Goal: Task Accomplishment & Management: Manage account settings

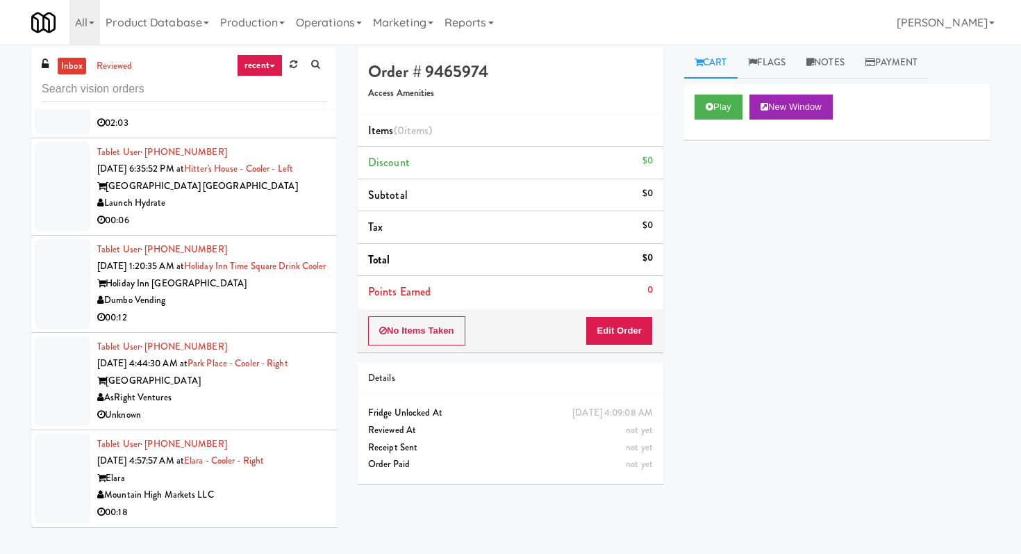
scroll to position [44, 0]
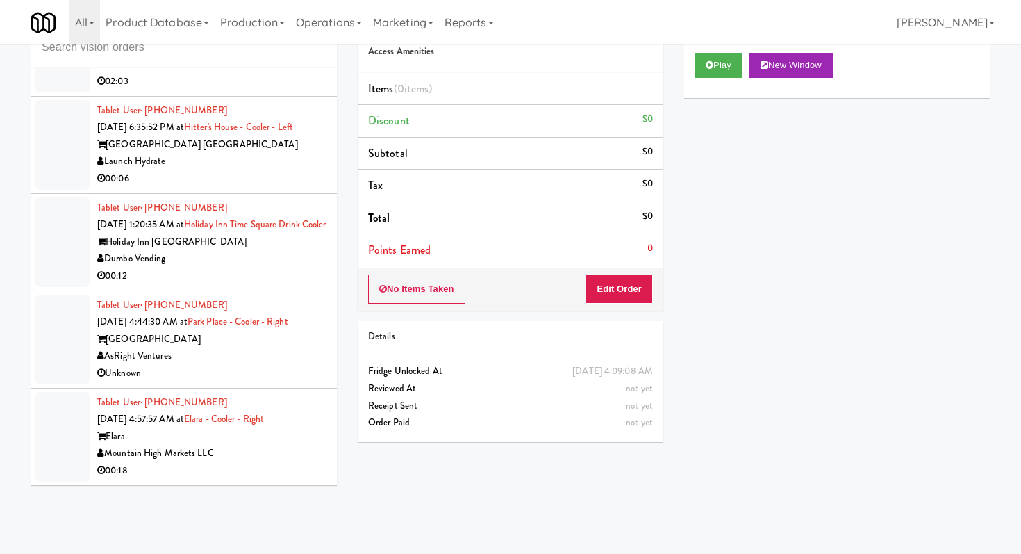
click at [240, 254] on div "Dumbo Vending" at bounding box center [211, 258] width 229 height 17
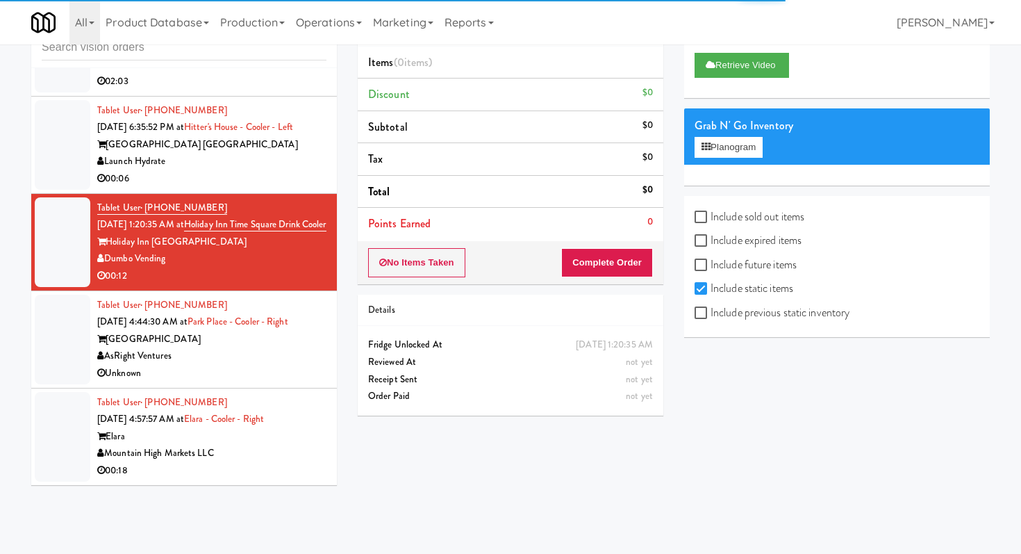
click at [208, 170] on div "00:06" at bounding box center [211, 178] width 229 height 17
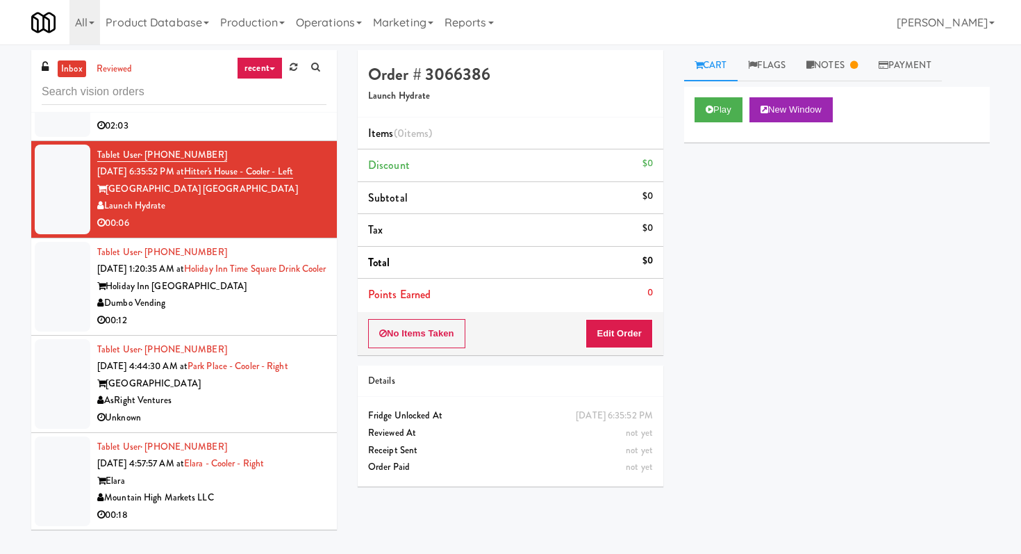
scroll to position [44, 0]
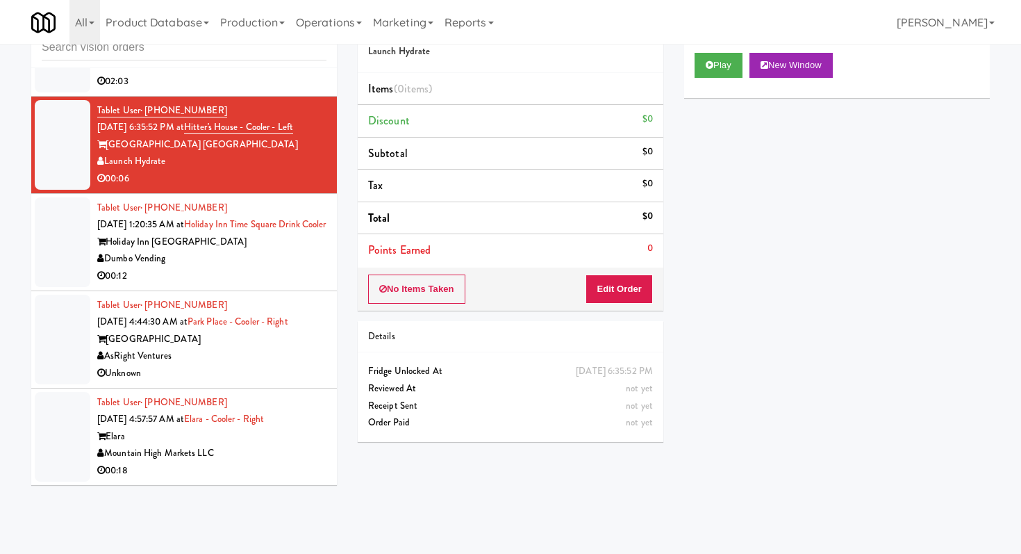
click at [254, 454] on div "Mountain High Markets LLC" at bounding box center [211, 453] width 229 height 17
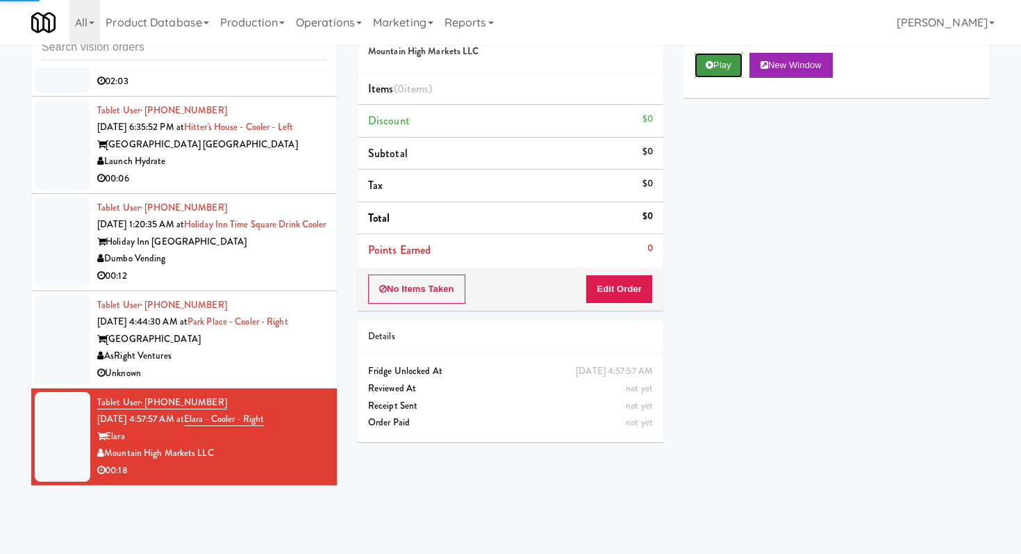
click at [733, 60] on button "Play" at bounding box center [719, 65] width 48 height 25
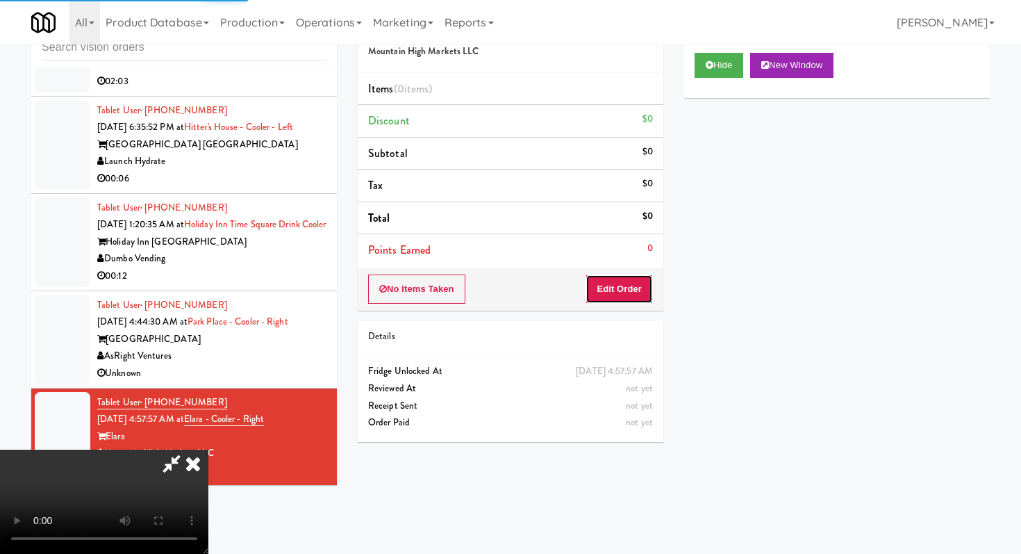
click at [625, 297] on button "Edit Order" at bounding box center [619, 288] width 67 height 29
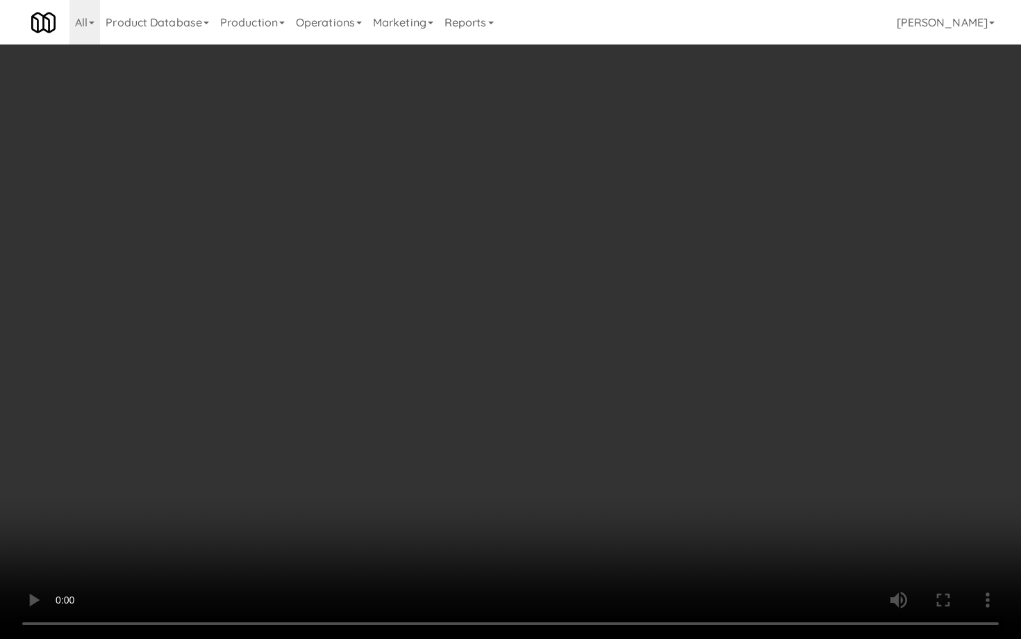
click at [613, 409] on video at bounding box center [510, 319] width 1021 height 639
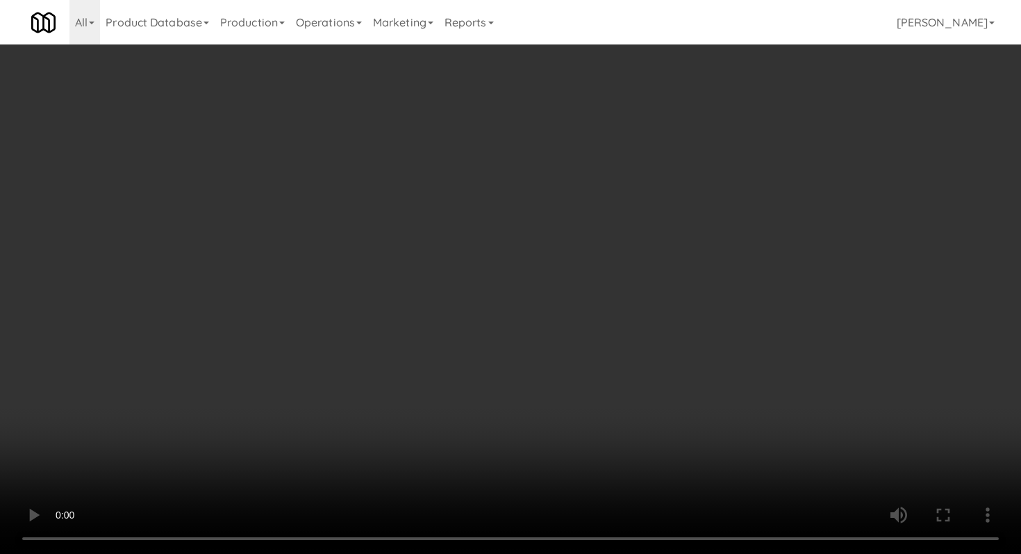
scroll to position [1620, 0]
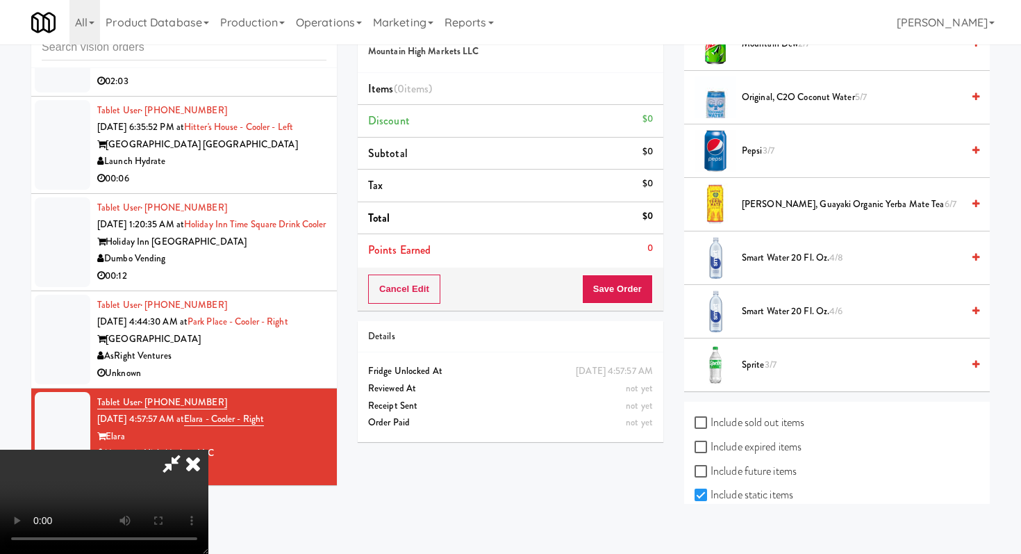
click at [763, 367] on span "Sprite 3/7" at bounding box center [852, 364] width 220 height 17
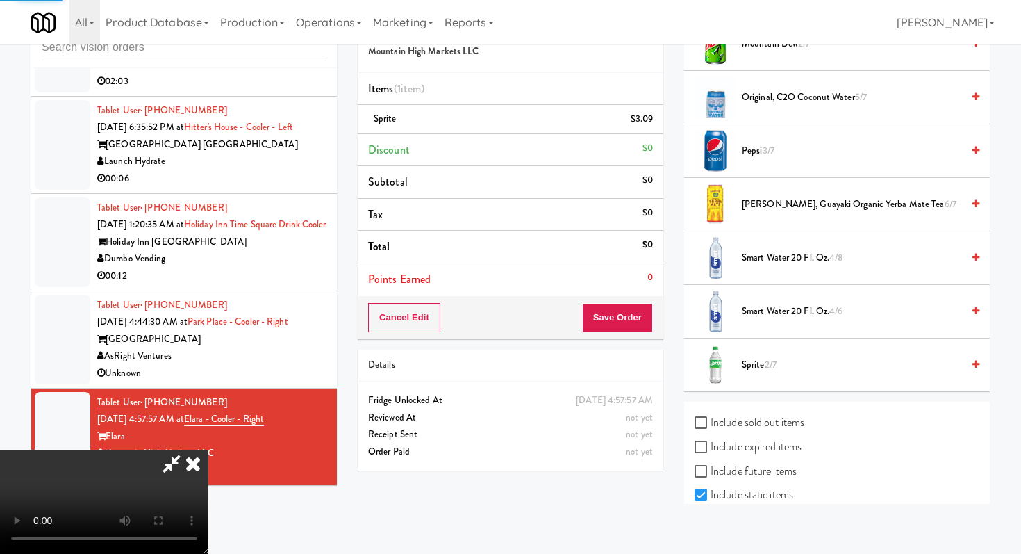
click at [765, 313] on span "Smart Water 20 fl. oz. 4/6" at bounding box center [852, 311] width 220 height 17
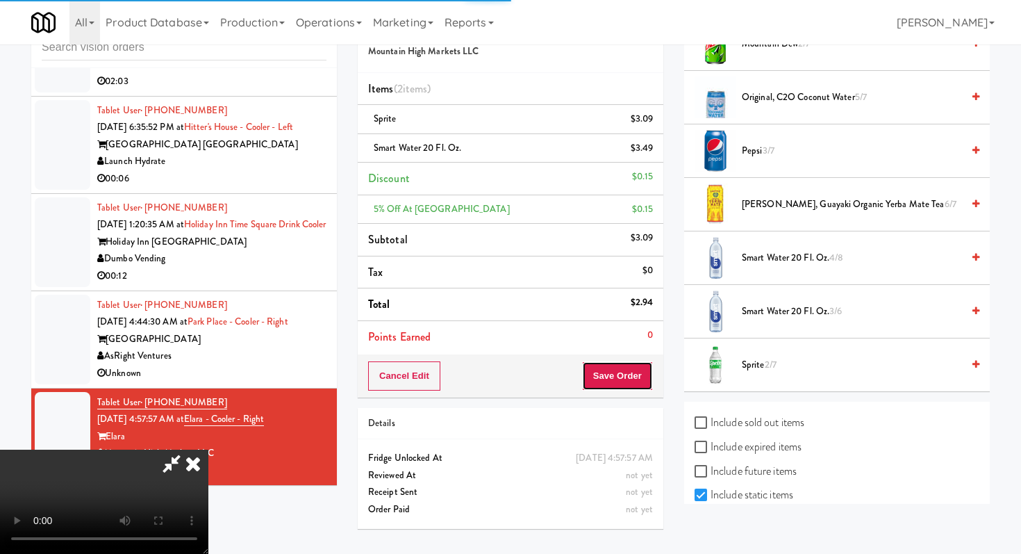
click at [624, 372] on button "Save Order" at bounding box center [617, 375] width 71 height 29
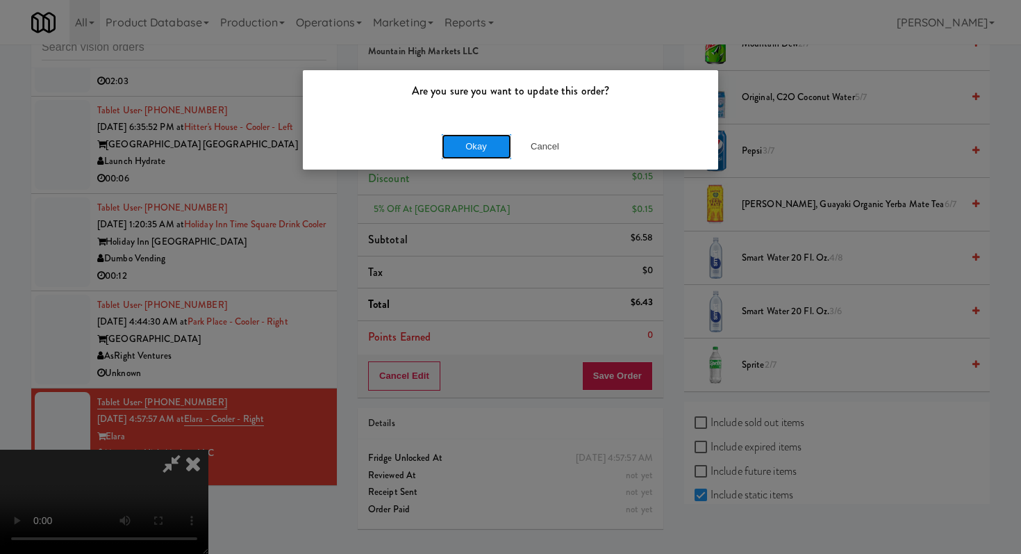
click at [463, 152] on button "Okay" at bounding box center [476, 146] width 69 height 25
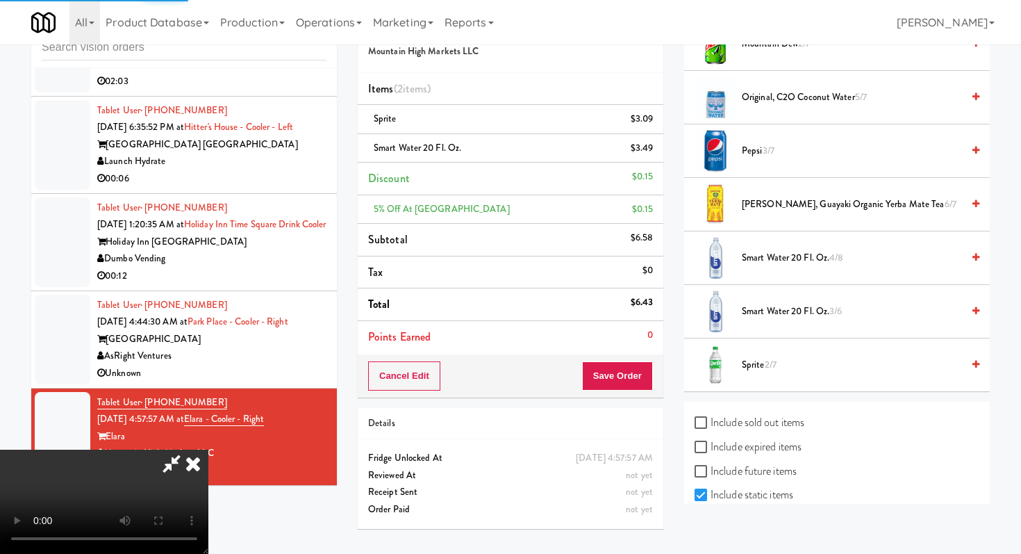
scroll to position [59, 0]
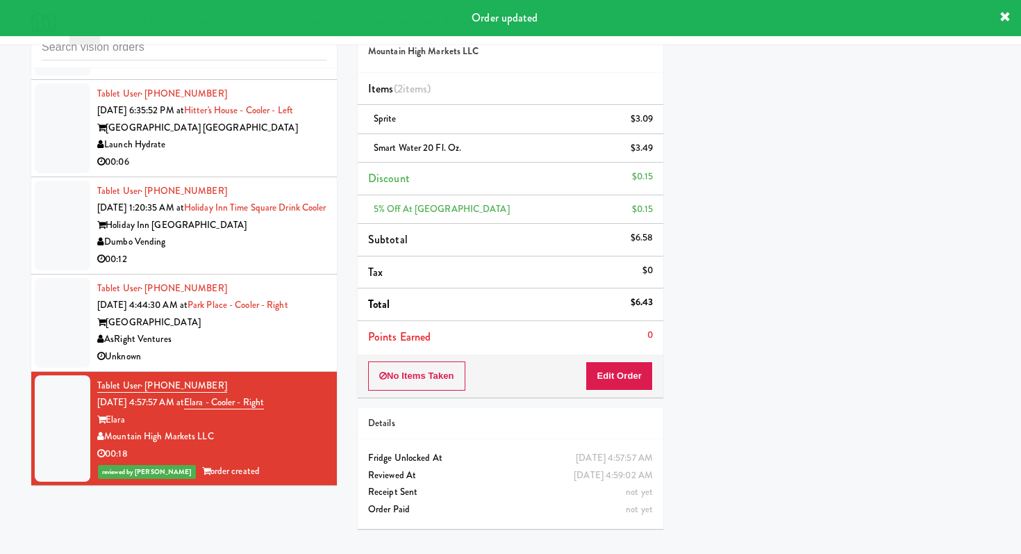
click at [248, 365] on div "Unknown" at bounding box center [211, 356] width 229 height 17
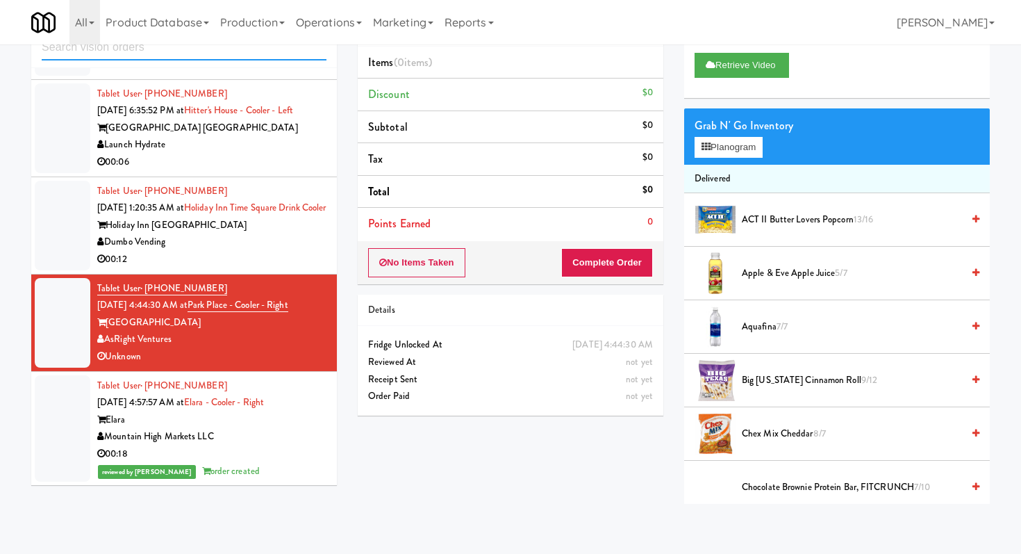
click at [143, 49] on input "text" at bounding box center [184, 48] width 285 height 26
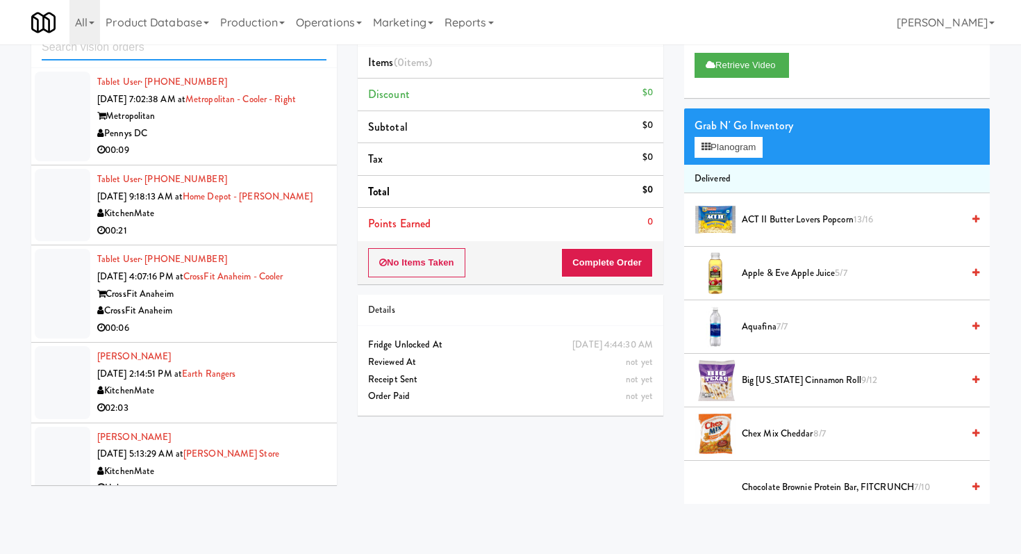
scroll to position [229, 0]
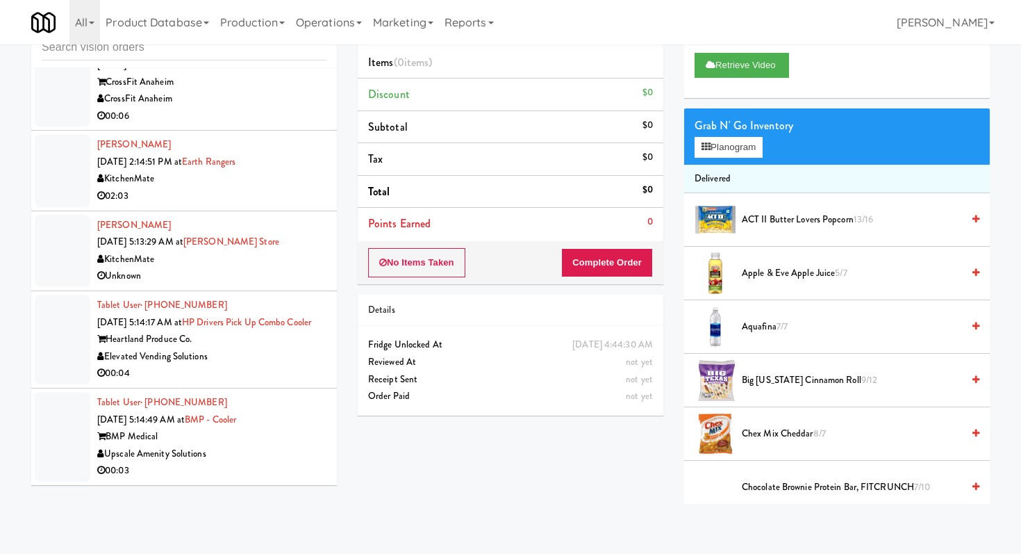
click at [290, 424] on div "Tablet User · (978) 424-5416 [DATE] 5:14:49 AM at BMP - Cooler BMP Medical Upsc…" at bounding box center [211, 436] width 229 height 85
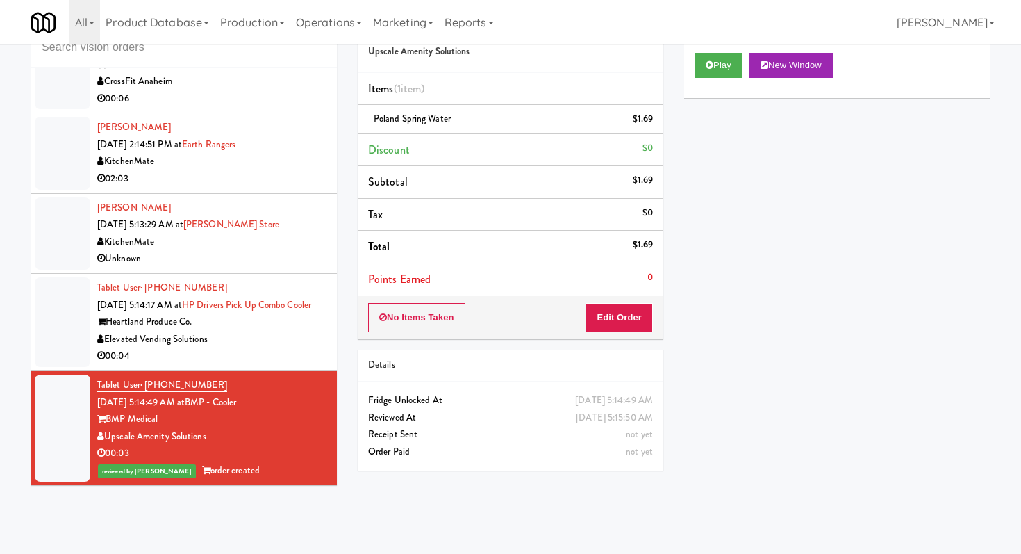
scroll to position [247, 0]
click at [290, 349] on div "00:04" at bounding box center [211, 355] width 229 height 17
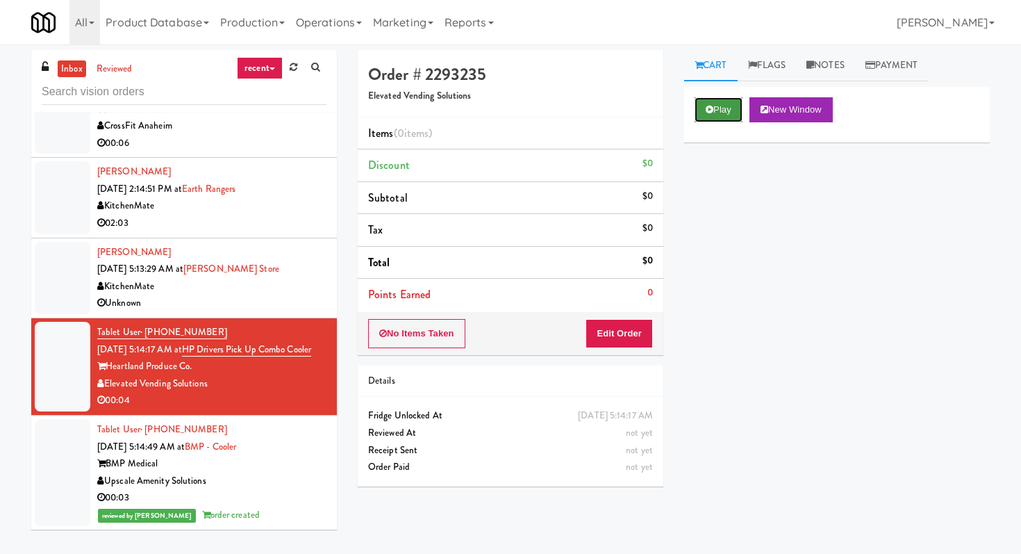
click at [701, 116] on button "Play" at bounding box center [719, 109] width 48 height 25
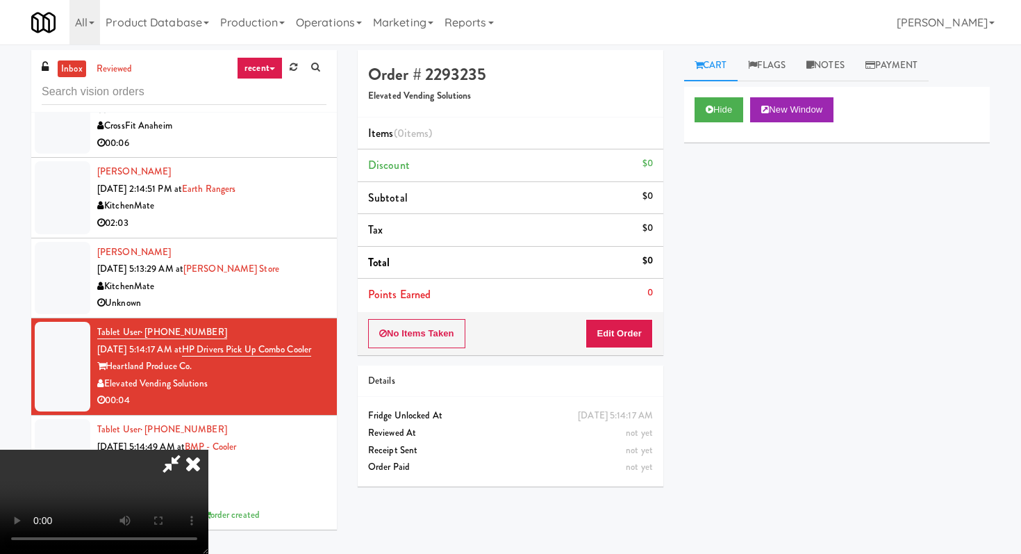
click at [619, 349] on div "No Items Taken Edit Order" at bounding box center [511, 333] width 306 height 43
click at [608, 329] on button "Edit Order" at bounding box center [619, 333] width 67 height 29
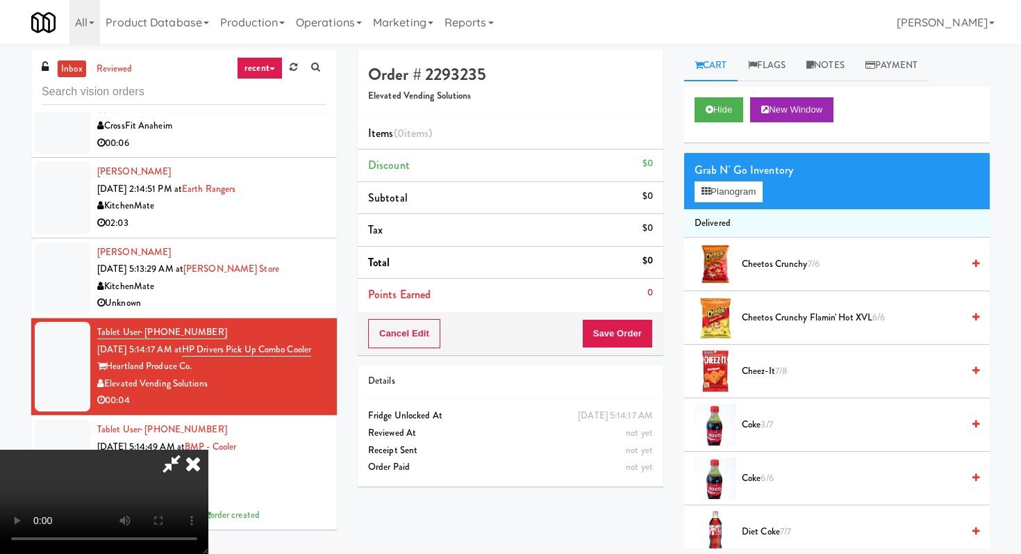
click at [208, 450] on icon at bounding box center [193, 464] width 31 height 28
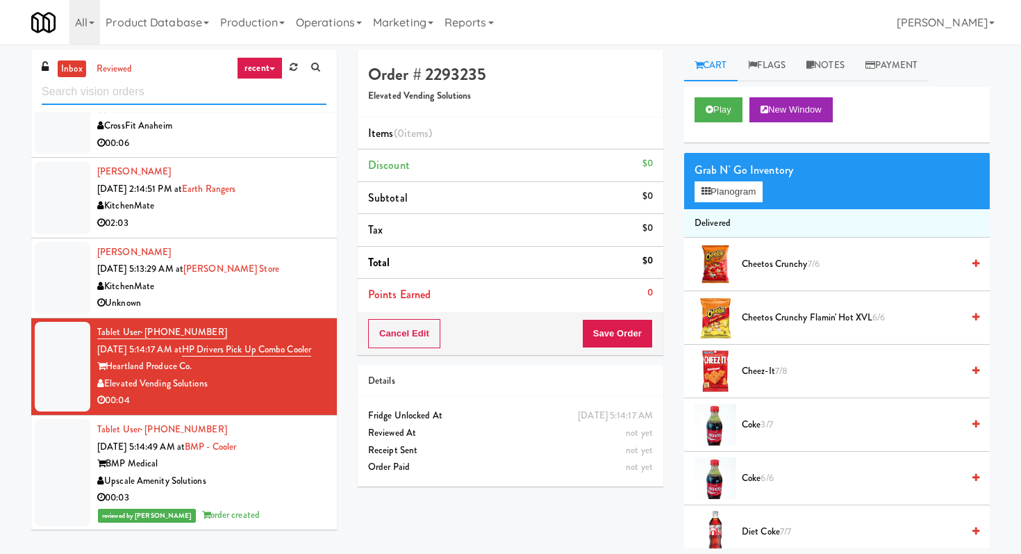
click at [164, 90] on input "text" at bounding box center [184, 92] width 285 height 26
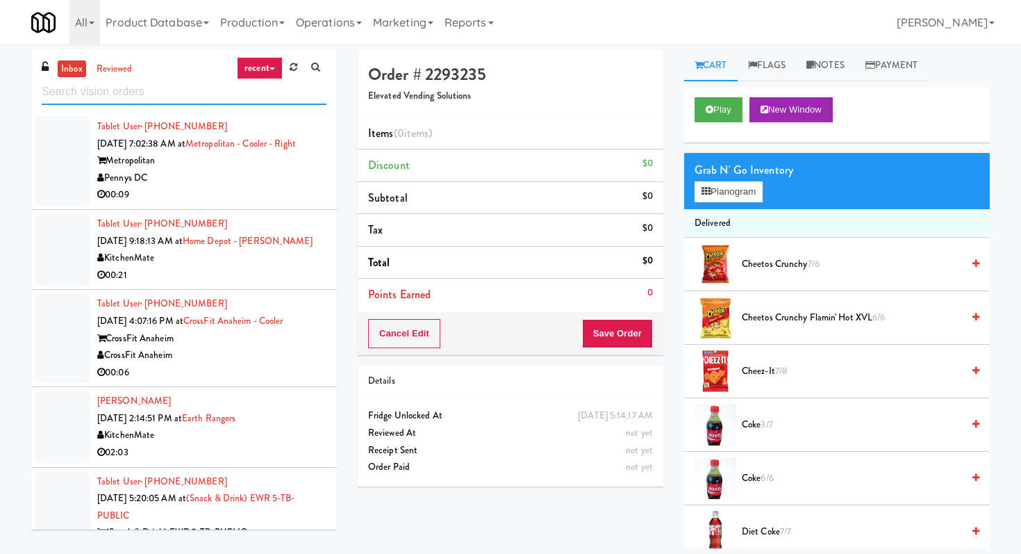
scroll to position [52, 0]
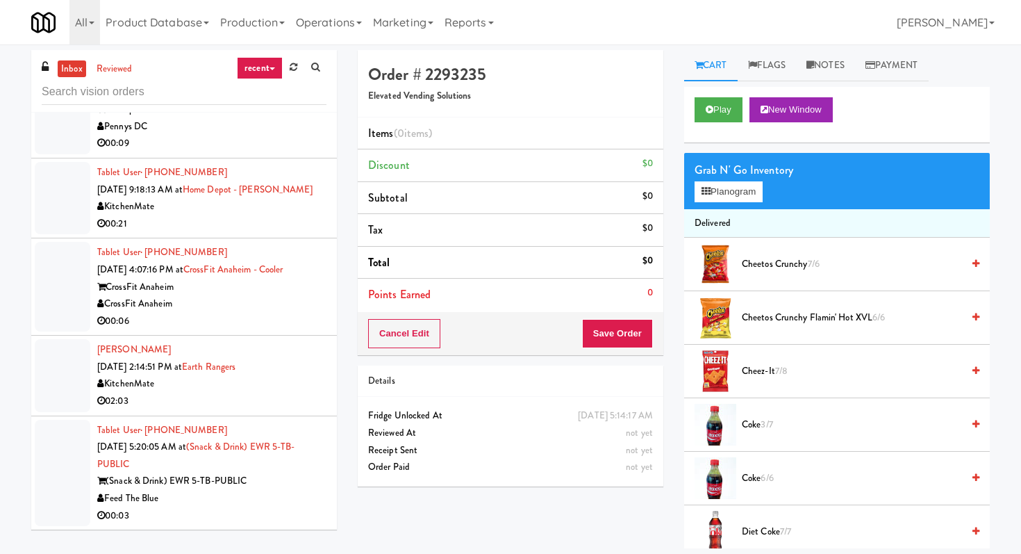
click at [270, 509] on div "00:03" at bounding box center [211, 515] width 229 height 17
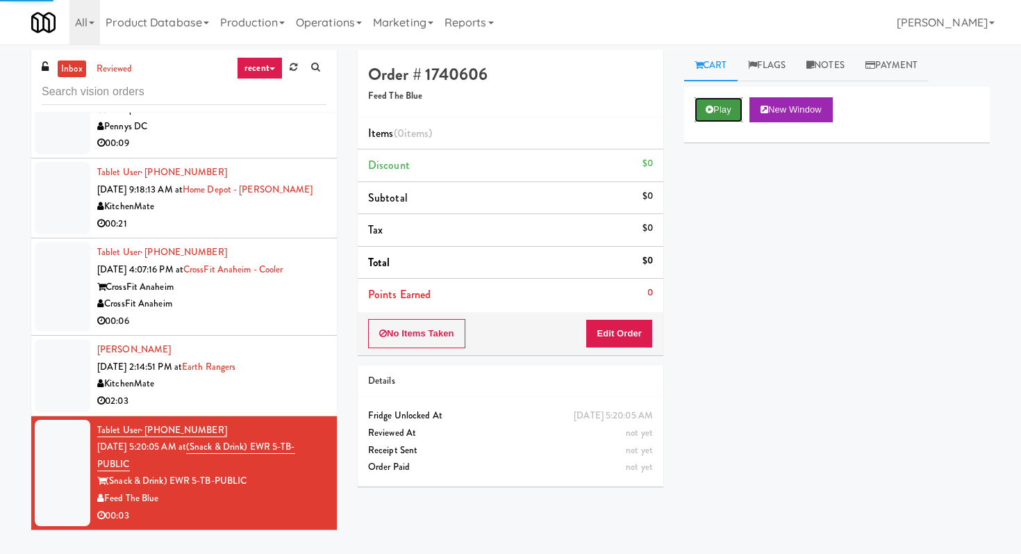
click at [703, 108] on button "Play" at bounding box center [719, 109] width 48 height 25
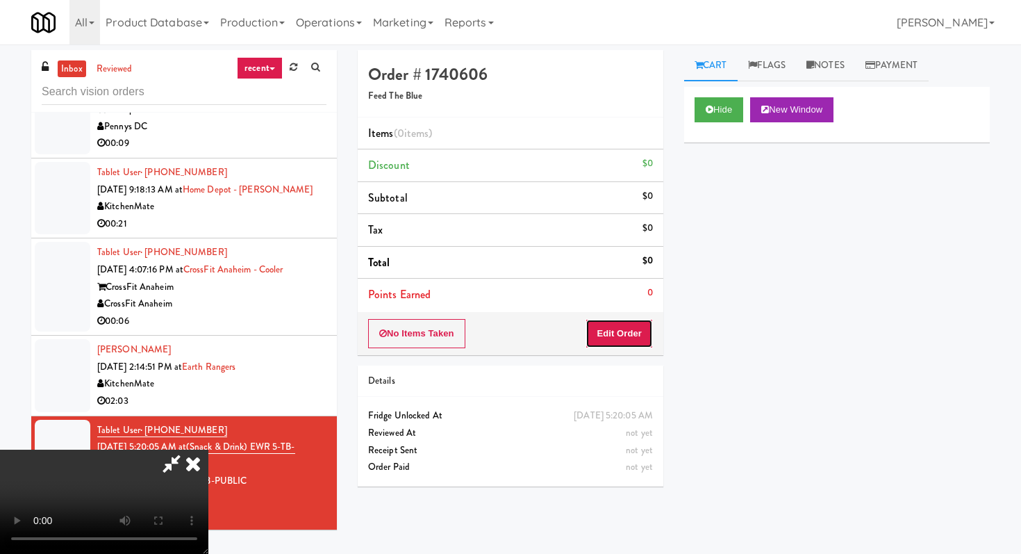
click at [602, 345] on button "Edit Order" at bounding box center [619, 333] width 67 height 29
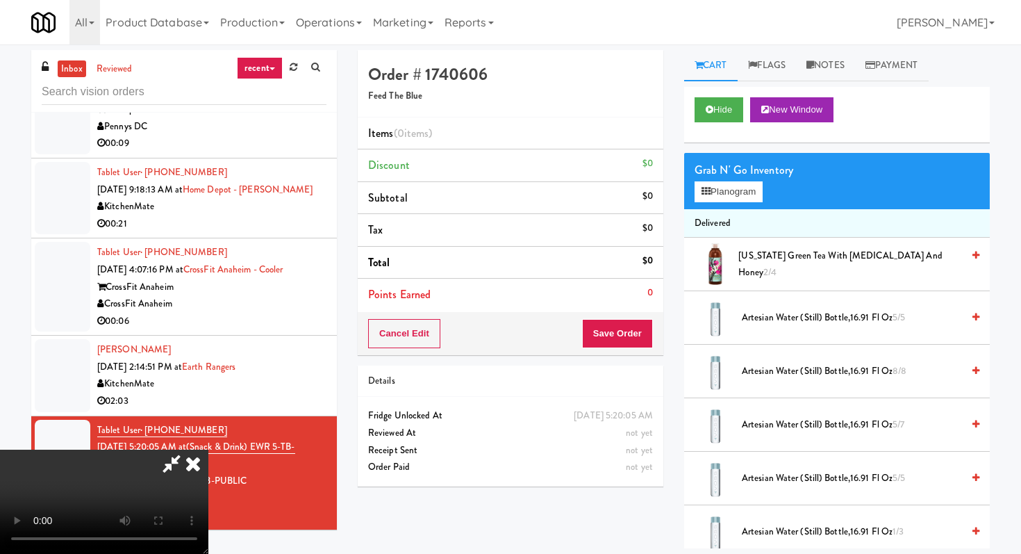
scroll to position [138, 0]
click at [208, 450] on video at bounding box center [104, 502] width 208 height 104
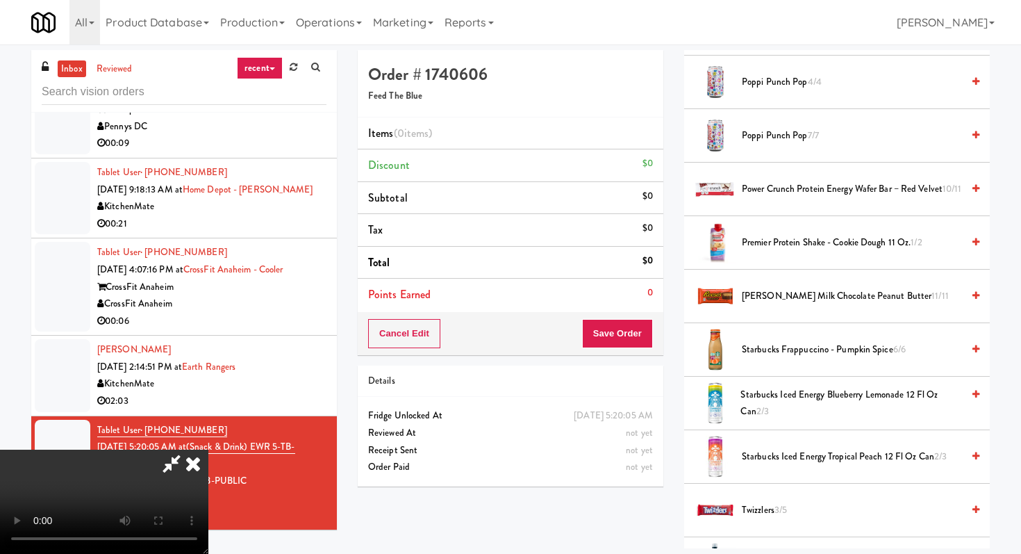
scroll to position [51, 0]
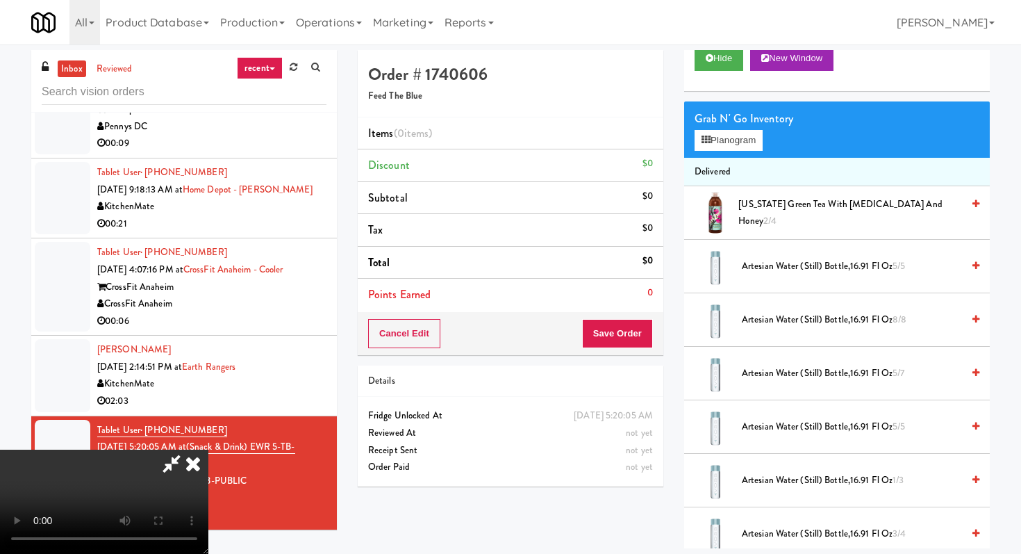
click at [716, 154] on div "Grab N' Go Inventory Planogram" at bounding box center [837, 129] width 306 height 56
click at [716, 147] on button "Planogram" at bounding box center [729, 140] width 68 height 21
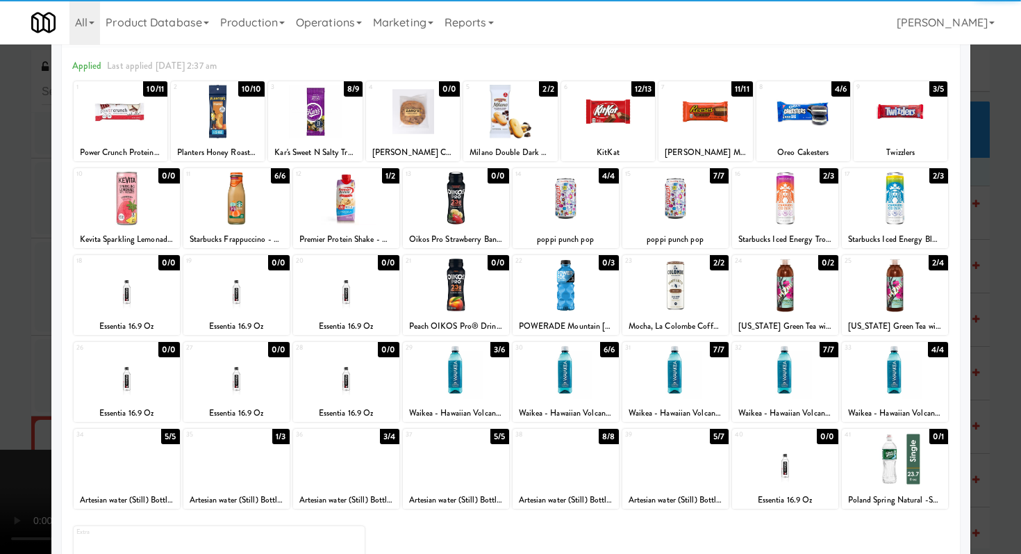
scroll to position [69, 0]
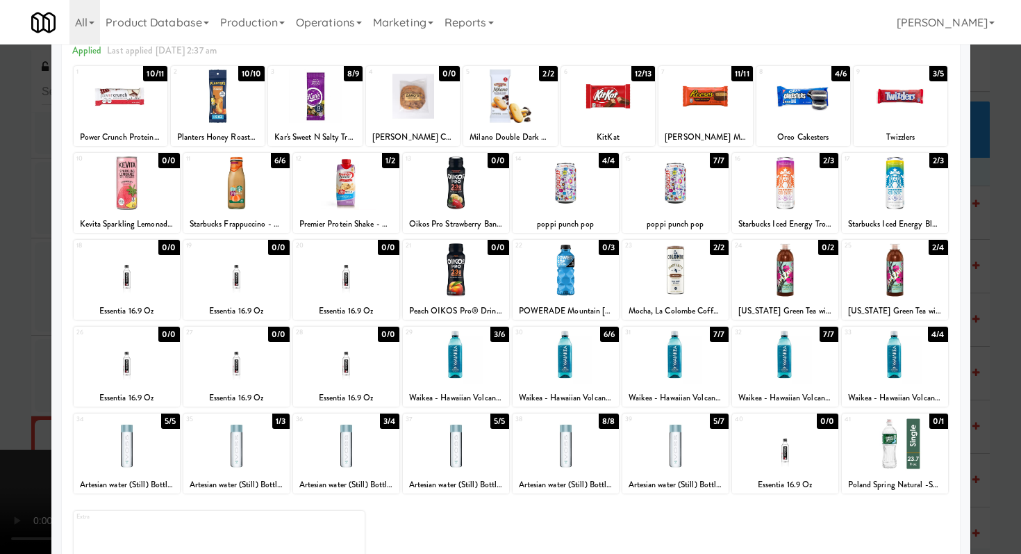
click at [0, 322] on div at bounding box center [510, 277] width 1021 height 554
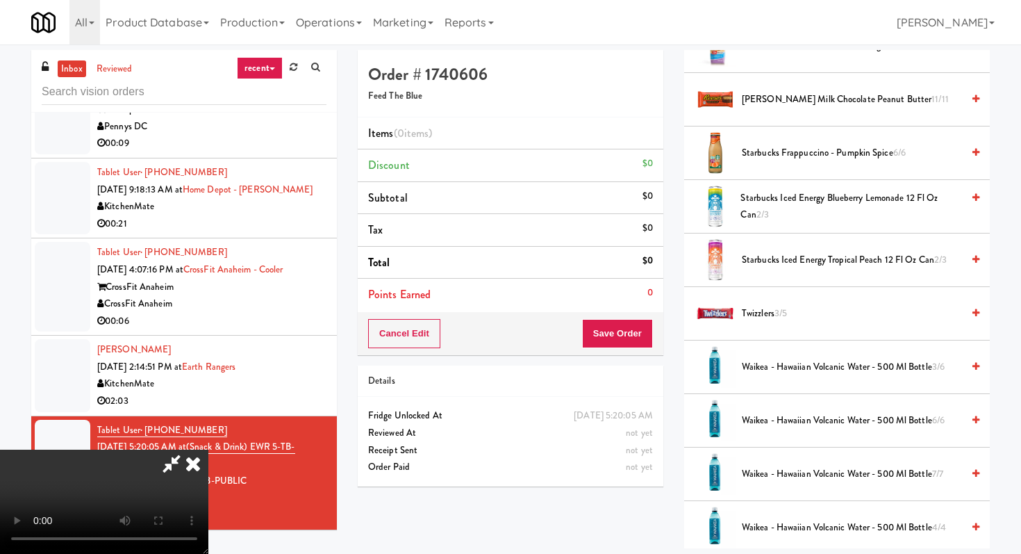
scroll to position [1295, 0]
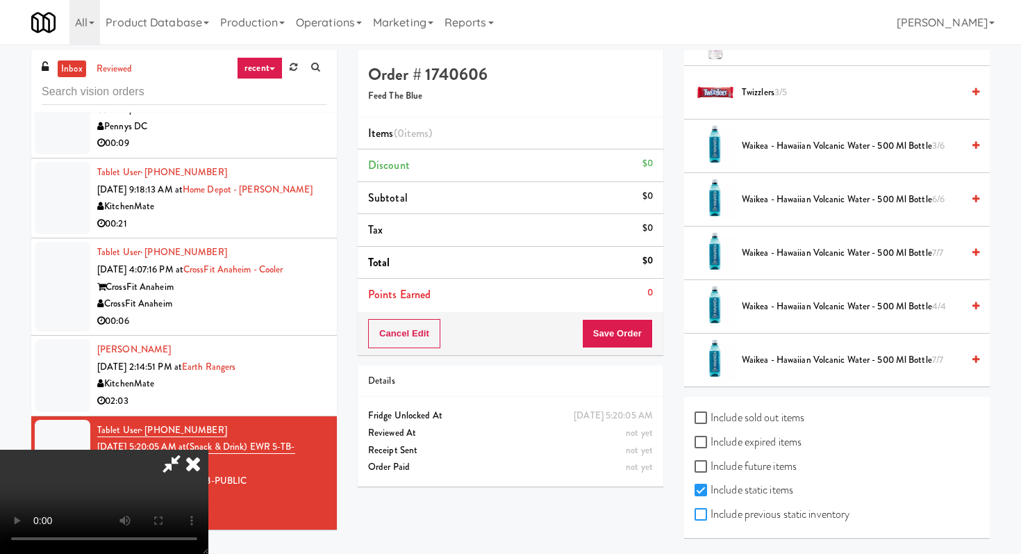
click at [710, 513] on input "Include previous static inventory" at bounding box center [703, 514] width 16 height 11
checkbox input "true"
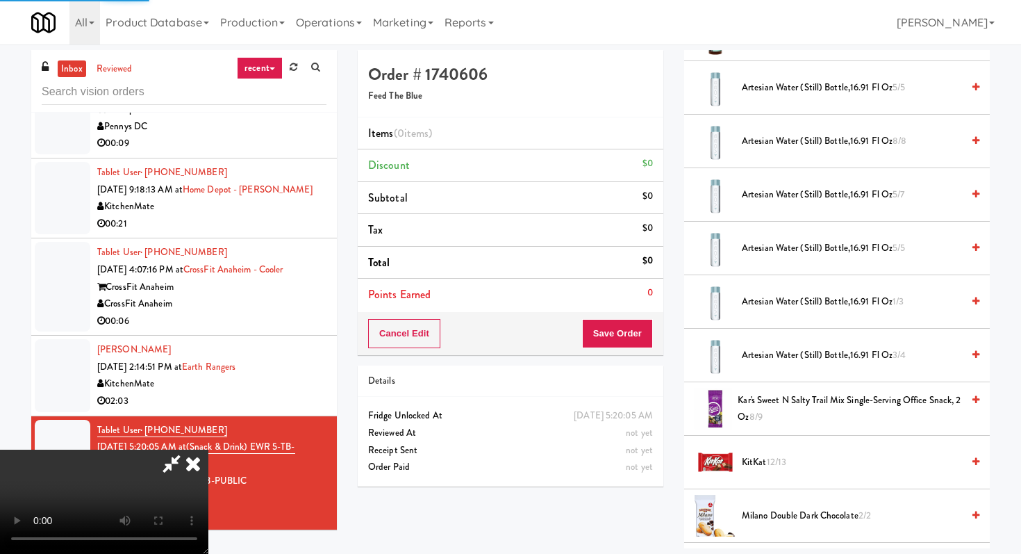
scroll to position [0, 0]
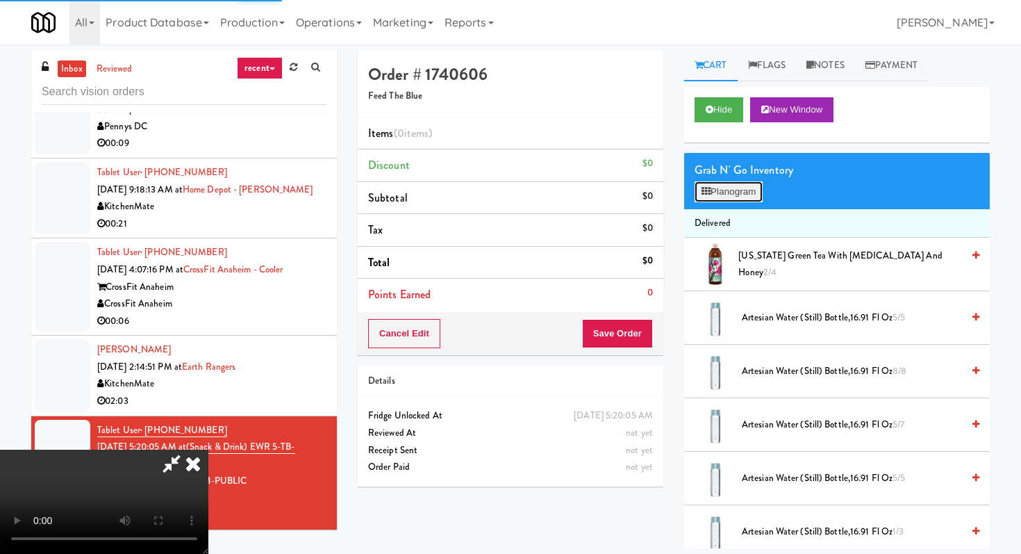
click at [730, 192] on button "Planogram" at bounding box center [729, 191] width 68 height 21
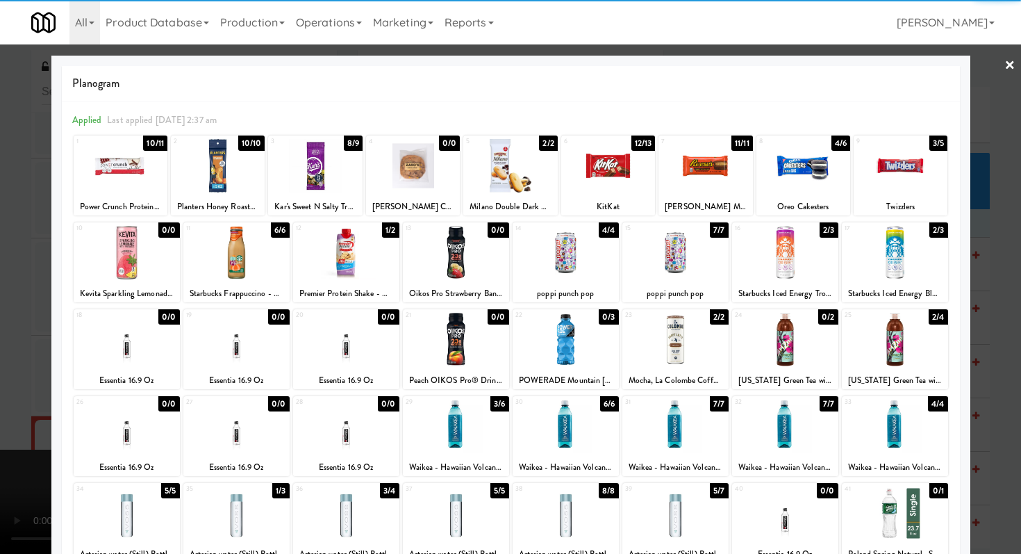
click at [147, 354] on div at bounding box center [127, 340] width 106 height 54
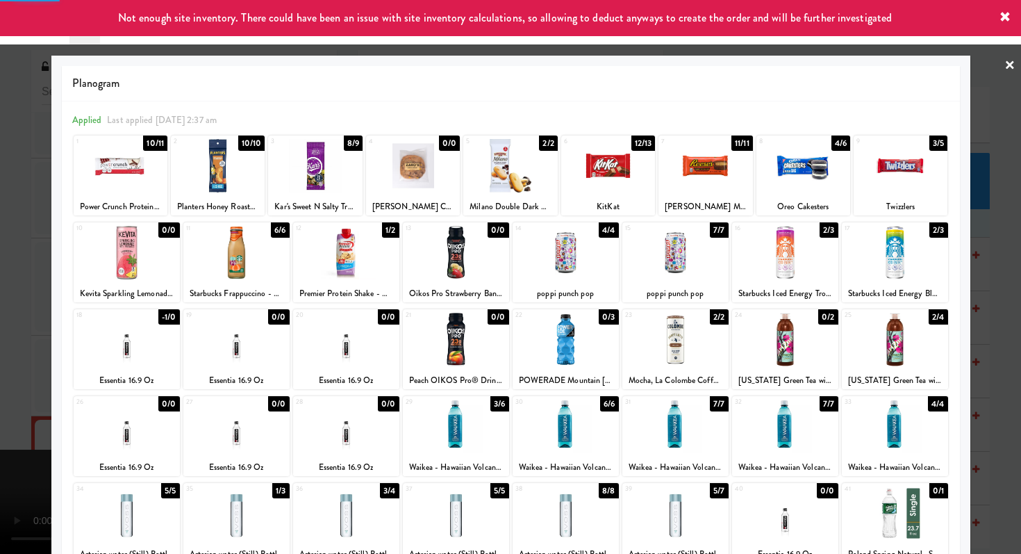
click at [38, 357] on div at bounding box center [510, 277] width 1021 height 554
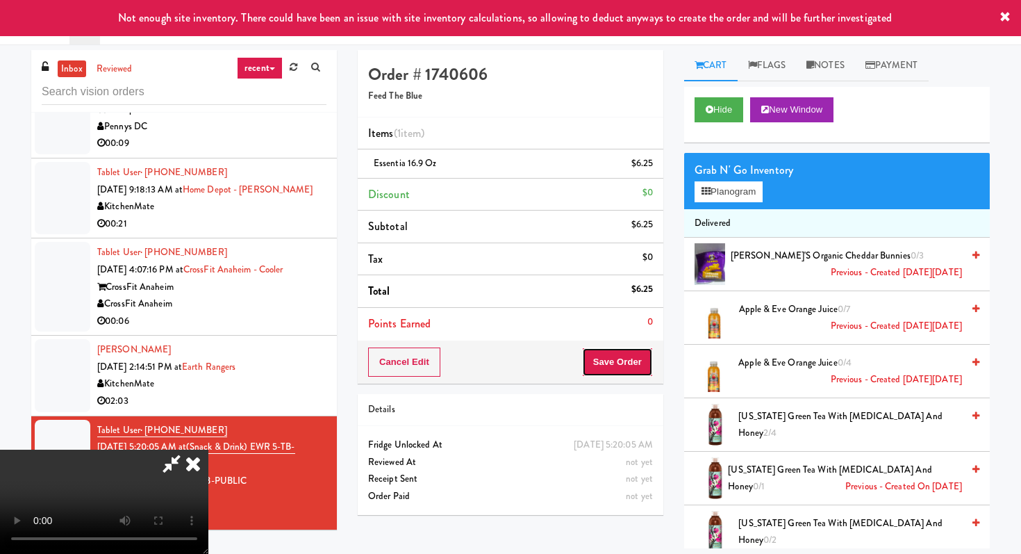
click at [633, 370] on button "Save Order" at bounding box center [617, 361] width 71 height 29
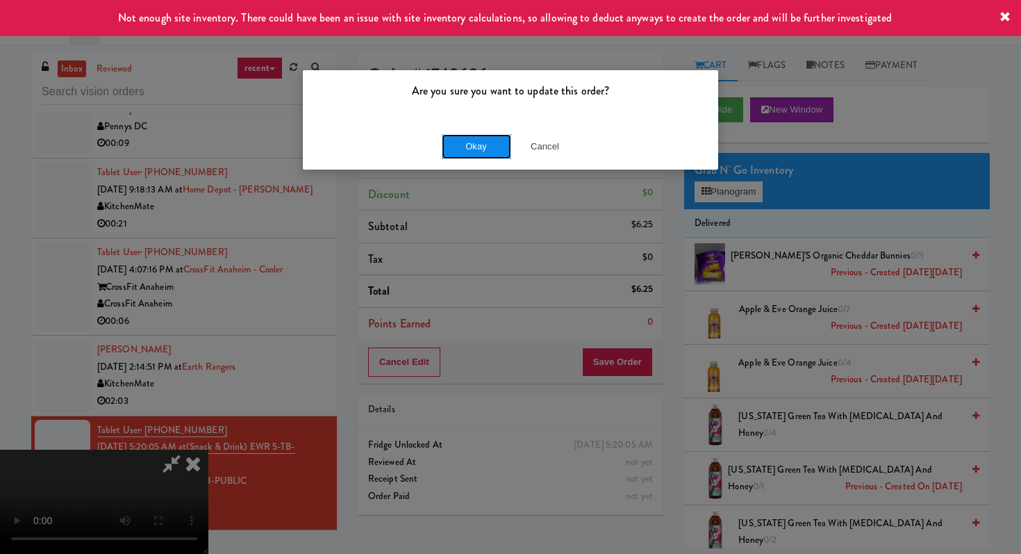
click at [463, 154] on button "Okay" at bounding box center [476, 146] width 69 height 25
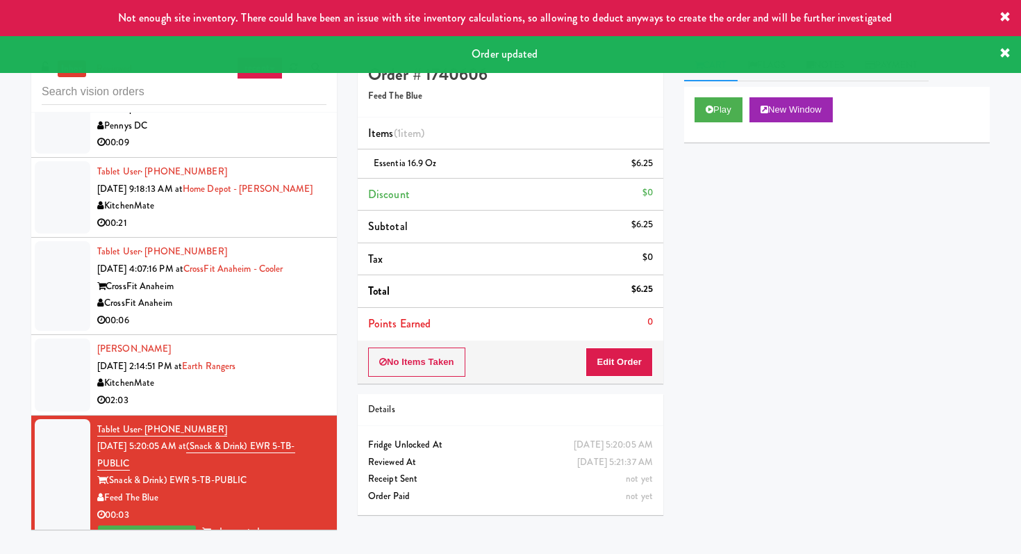
click at [294, 406] on div "02:03" at bounding box center [211, 400] width 229 height 17
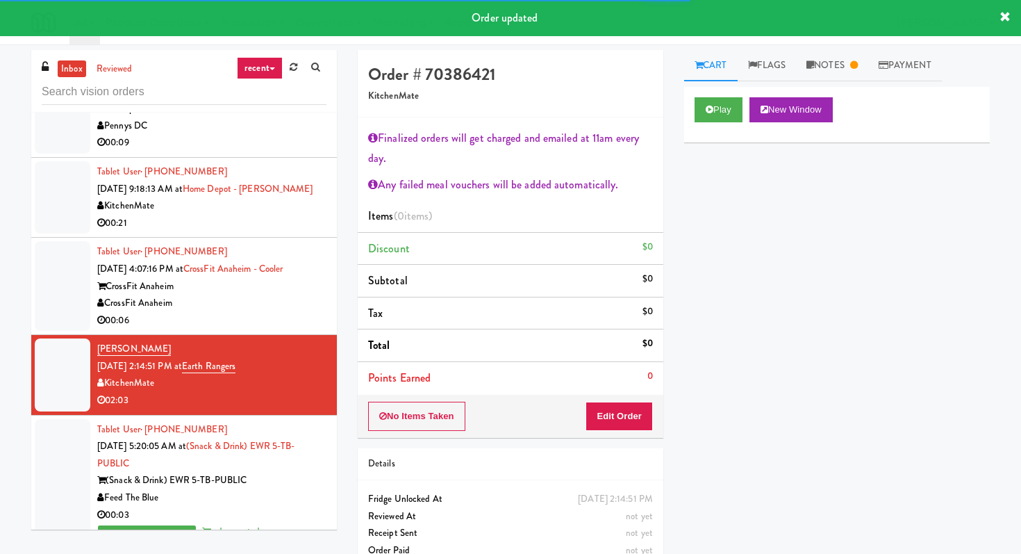
click at [317, 332] on li "Tablet User · (949) 632-2058 [DATE] 4:07:16 PM at [GEOGRAPHIC_DATA] [GEOGRAPHIC…" at bounding box center [184, 286] width 306 height 97
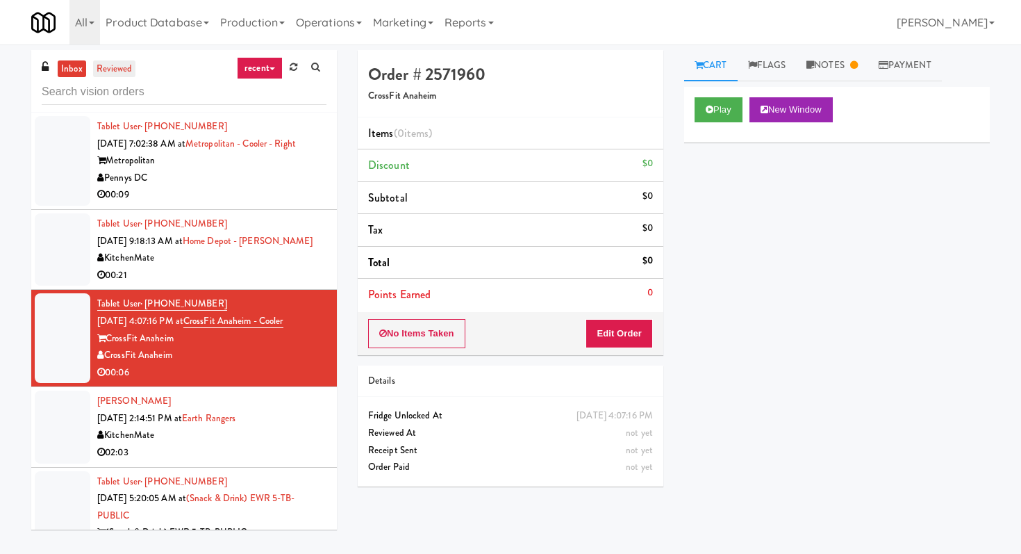
click at [116, 67] on link "reviewed" at bounding box center [114, 68] width 43 height 17
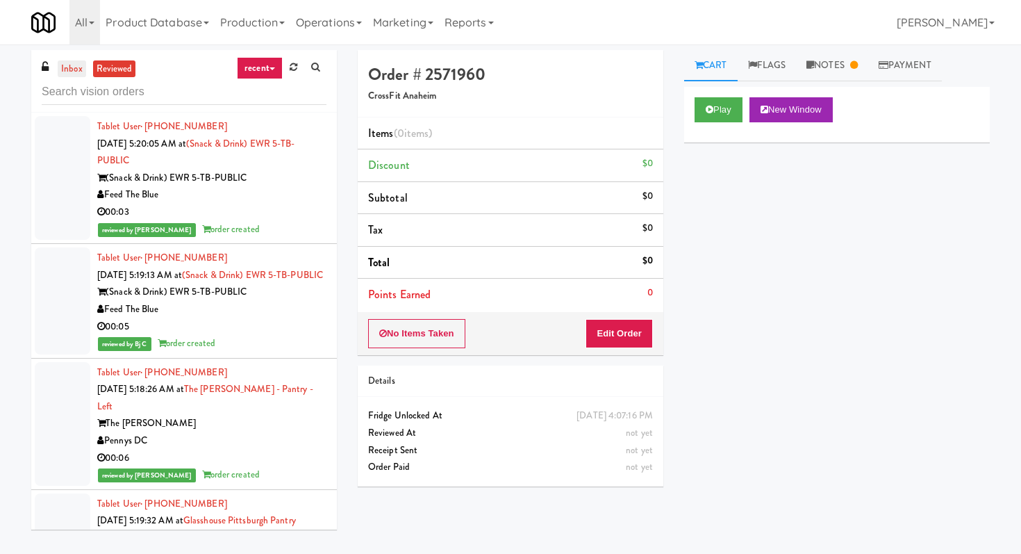
click at [67, 67] on link "inbox" at bounding box center [72, 68] width 28 height 17
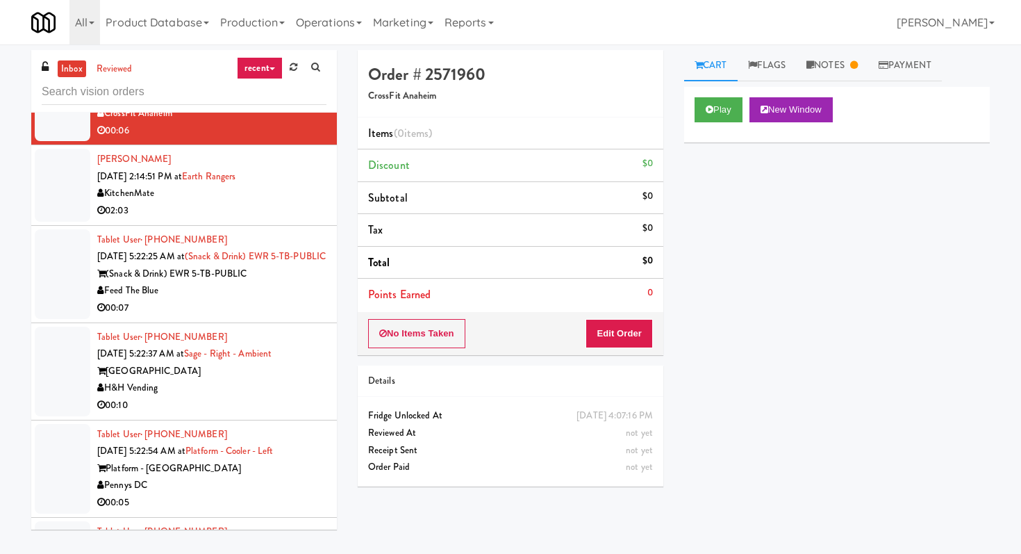
scroll to position [187, 0]
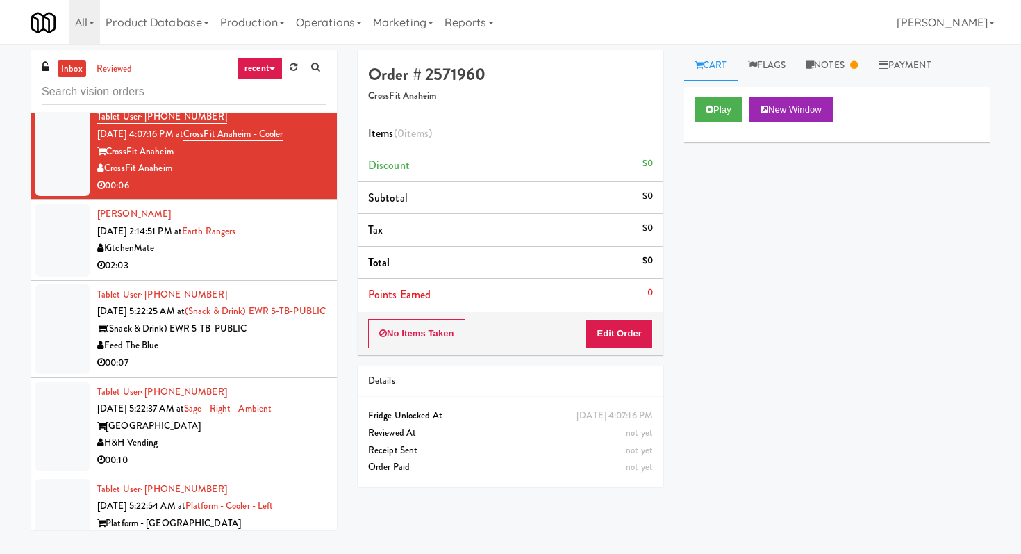
click at [285, 372] on div "00:07" at bounding box center [211, 362] width 229 height 17
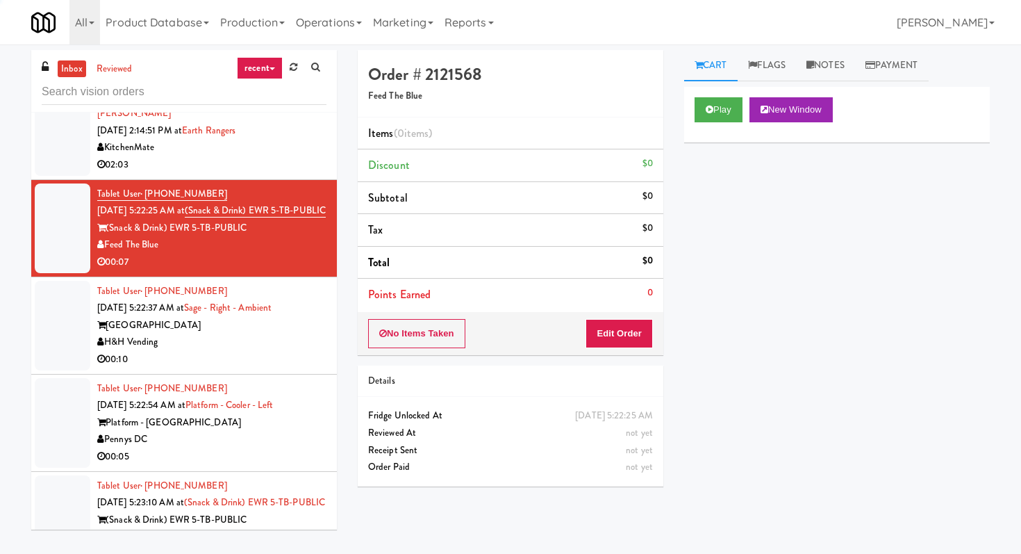
scroll to position [308, 0]
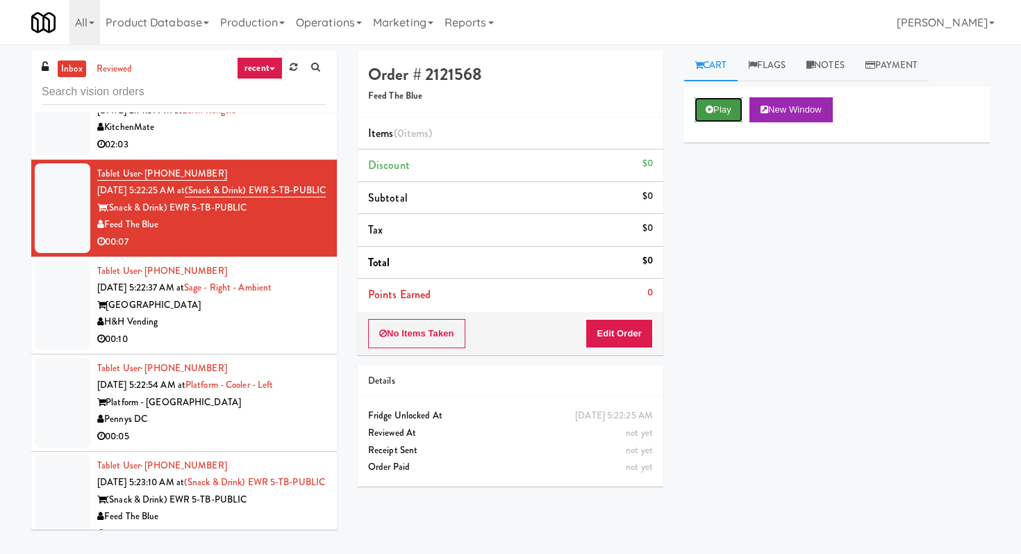
click at [725, 106] on button "Play" at bounding box center [719, 109] width 48 height 25
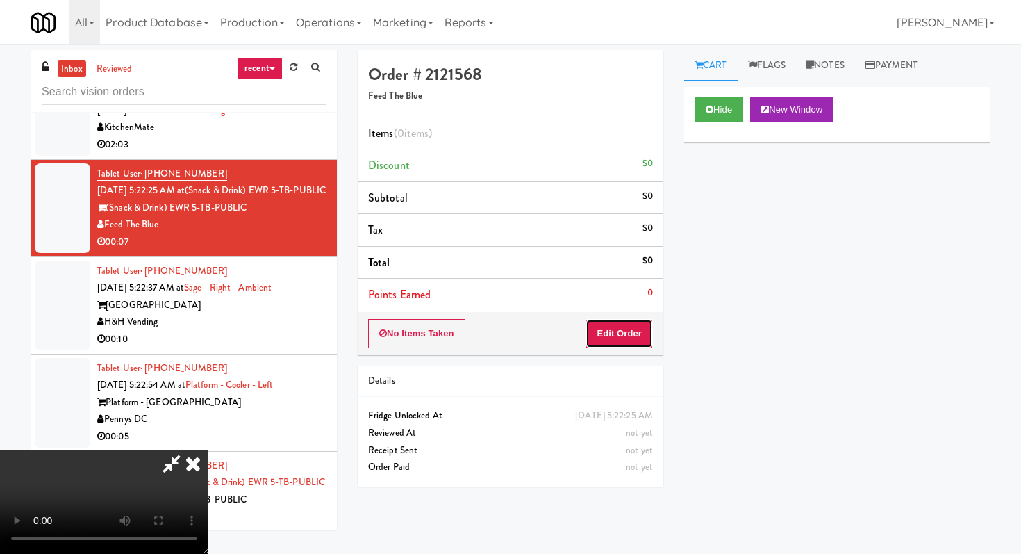
click at [608, 341] on button "Edit Order" at bounding box center [619, 333] width 67 height 29
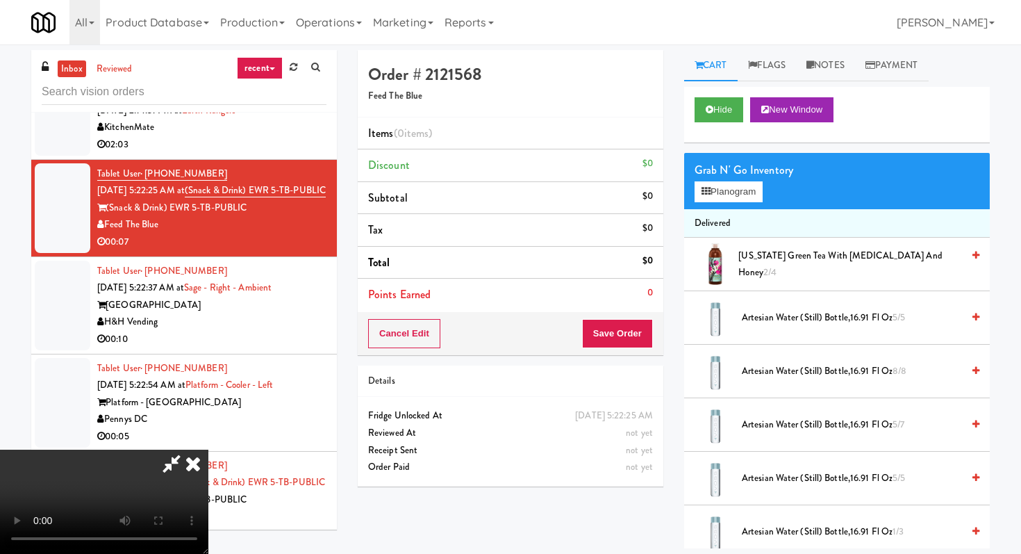
scroll to position [138, 0]
click at [208, 450] on video at bounding box center [104, 502] width 208 height 104
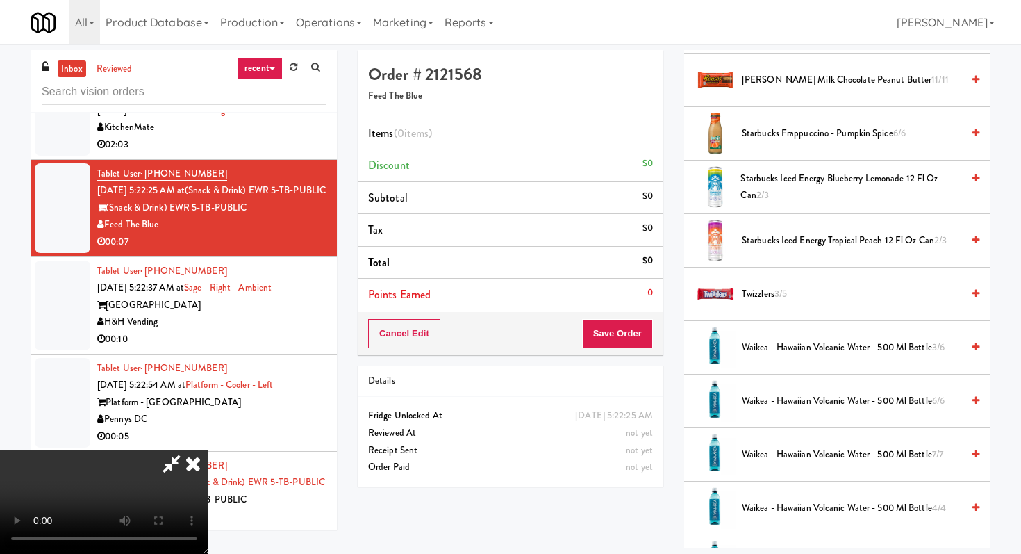
scroll to position [1295, 0]
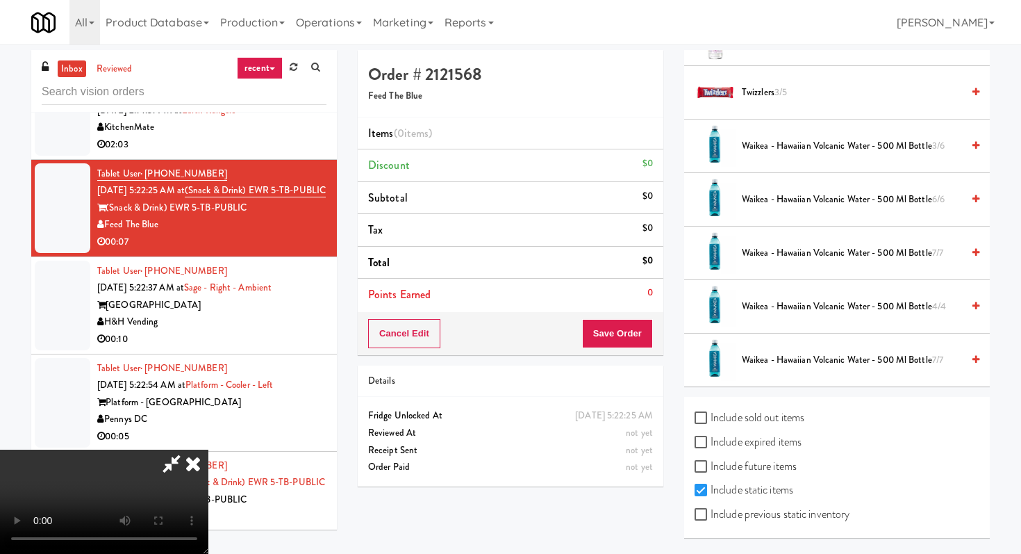
click at [713, 516] on label "Include previous static inventory" at bounding box center [772, 514] width 155 height 21
click at [711, 516] on input "Include previous static inventory" at bounding box center [703, 514] width 16 height 11
checkbox input "true"
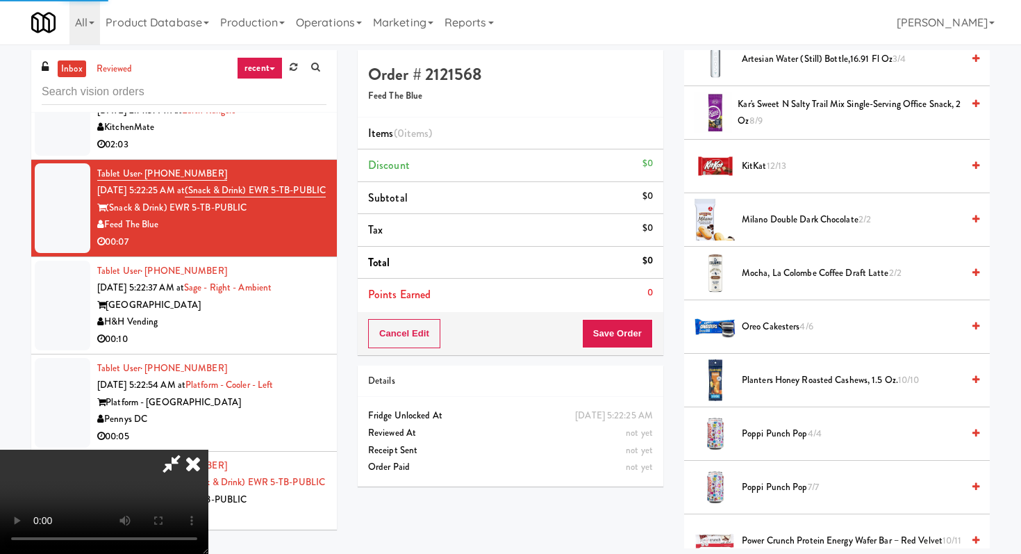
scroll to position [0, 0]
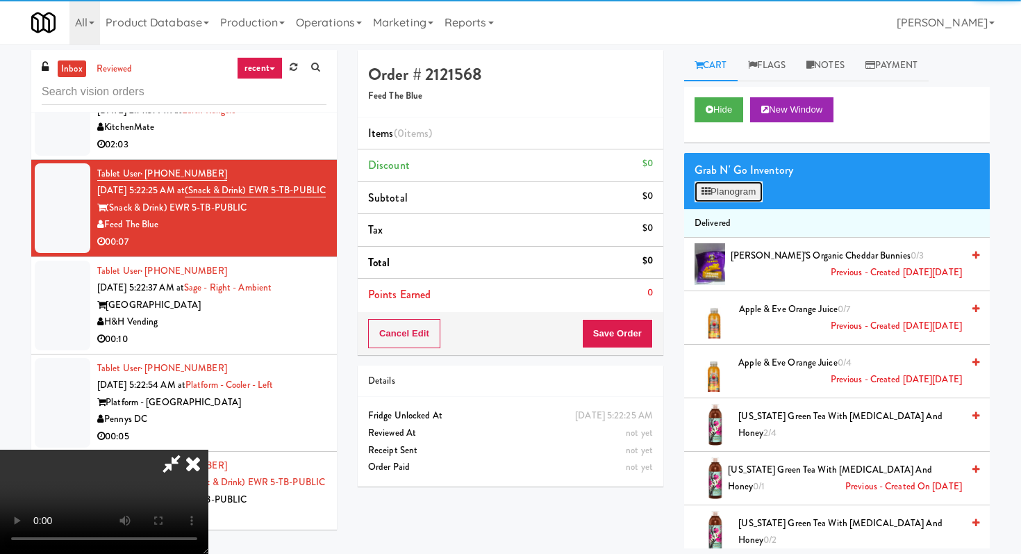
click at [716, 201] on button "Planogram" at bounding box center [729, 191] width 68 height 21
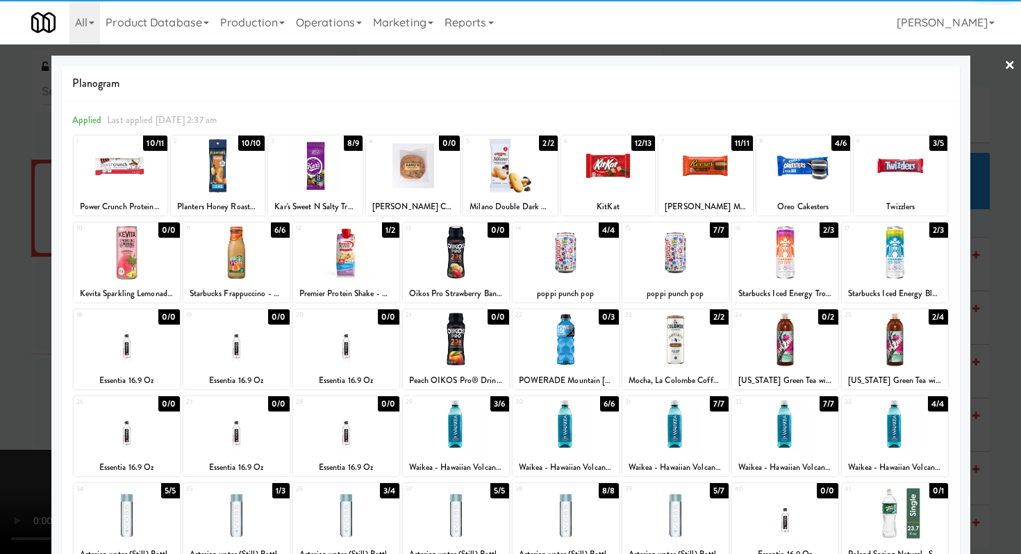
click at [248, 355] on div at bounding box center [236, 340] width 106 height 54
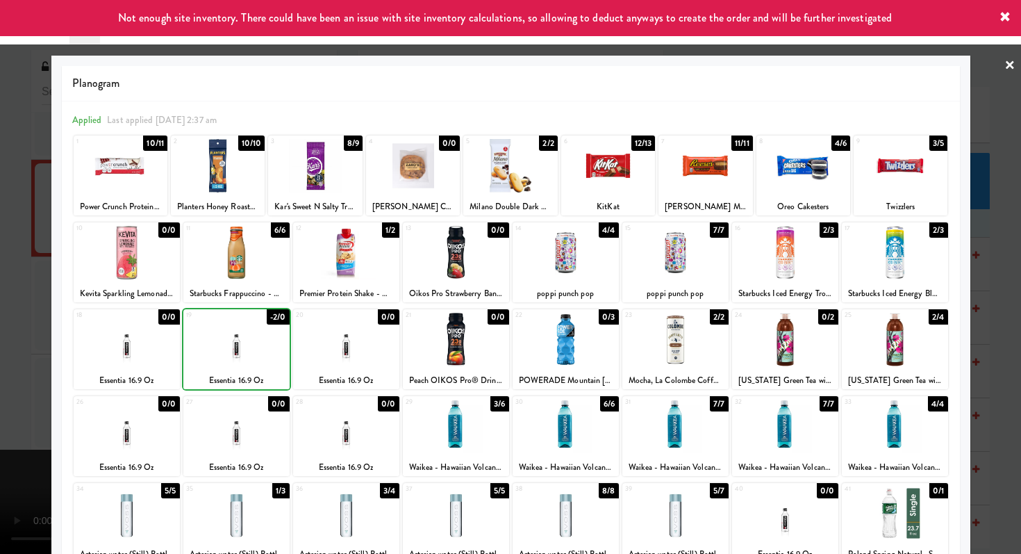
click at [248, 355] on div at bounding box center [236, 340] width 106 height 54
click at [0, 336] on div at bounding box center [510, 277] width 1021 height 554
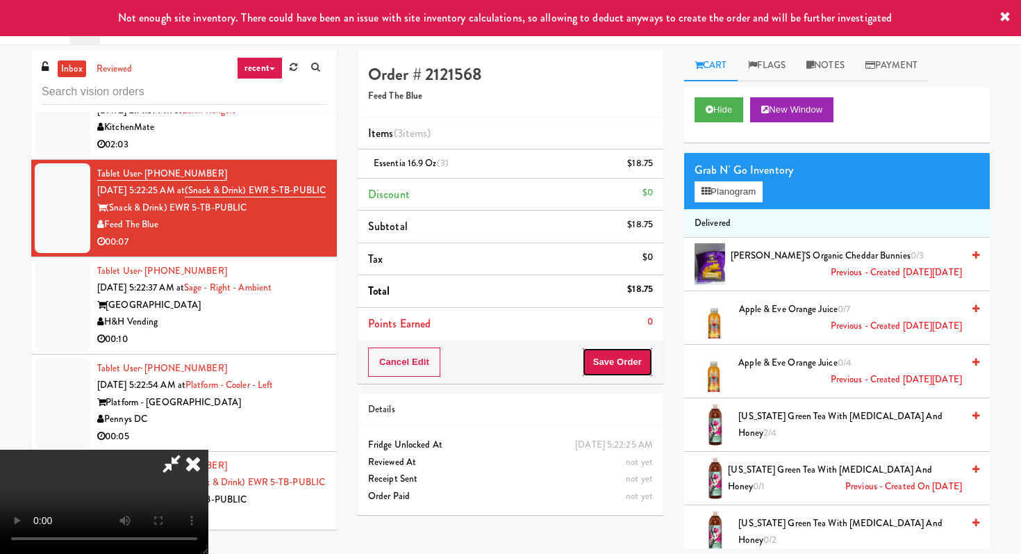
click at [641, 372] on button "Save Order" at bounding box center [617, 361] width 71 height 29
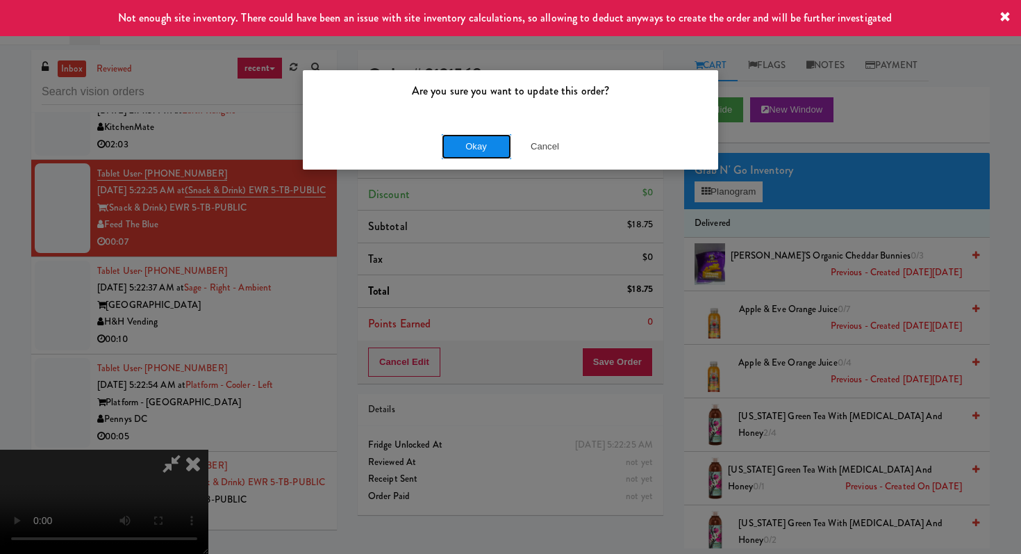
click at [450, 135] on button "Okay" at bounding box center [476, 146] width 69 height 25
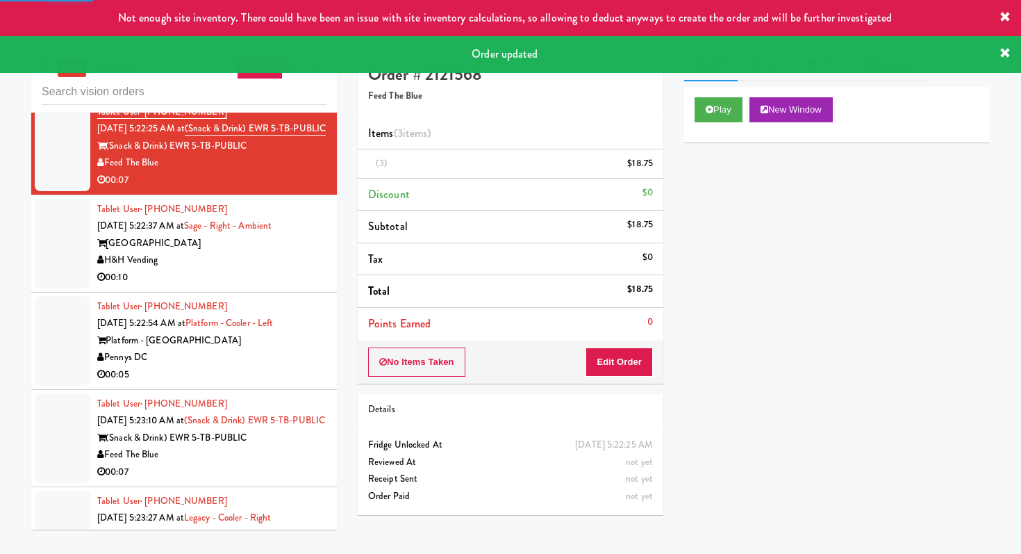
scroll to position [438, 0]
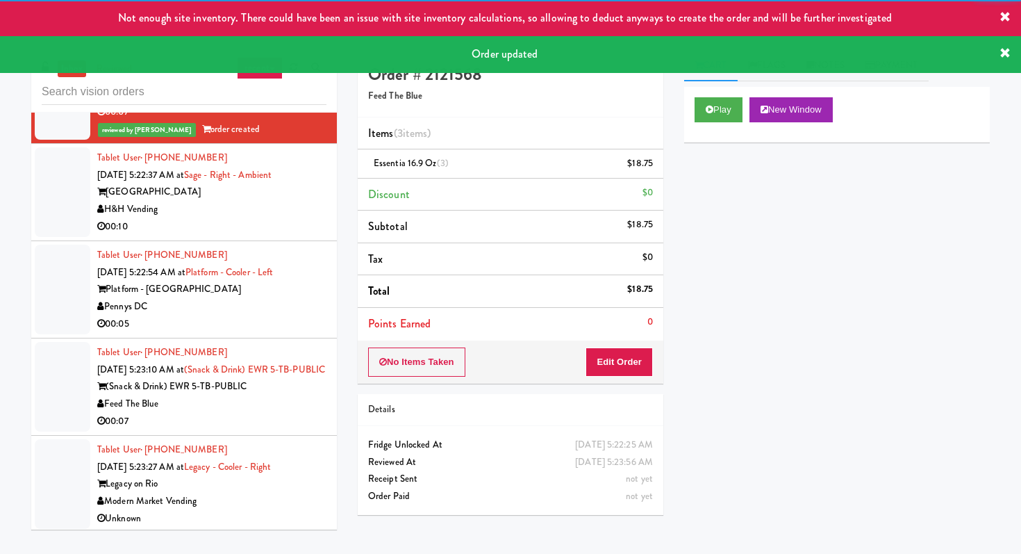
click at [286, 217] on div "H&H Vending" at bounding box center [211, 209] width 229 height 17
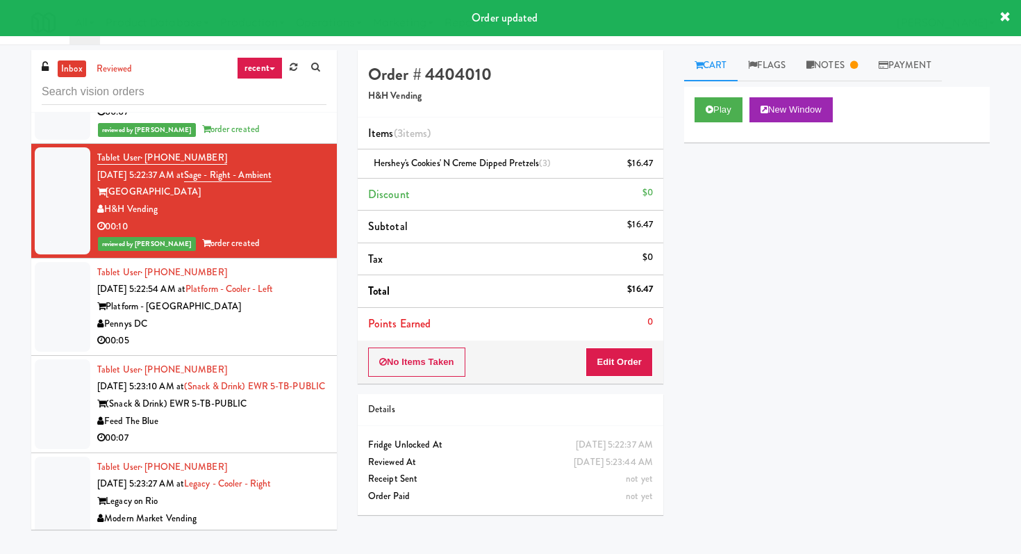
click at [241, 350] on div "00:05" at bounding box center [211, 340] width 229 height 17
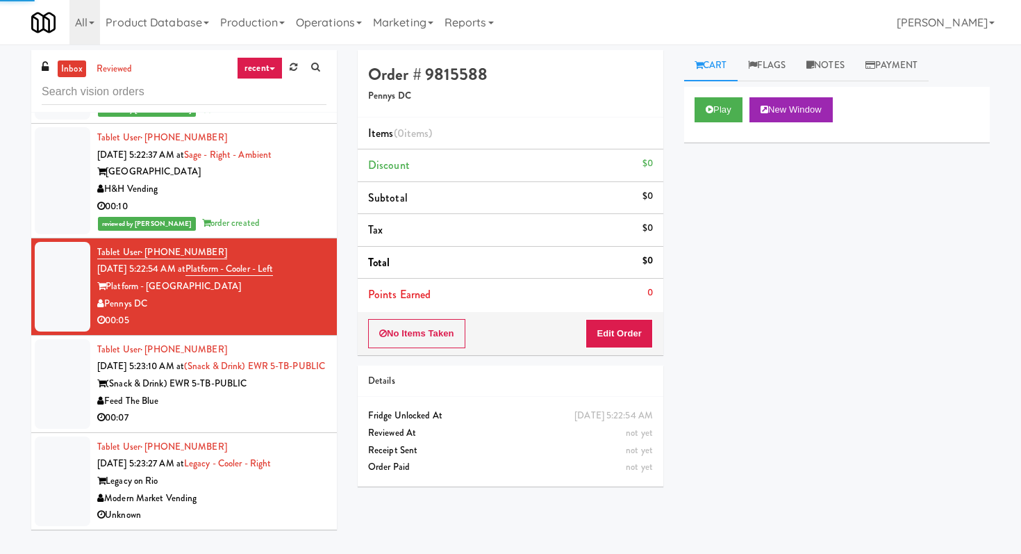
scroll to position [493, 0]
click at [712, 122] on div "Play New Window" at bounding box center [837, 115] width 306 height 56
click at [253, 419] on div "00:07" at bounding box center [211, 417] width 229 height 17
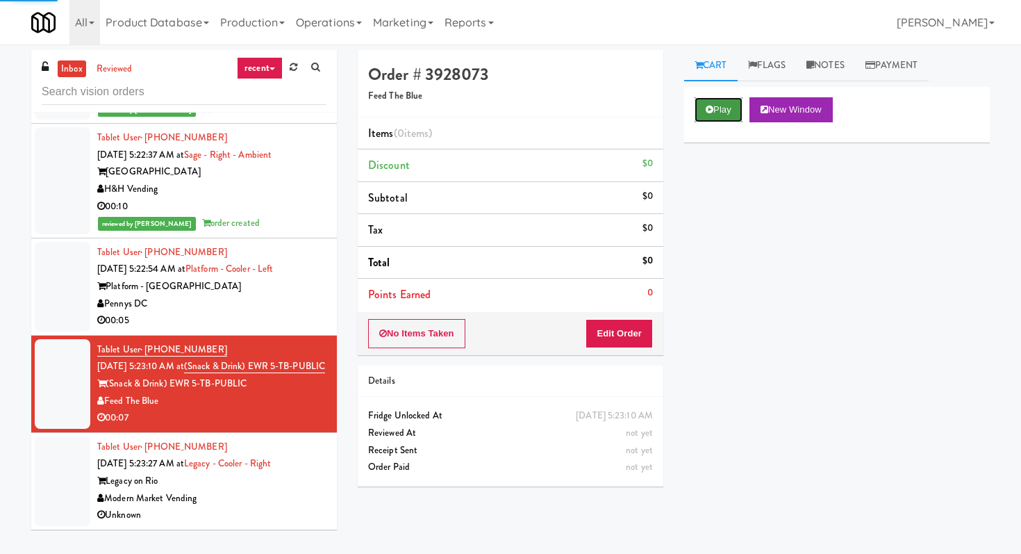
click at [722, 104] on button "Play" at bounding box center [719, 109] width 48 height 25
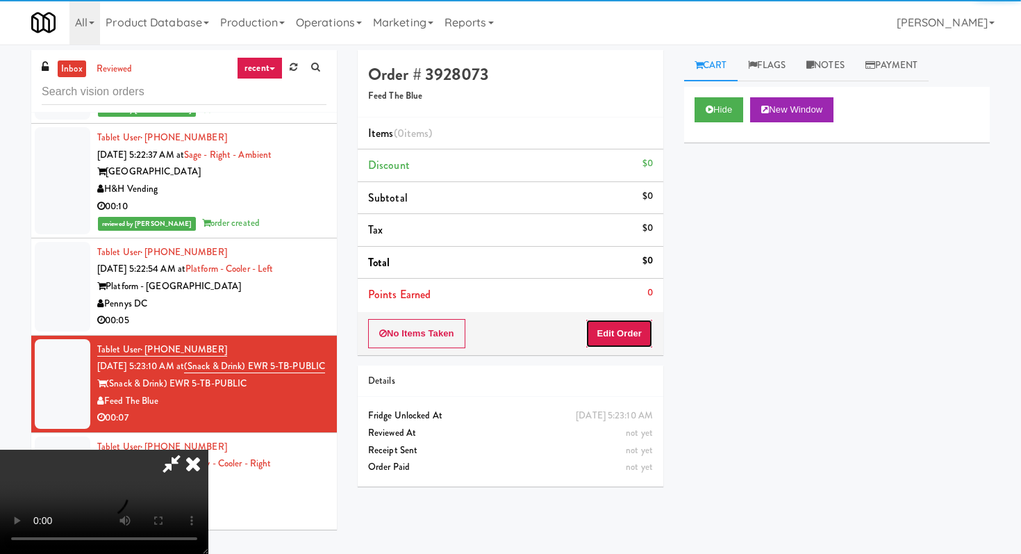
click at [627, 322] on button "Edit Order" at bounding box center [619, 333] width 67 height 29
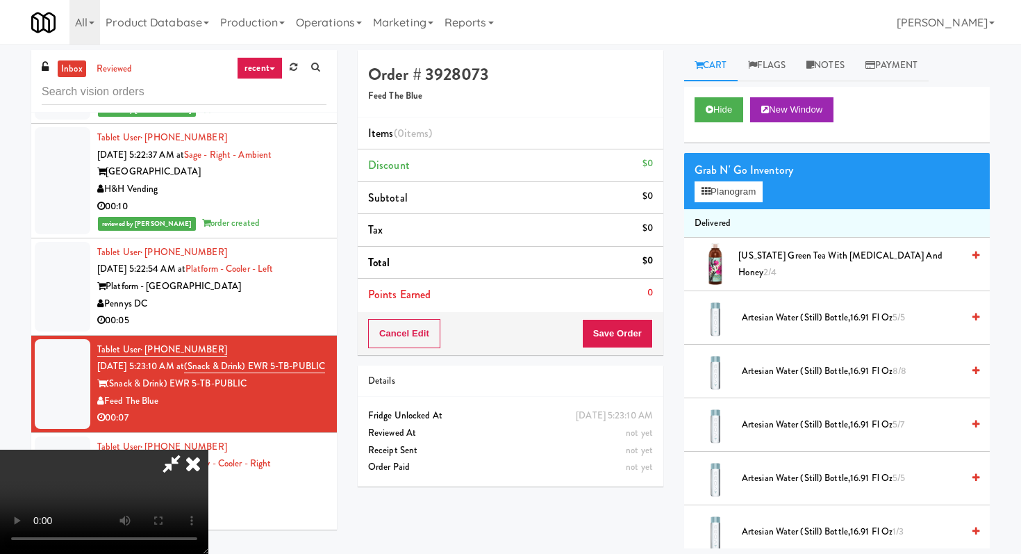
scroll to position [138, 0]
click at [208, 450] on video at bounding box center [104, 502] width 208 height 104
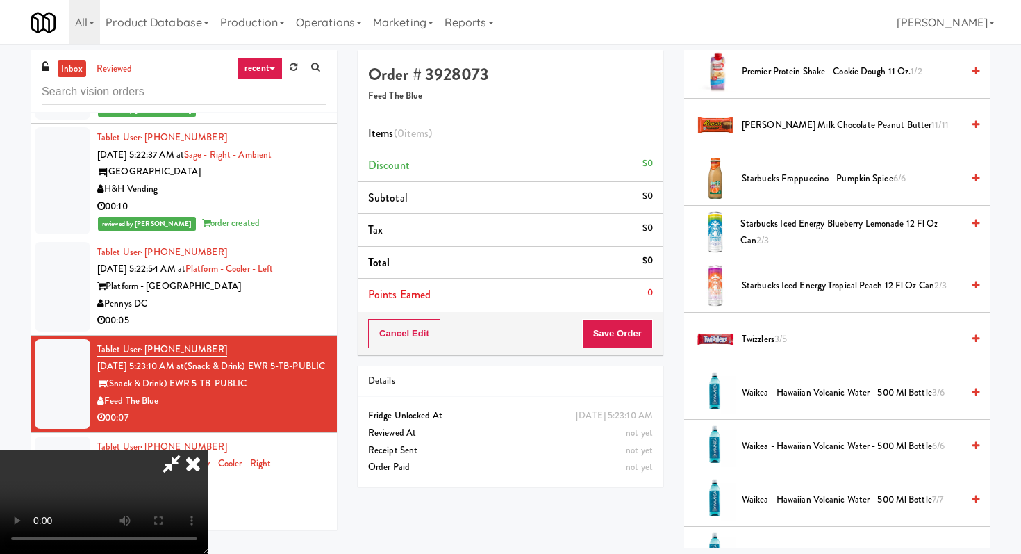
scroll to position [1295, 0]
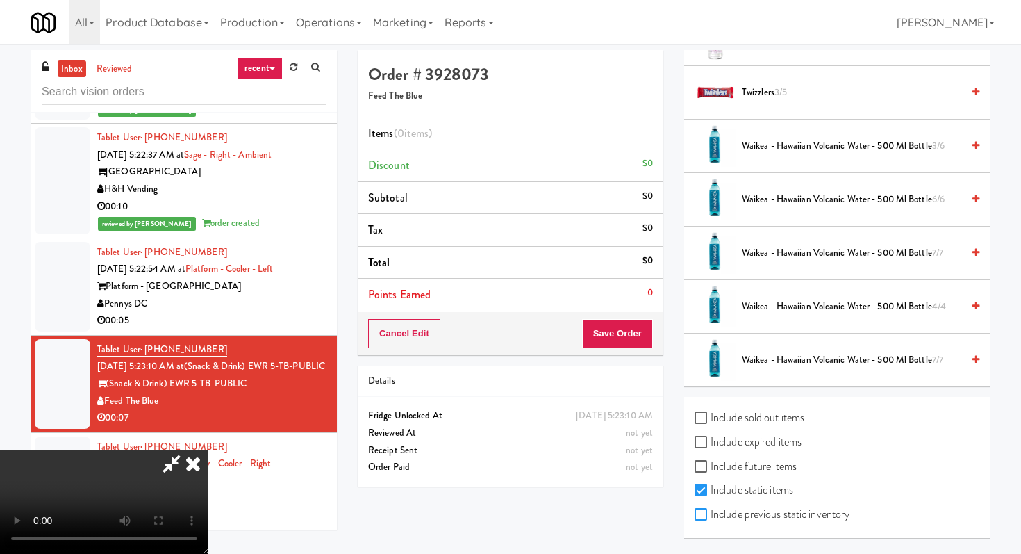
click at [705, 518] on input "Include previous static inventory" at bounding box center [703, 514] width 16 height 11
checkbox input "true"
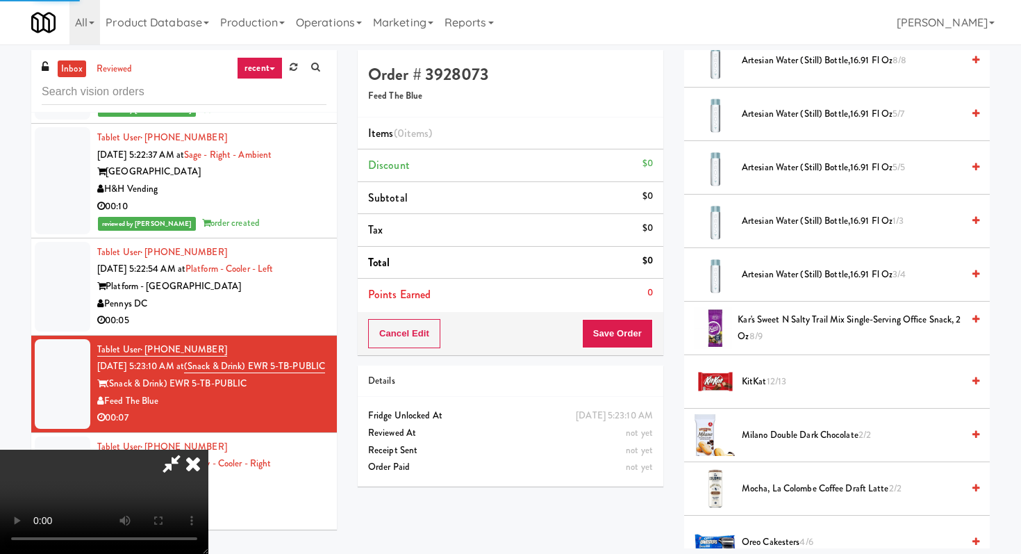
scroll to position [0, 0]
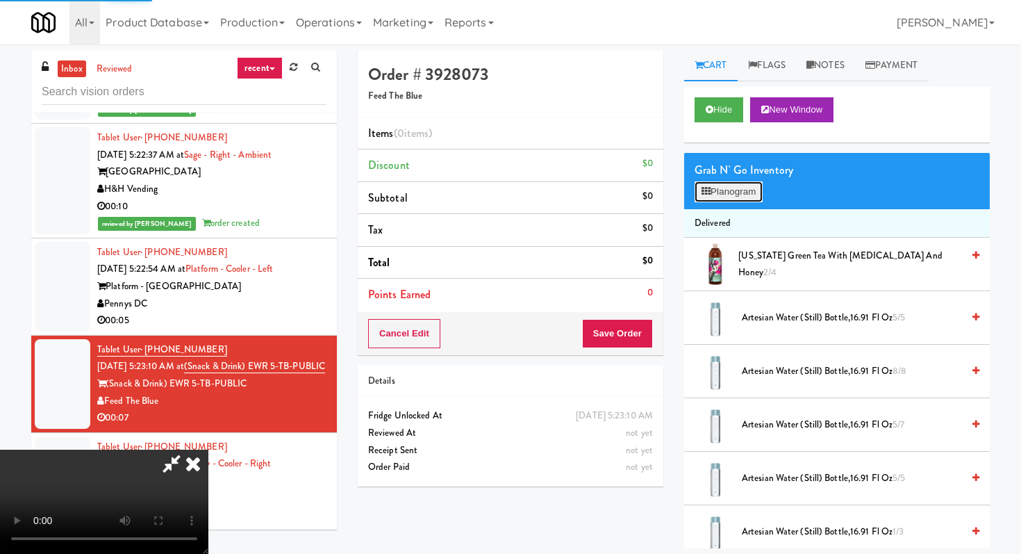
click at [746, 188] on button "Planogram" at bounding box center [729, 191] width 68 height 21
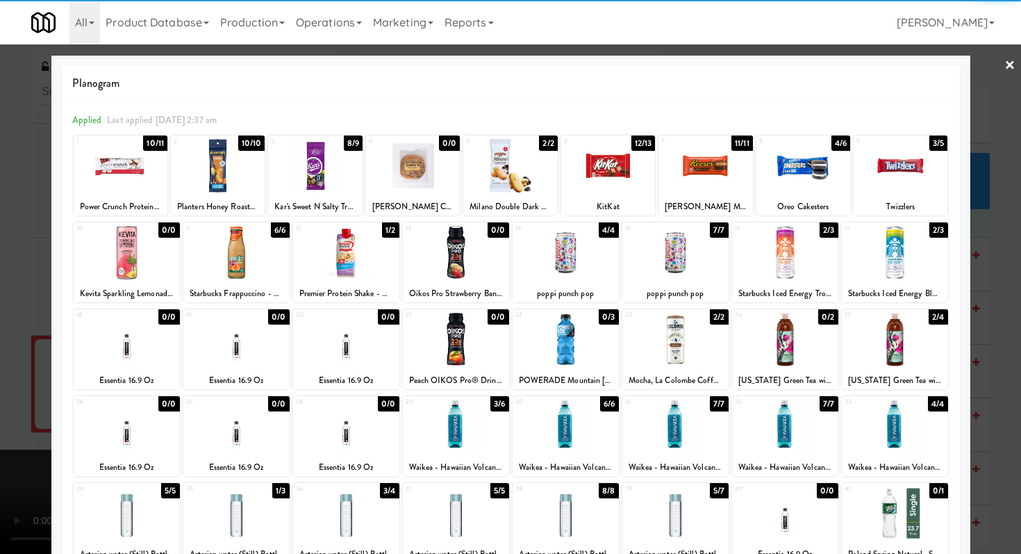
click at [226, 336] on div at bounding box center [236, 340] width 106 height 54
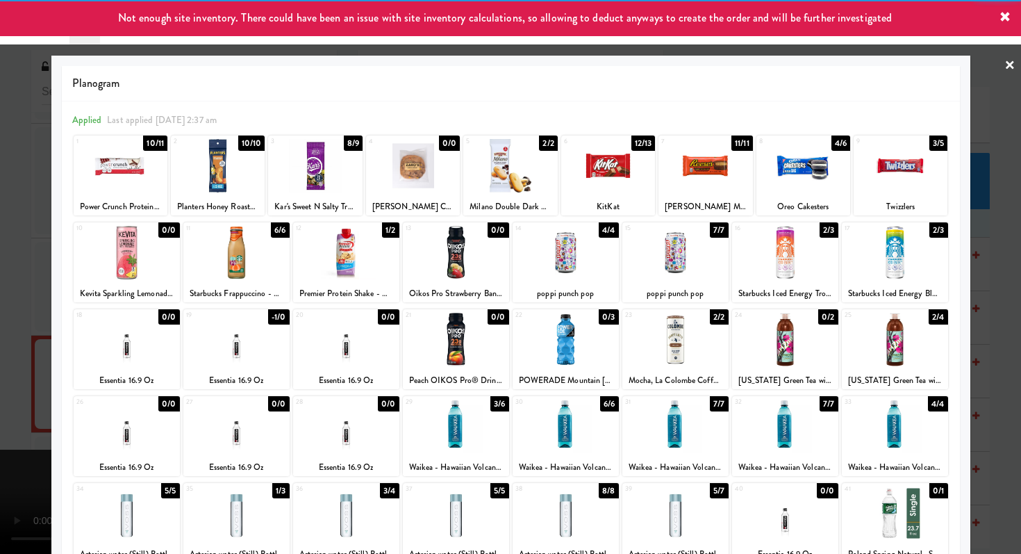
click at [0, 414] on div at bounding box center [510, 277] width 1021 height 554
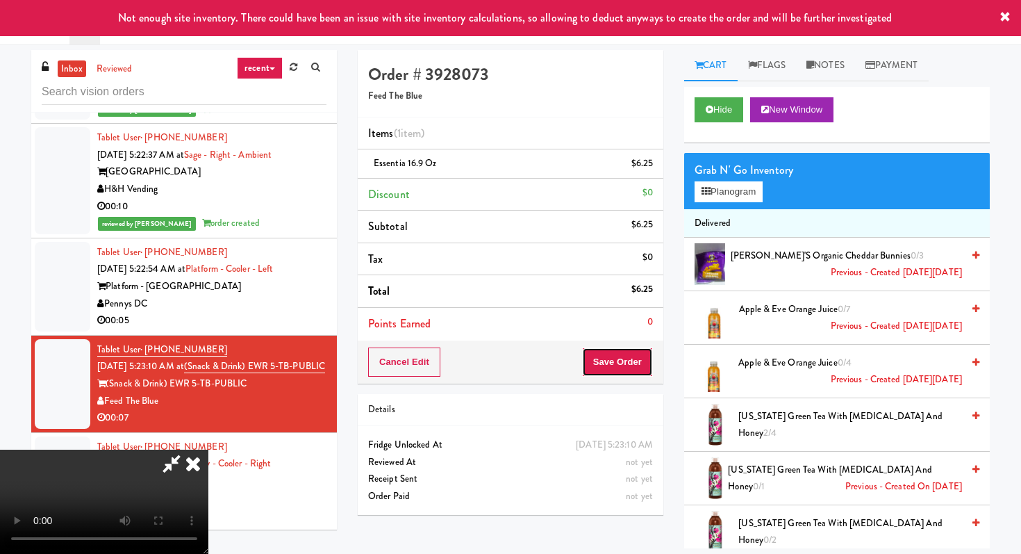
click at [647, 361] on button "Save Order" at bounding box center [617, 361] width 71 height 29
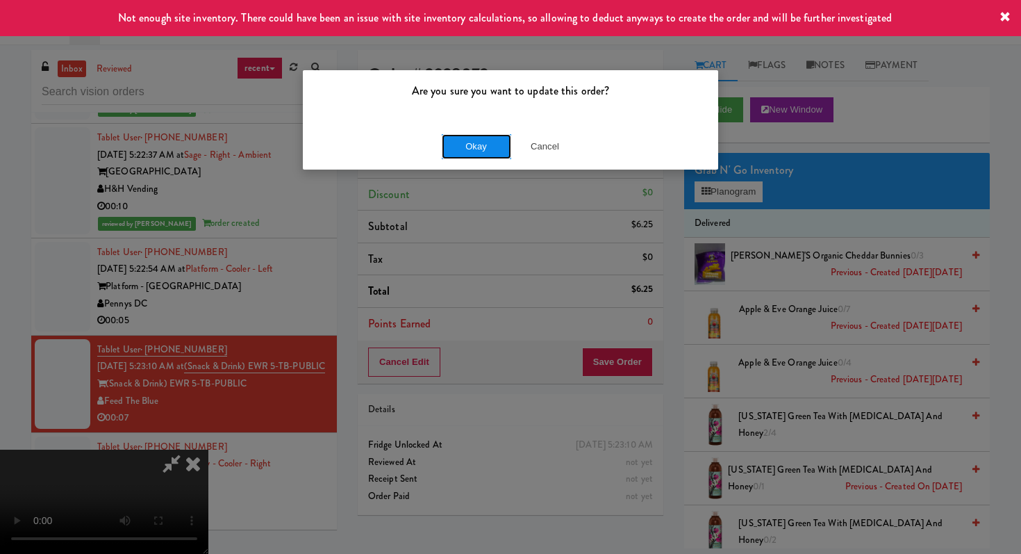
click at [495, 142] on button "Okay" at bounding box center [476, 146] width 69 height 25
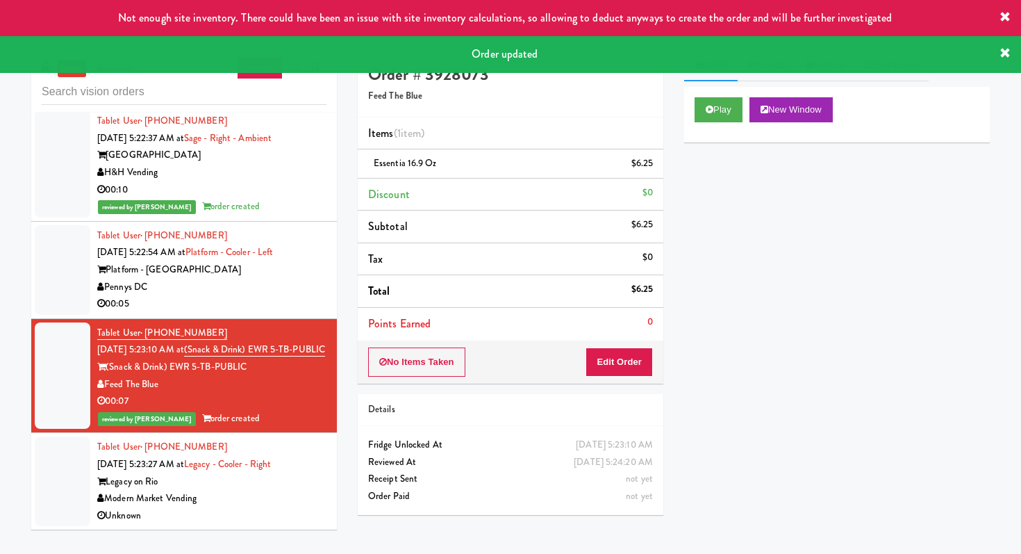
click at [265, 308] on div "00:05" at bounding box center [211, 303] width 229 height 17
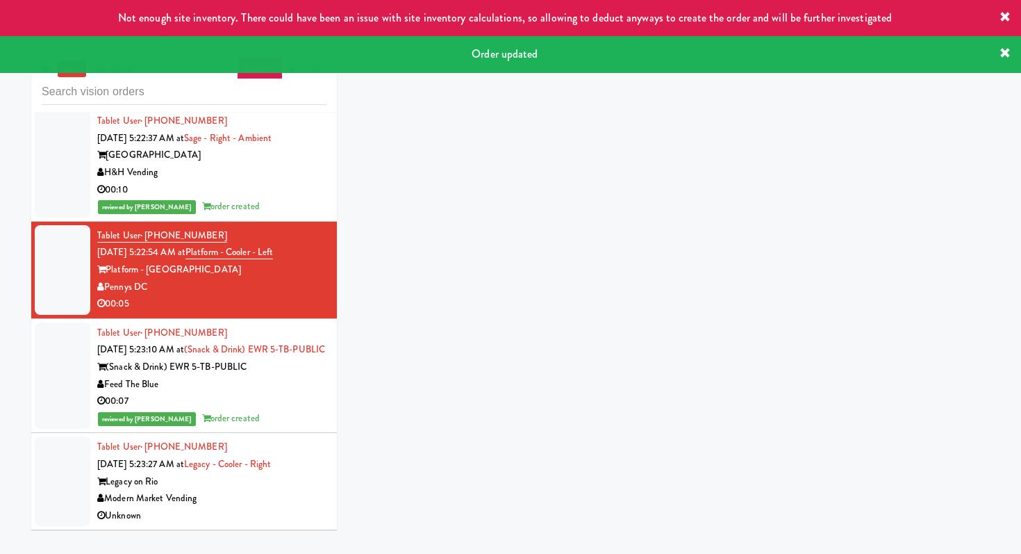
scroll to position [509, 0]
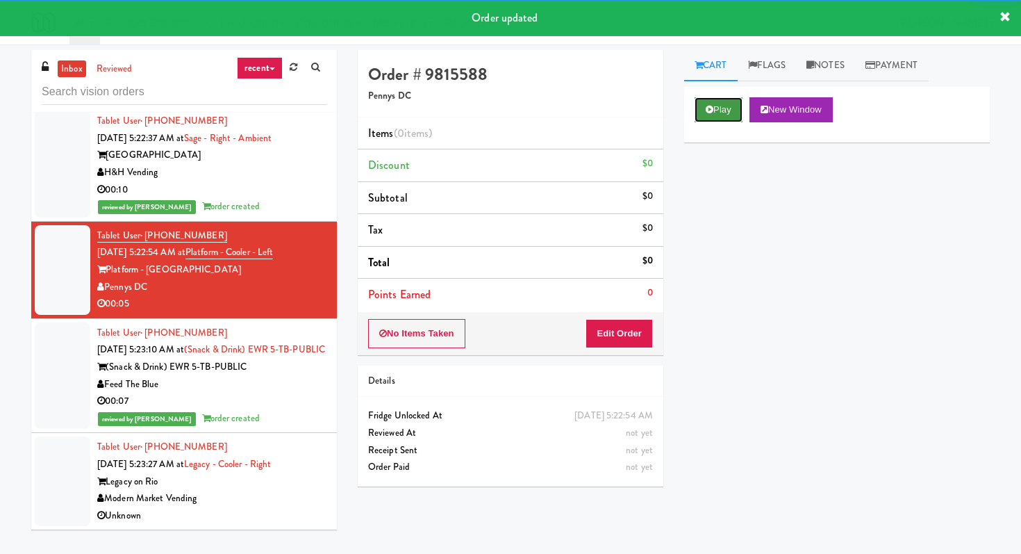
click at [740, 101] on button "Play" at bounding box center [719, 109] width 48 height 25
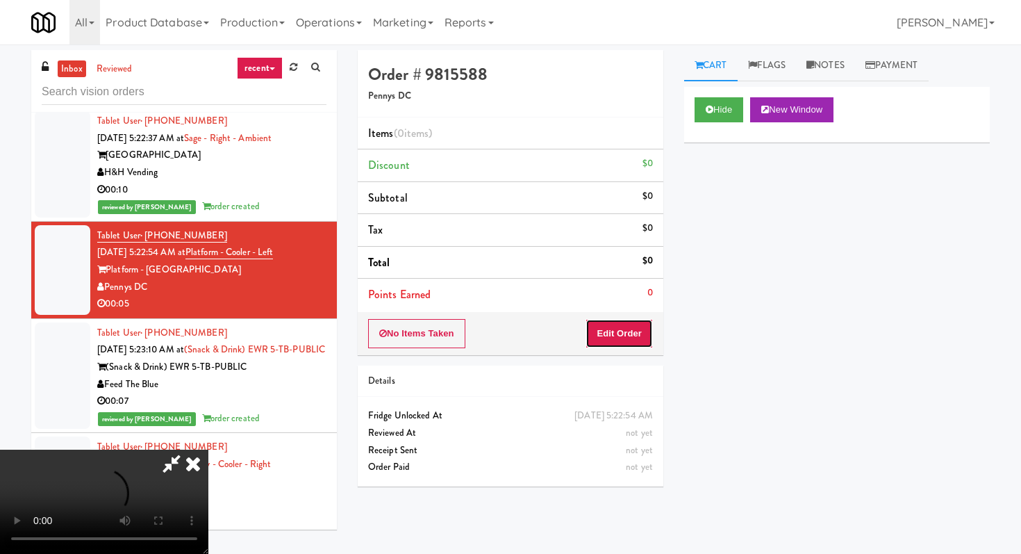
click at [617, 338] on button "Edit Order" at bounding box center [619, 333] width 67 height 29
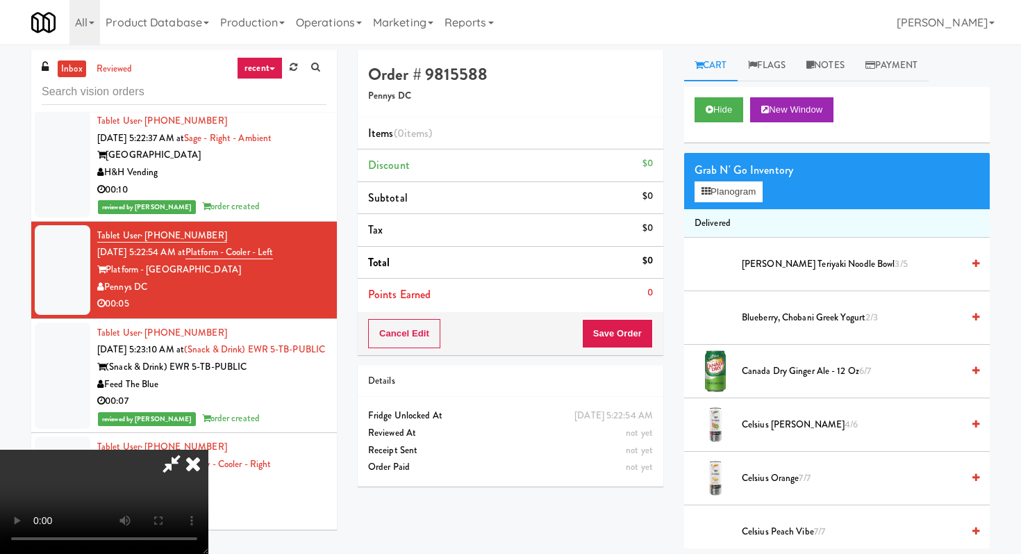
scroll to position [44, 0]
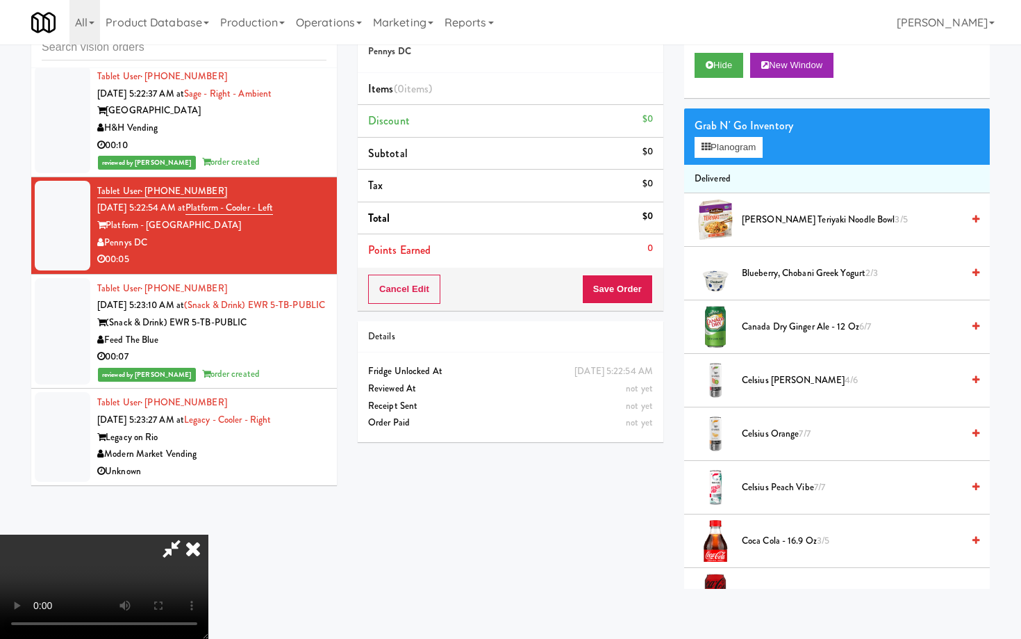
click at [208, 534] on video at bounding box center [104, 586] width 208 height 104
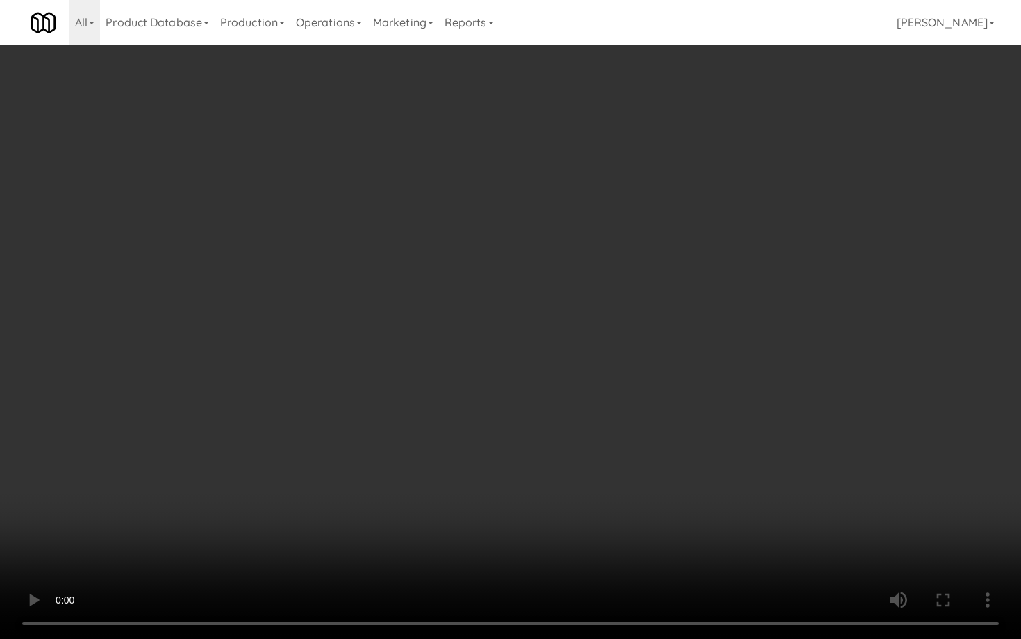
click at [469, 477] on video at bounding box center [510, 319] width 1021 height 639
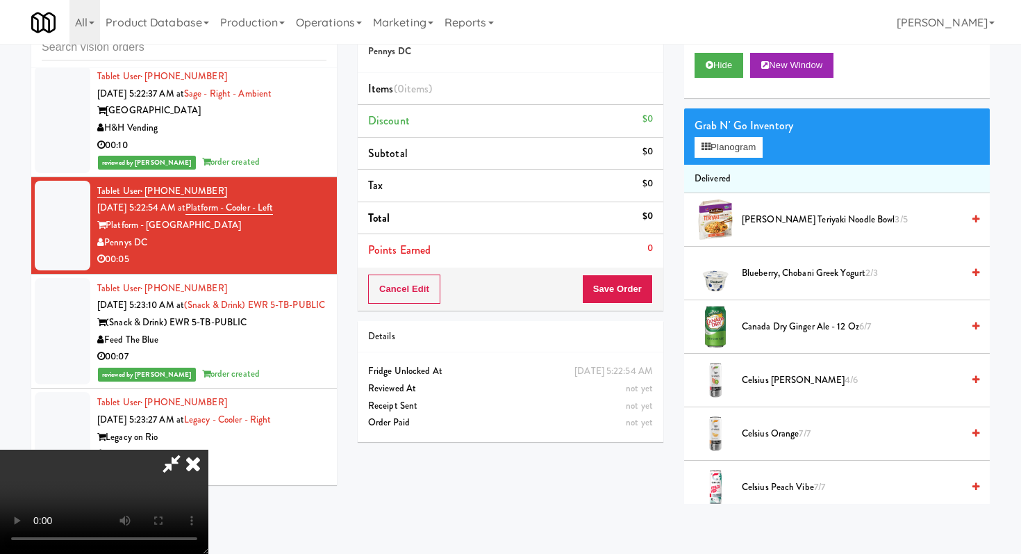
click at [787, 380] on span "Celsius Kiwi Guava 4/6" at bounding box center [852, 380] width 220 height 17
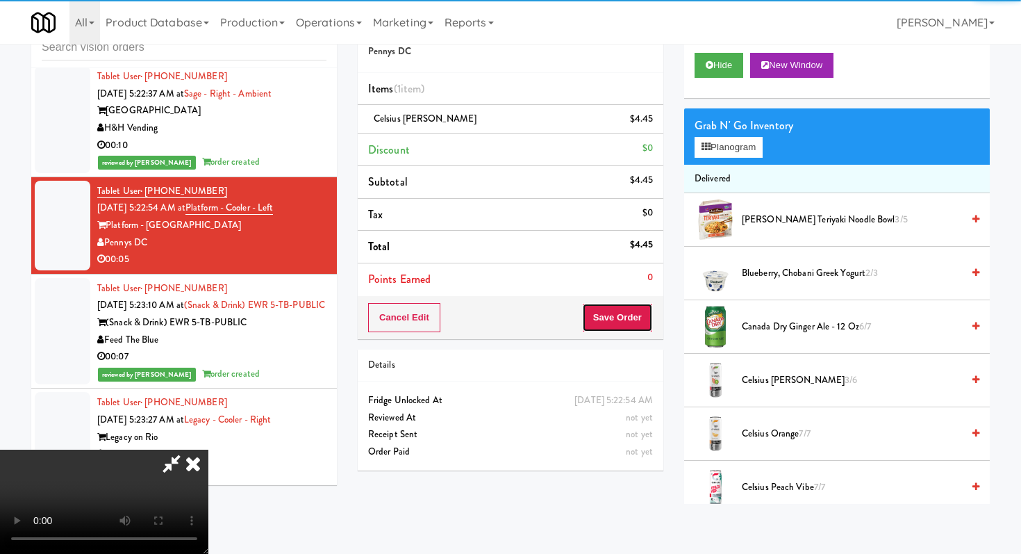
click at [639, 320] on button "Save Order" at bounding box center [617, 317] width 71 height 29
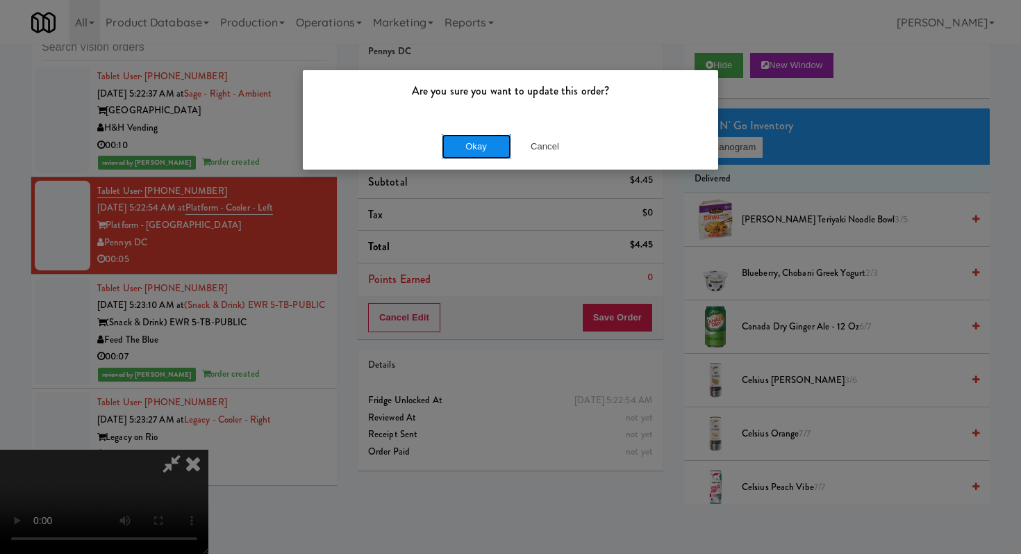
click at [487, 152] on button "Okay" at bounding box center [476, 146] width 69 height 25
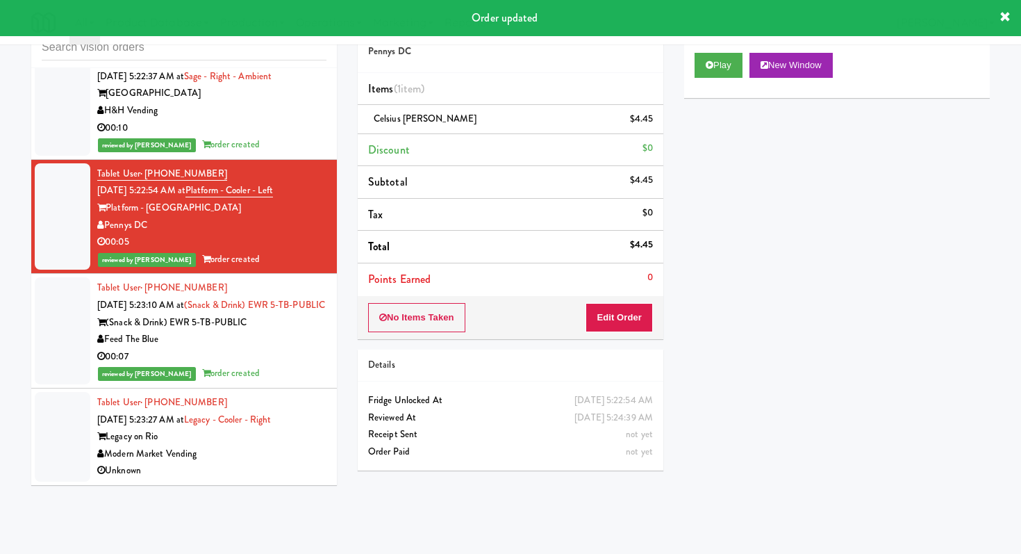
click at [281, 463] on div "Modern Market Vending" at bounding box center [211, 453] width 229 height 17
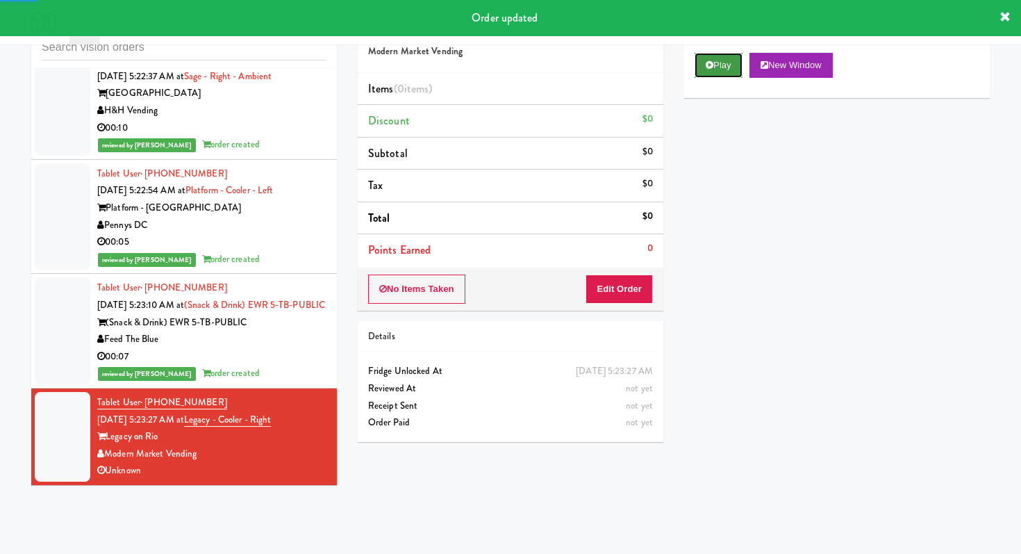
click at [705, 69] on button "Play" at bounding box center [719, 65] width 48 height 25
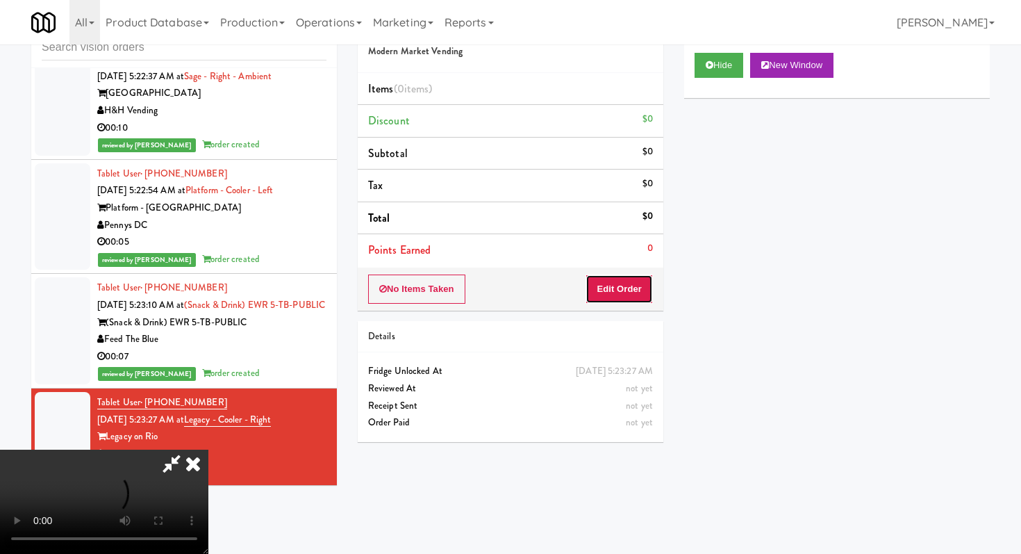
click at [614, 297] on button "Edit Order" at bounding box center [619, 288] width 67 height 29
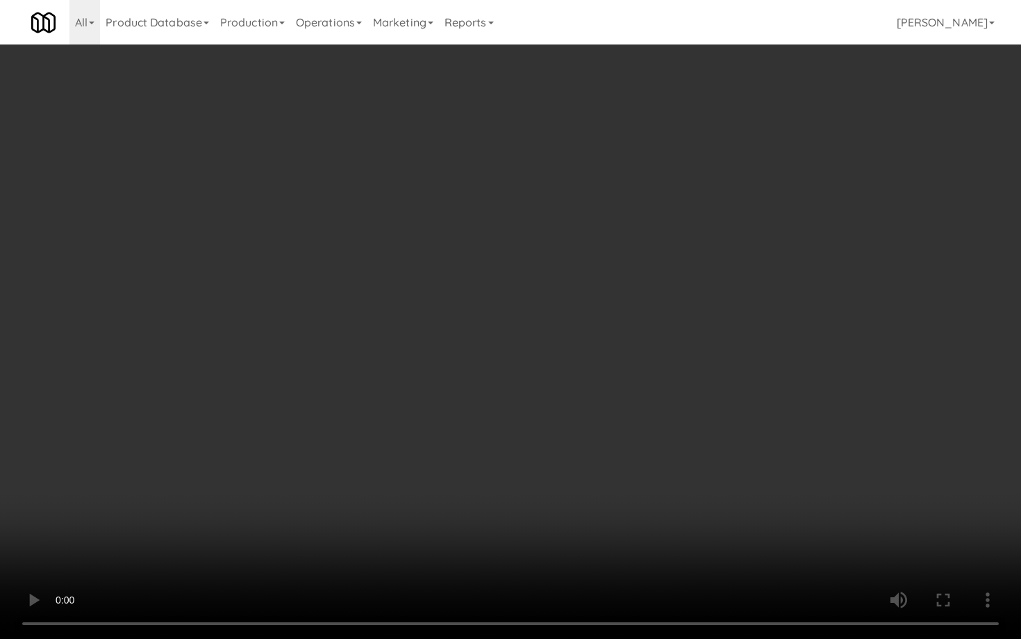
click at [445, 457] on video at bounding box center [510, 319] width 1021 height 639
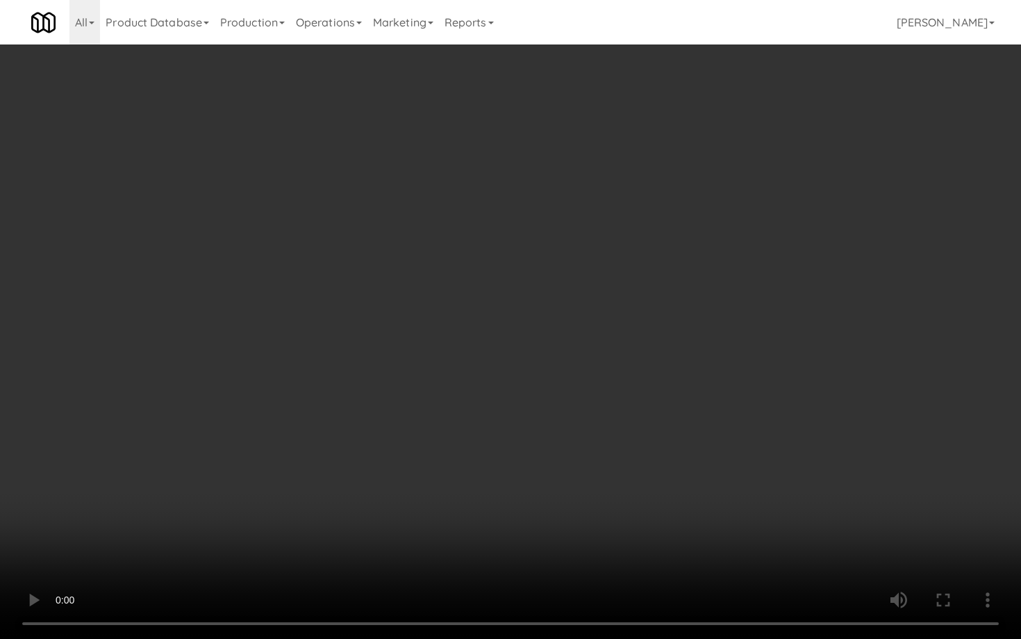
click at [445, 457] on video at bounding box center [510, 319] width 1021 height 639
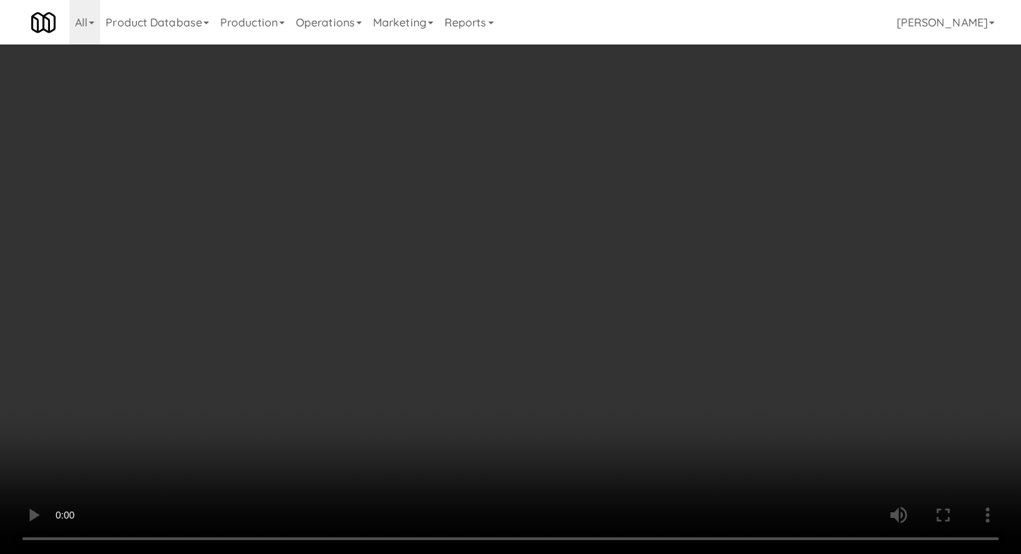
scroll to position [58, 0]
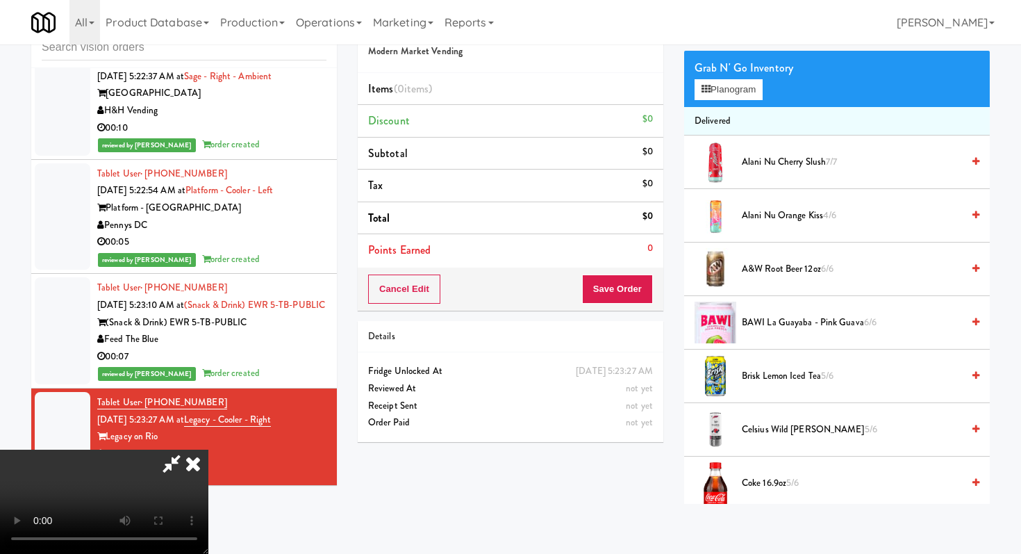
click at [791, 422] on span "Celsius Wild [PERSON_NAME] 5/6" at bounding box center [852, 429] width 220 height 17
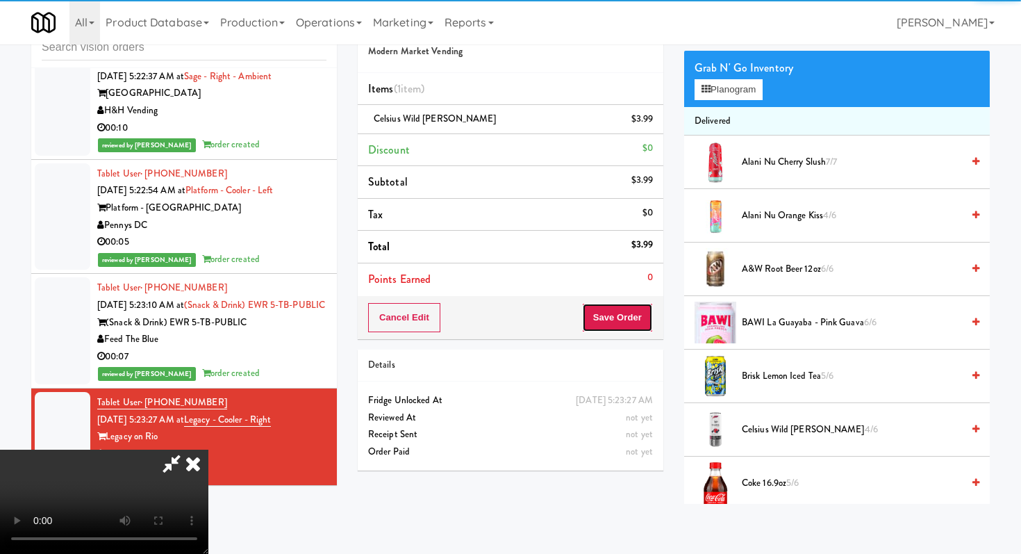
click at [645, 315] on button "Save Order" at bounding box center [617, 317] width 71 height 29
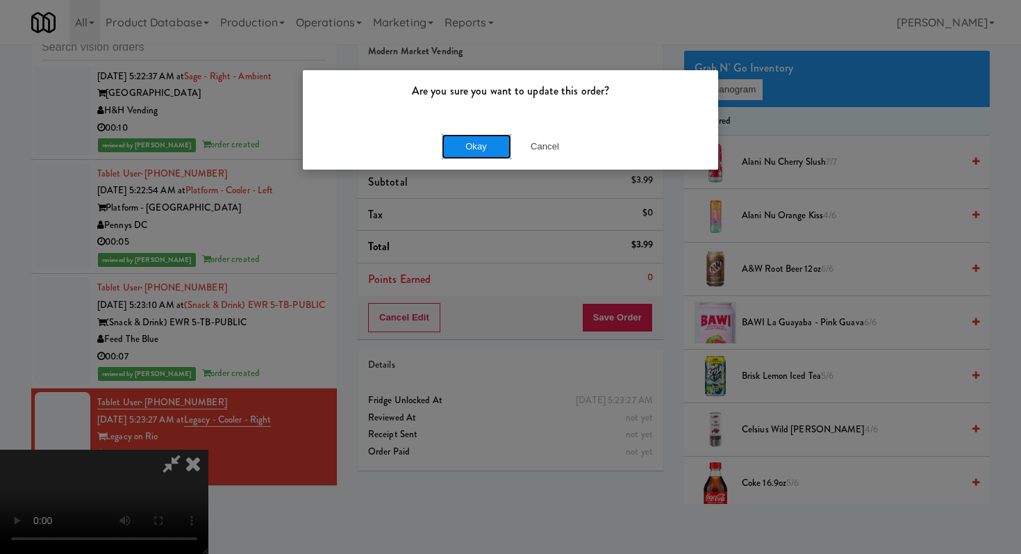
click at [495, 138] on button "Okay" at bounding box center [476, 146] width 69 height 25
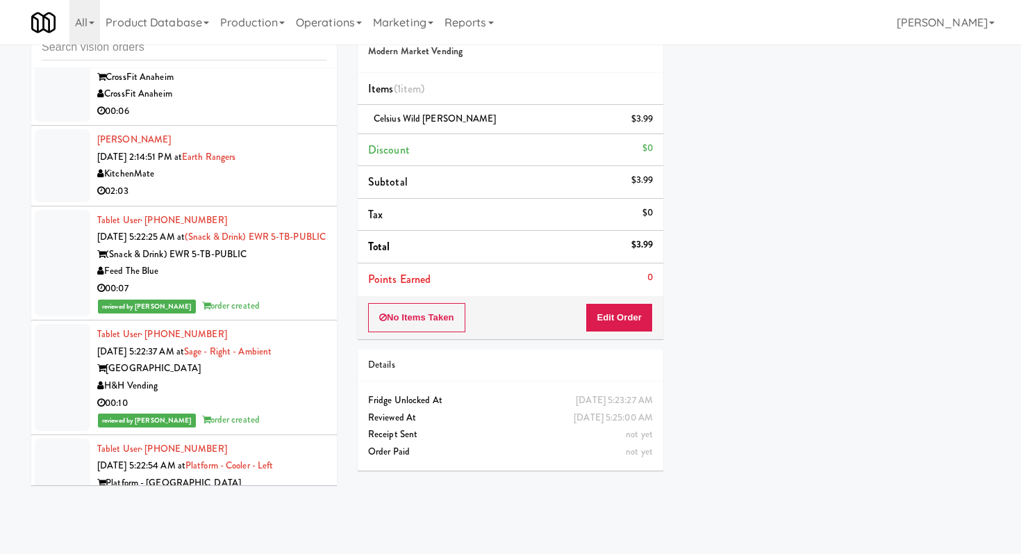
scroll to position [180, 0]
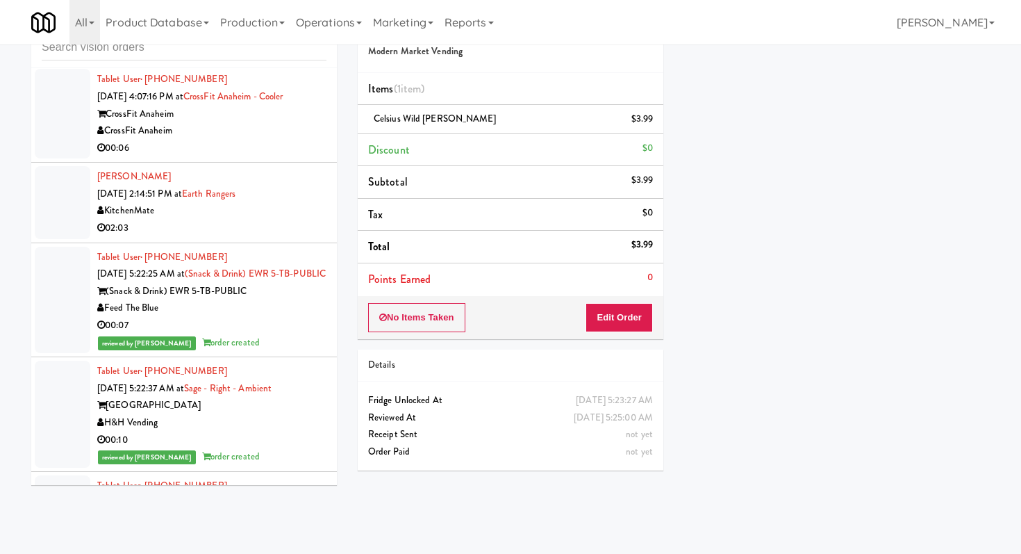
click at [304, 178] on div "[PERSON_NAME] [DATE] 2:14:51 PM at Earth Rangers KitchenMate 02:03" at bounding box center [211, 202] width 229 height 68
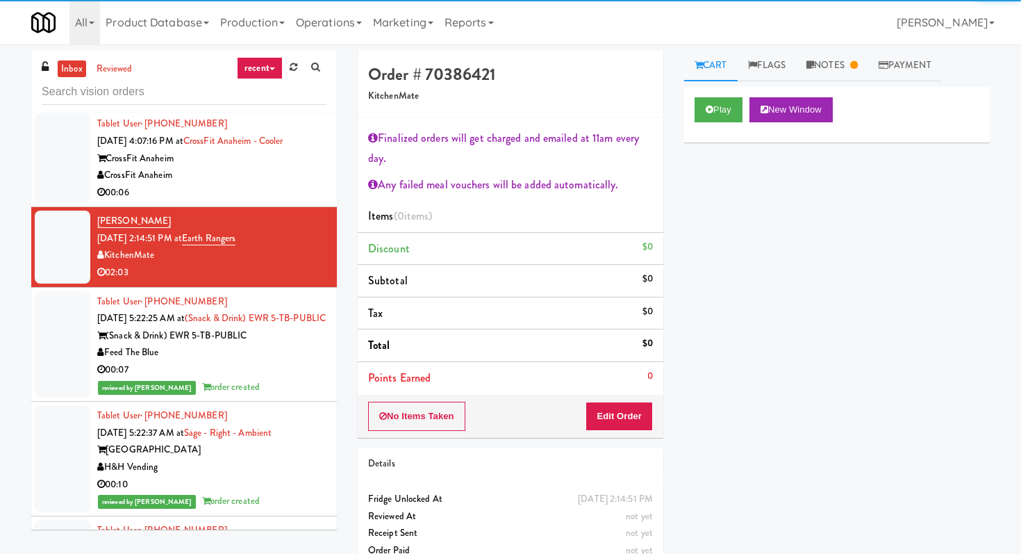
click at [236, 186] on div "00:06" at bounding box center [211, 192] width 229 height 17
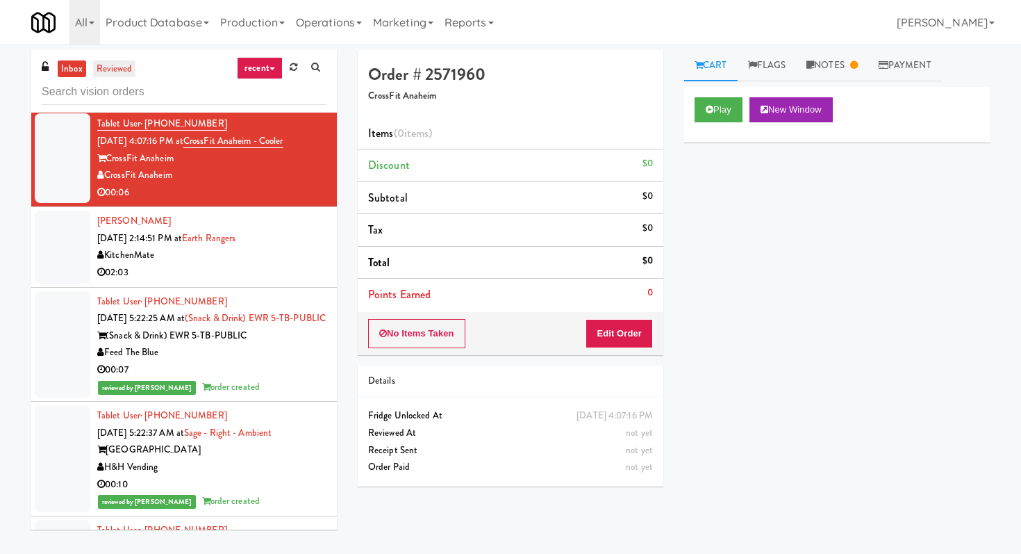
click at [115, 63] on link "reviewed" at bounding box center [114, 68] width 43 height 17
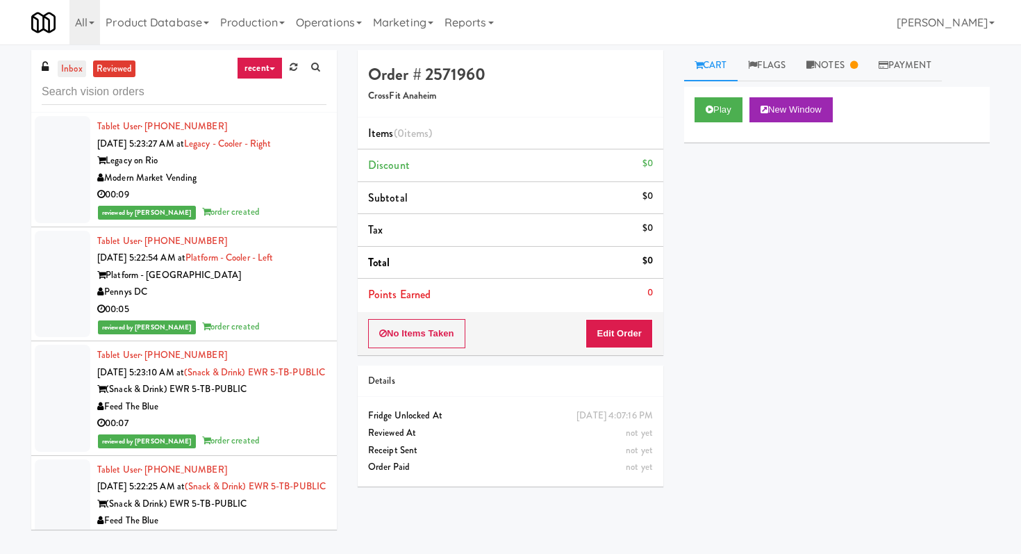
click at [74, 64] on link "inbox" at bounding box center [72, 68] width 28 height 17
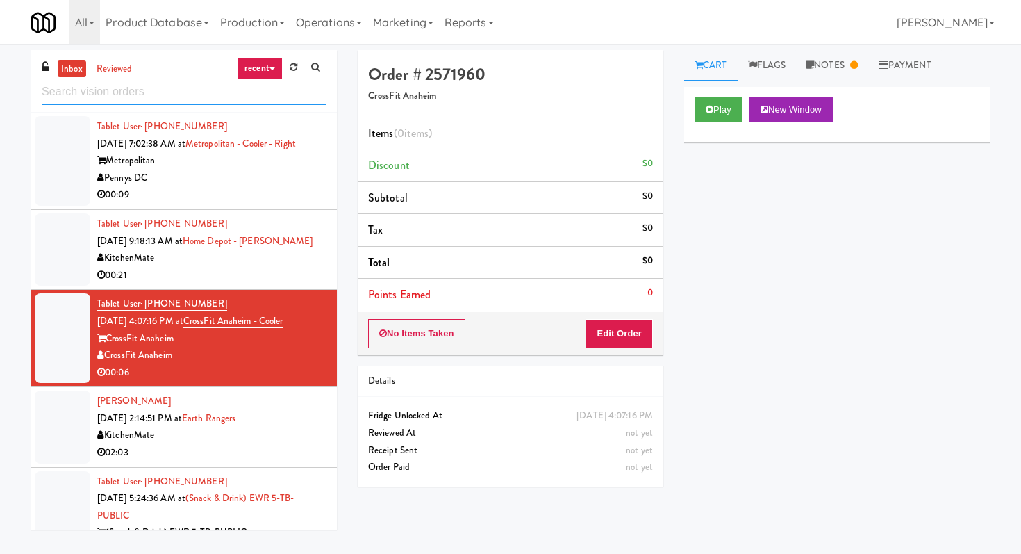
click at [191, 87] on input "text" at bounding box center [184, 92] width 285 height 26
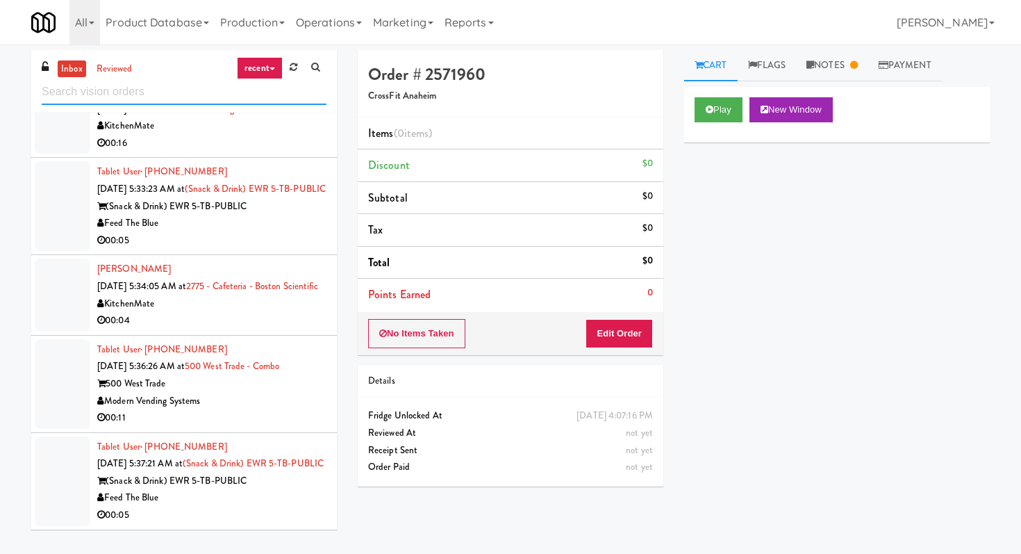
scroll to position [636, 0]
click at [293, 232] on div "00:05" at bounding box center [211, 240] width 229 height 17
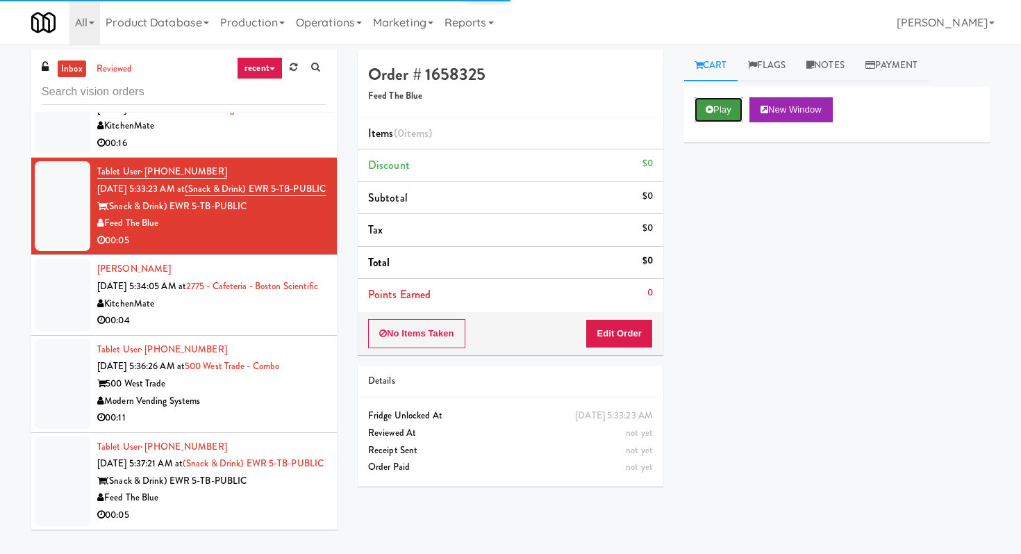
click at [727, 107] on button "Play" at bounding box center [719, 109] width 48 height 25
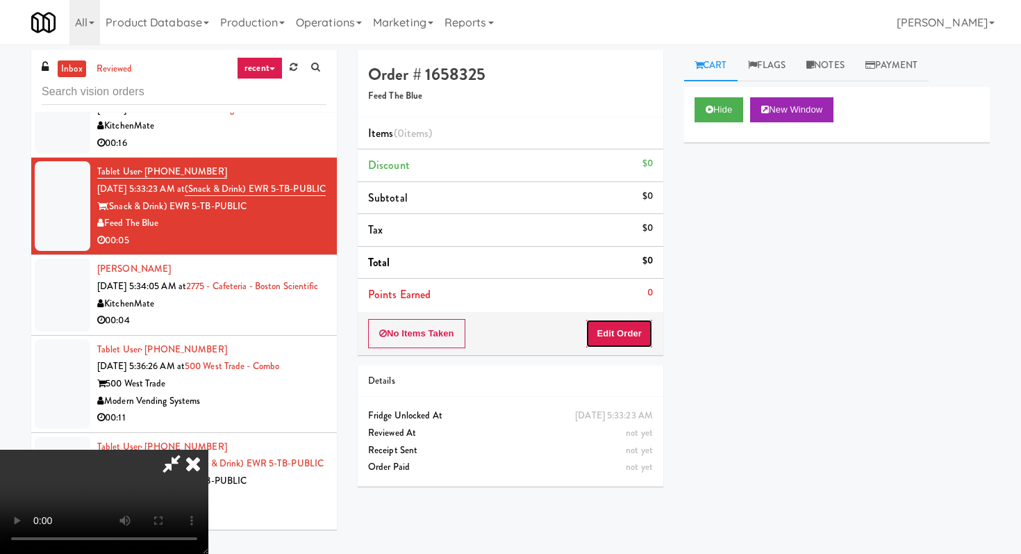
click at [600, 334] on button "Edit Order" at bounding box center [619, 333] width 67 height 29
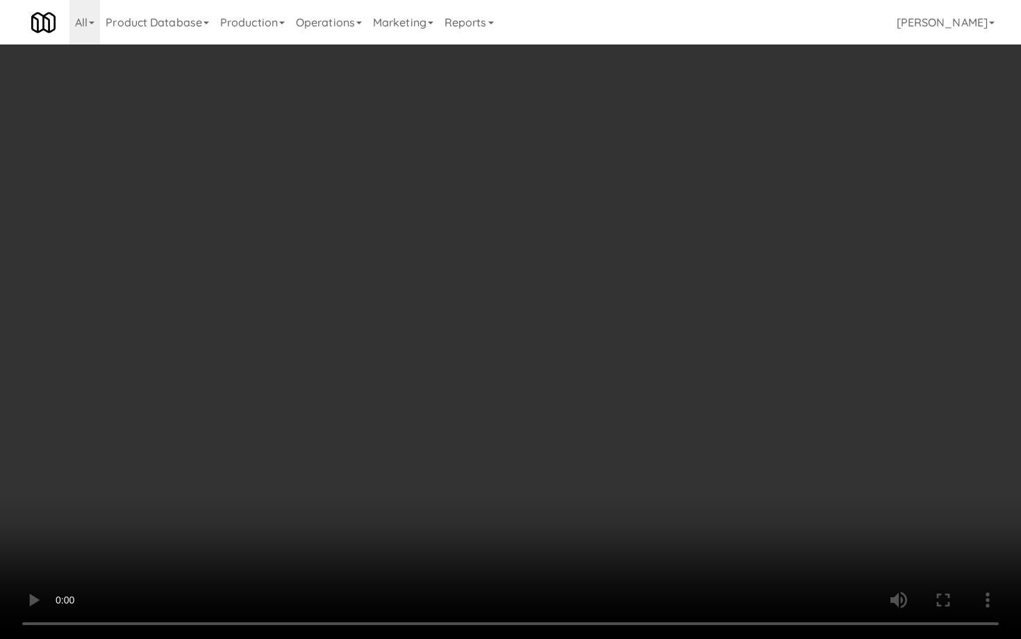
click at [482, 430] on video at bounding box center [510, 319] width 1021 height 639
click at [460, 389] on video at bounding box center [510, 319] width 1021 height 639
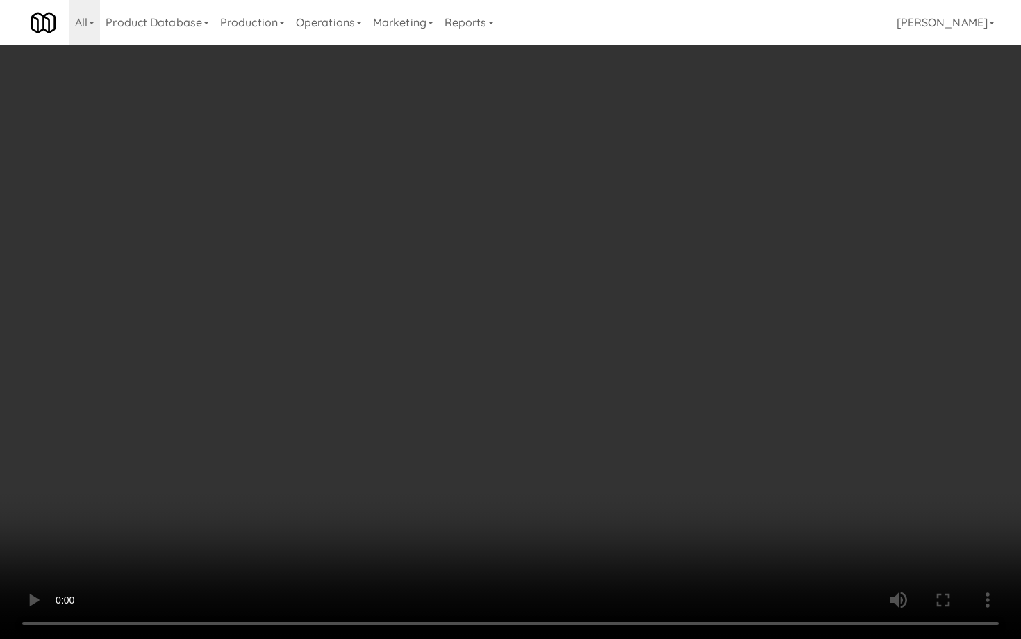
click at [460, 389] on video at bounding box center [510, 319] width 1021 height 639
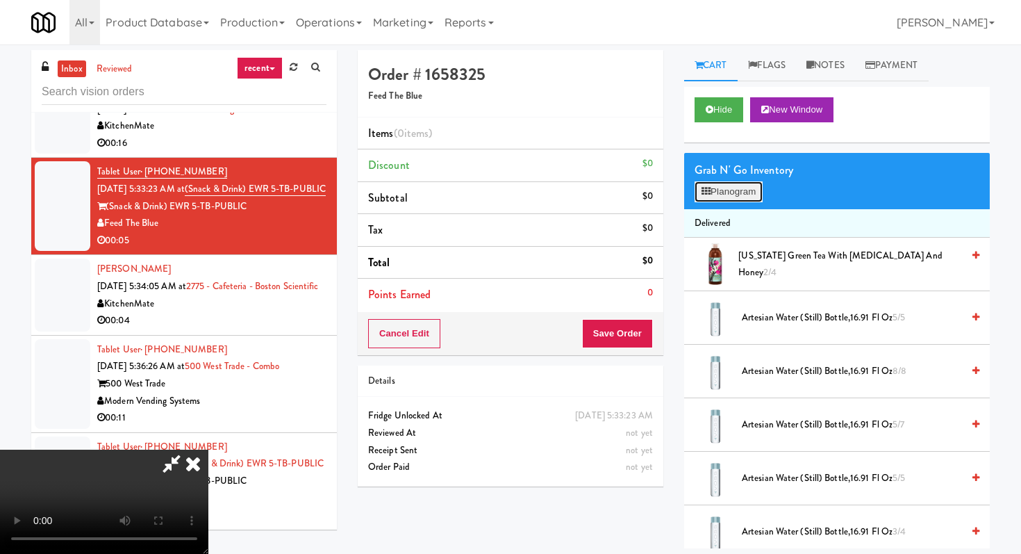
click at [714, 185] on button "Planogram" at bounding box center [729, 191] width 68 height 21
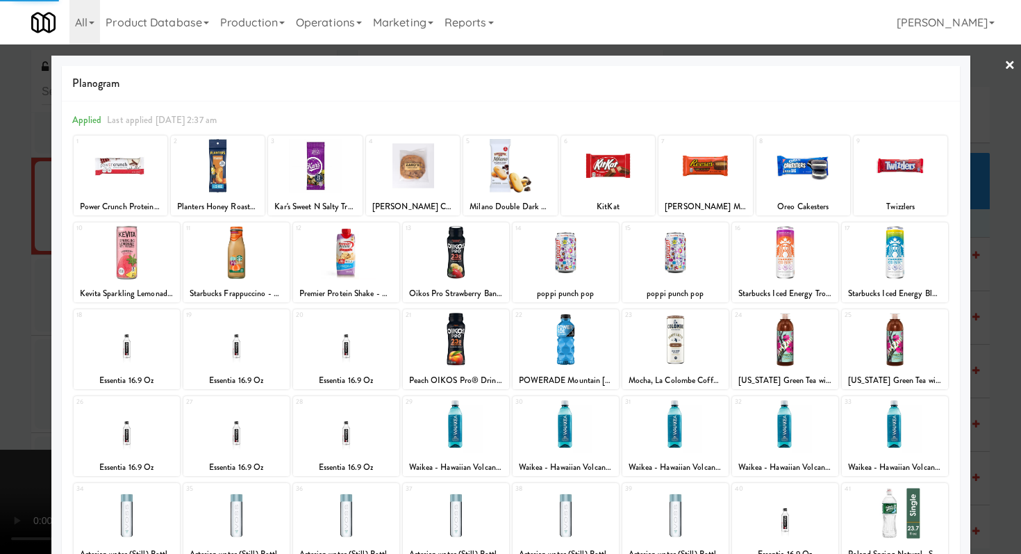
scroll to position [129, 0]
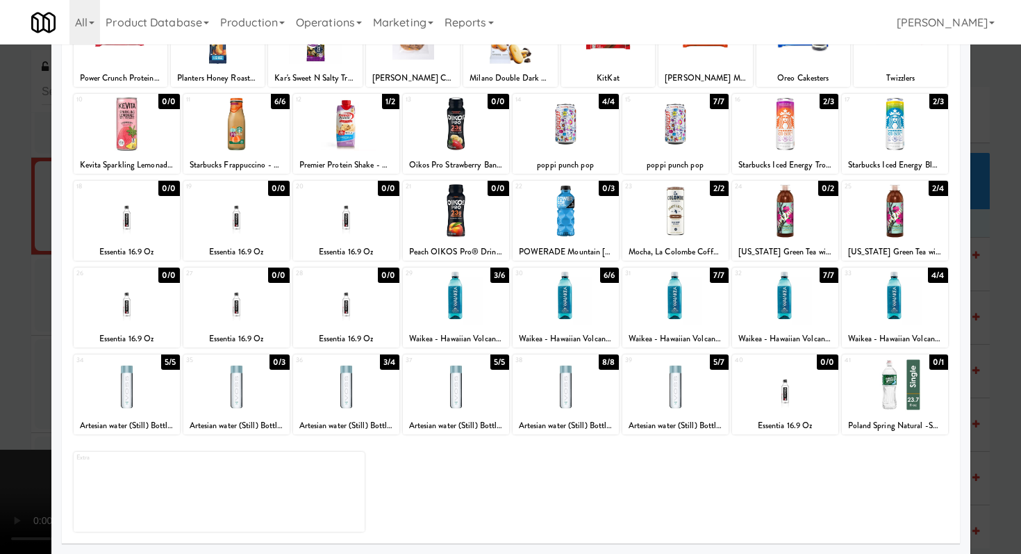
click at [1001, 441] on div at bounding box center [510, 277] width 1021 height 554
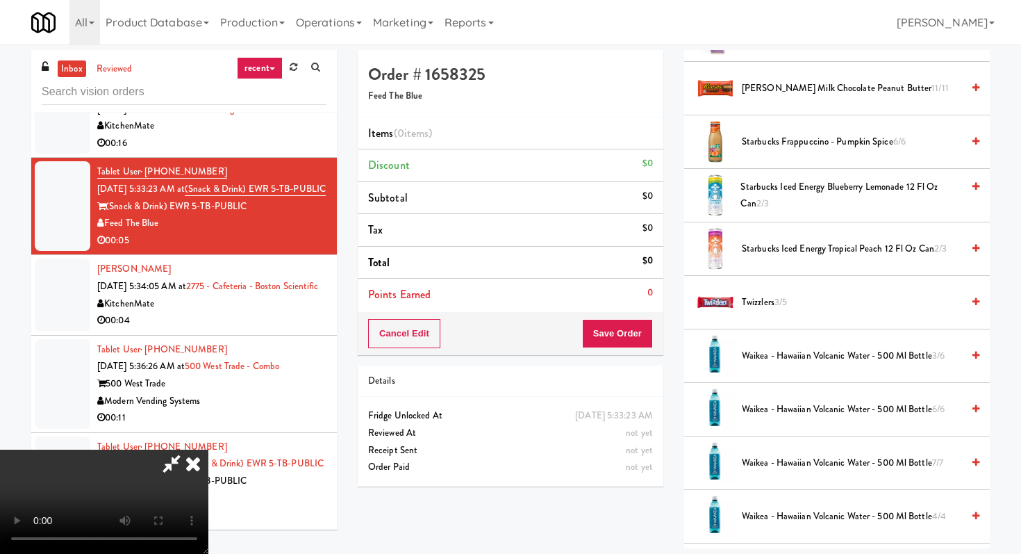
scroll to position [44, 0]
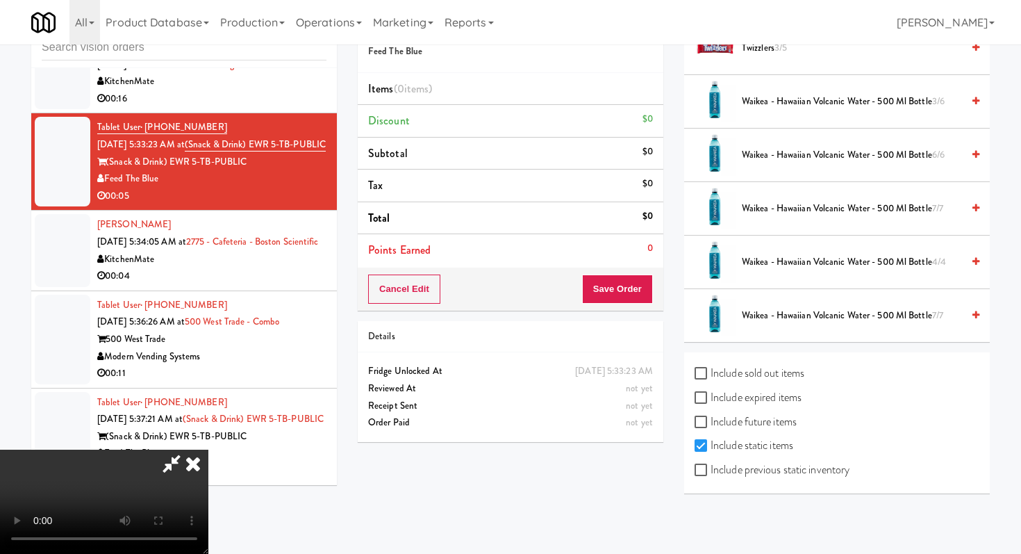
click at [709, 477] on label "Include previous static inventory" at bounding box center [772, 469] width 155 height 21
click at [709, 476] on input "Include previous static inventory" at bounding box center [703, 470] width 16 height 11
checkbox input "true"
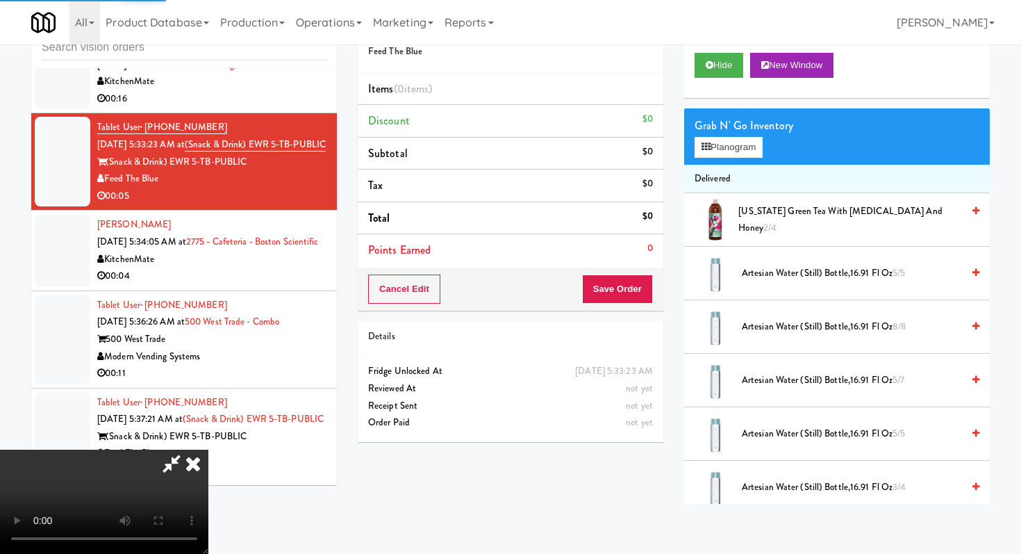
scroll to position [0, 0]
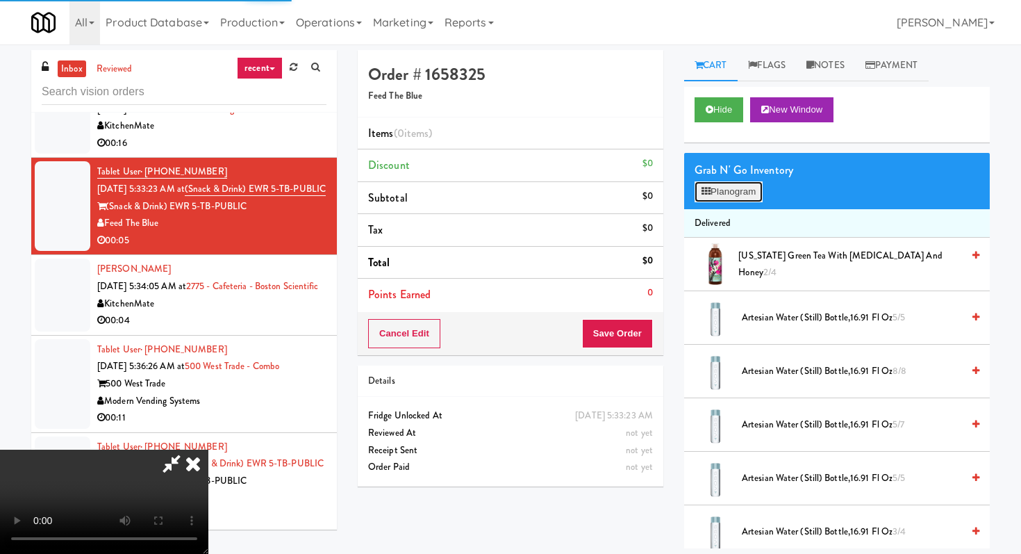
click at [734, 186] on button "Planogram" at bounding box center [729, 191] width 68 height 21
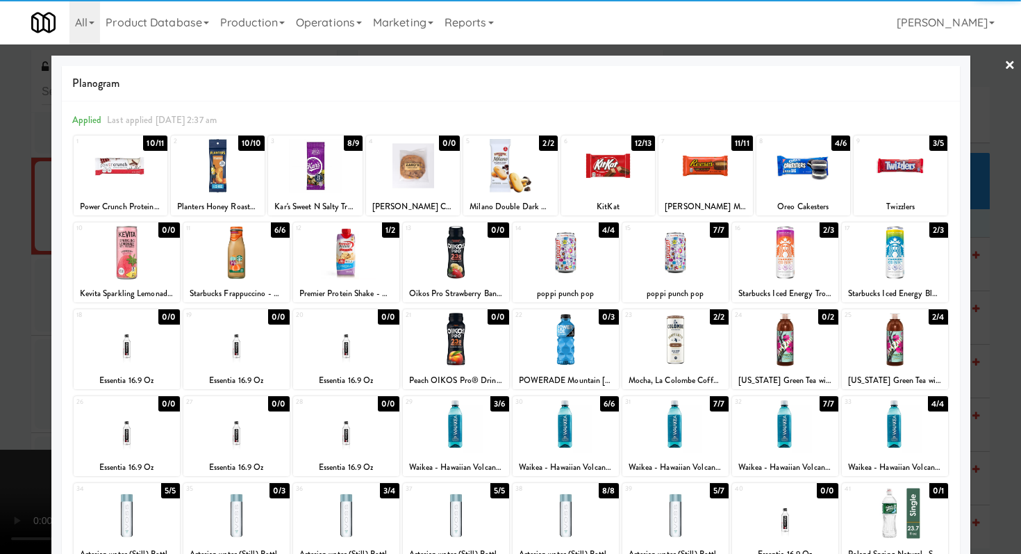
click at [127, 320] on div at bounding box center [127, 340] width 106 height 54
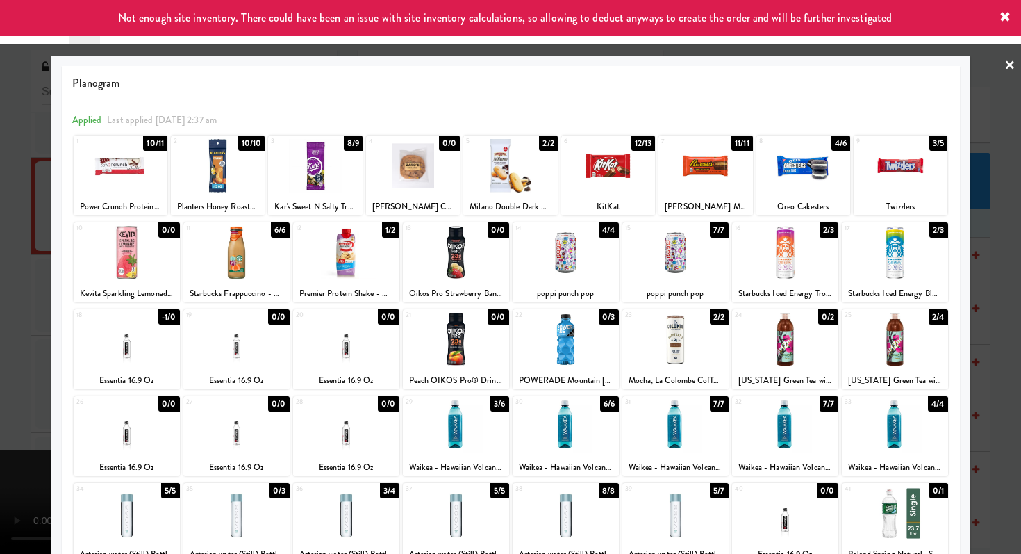
click at [0, 314] on div at bounding box center [510, 277] width 1021 height 554
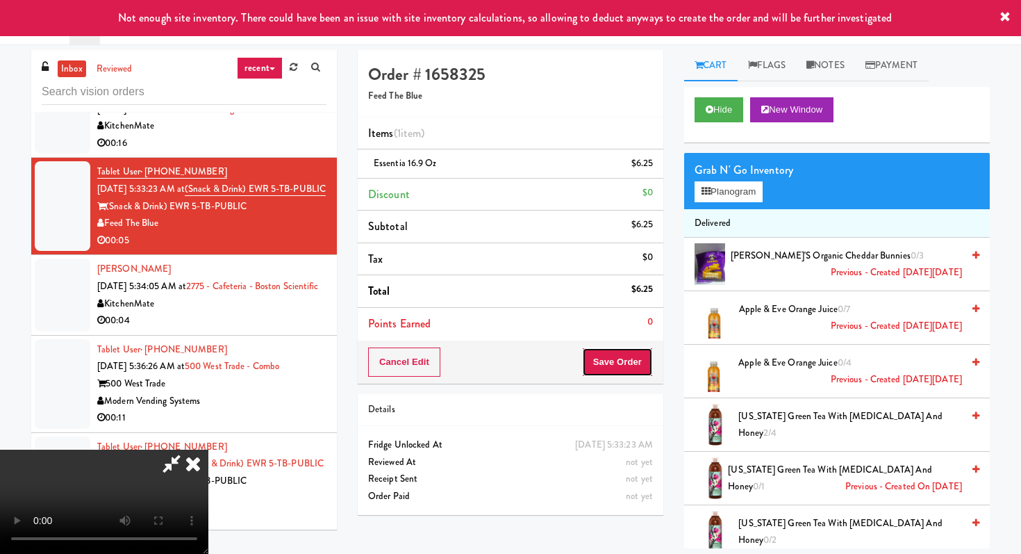
click at [633, 356] on button "Save Order" at bounding box center [617, 361] width 71 height 29
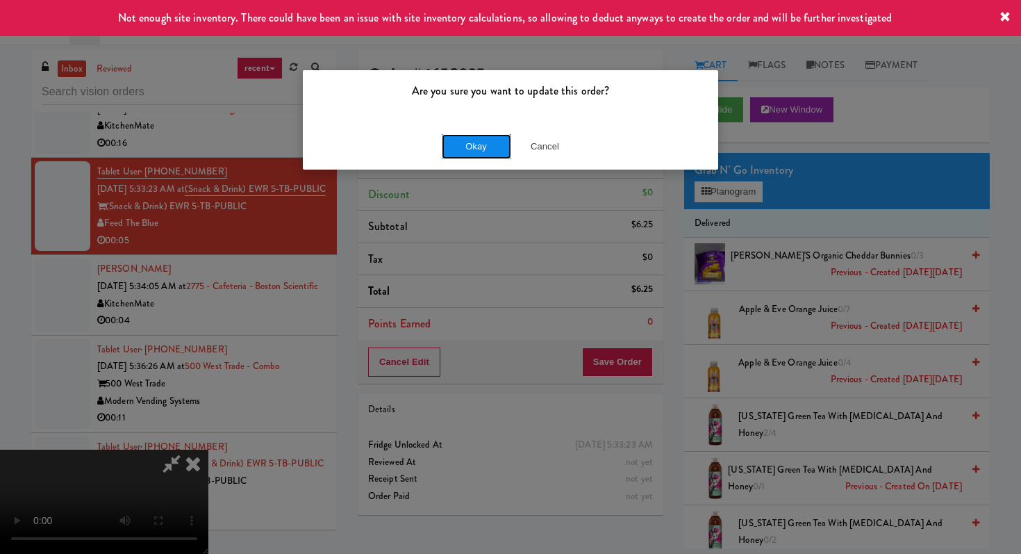
click at [459, 140] on button "Okay" at bounding box center [476, 146] width 69 height 25
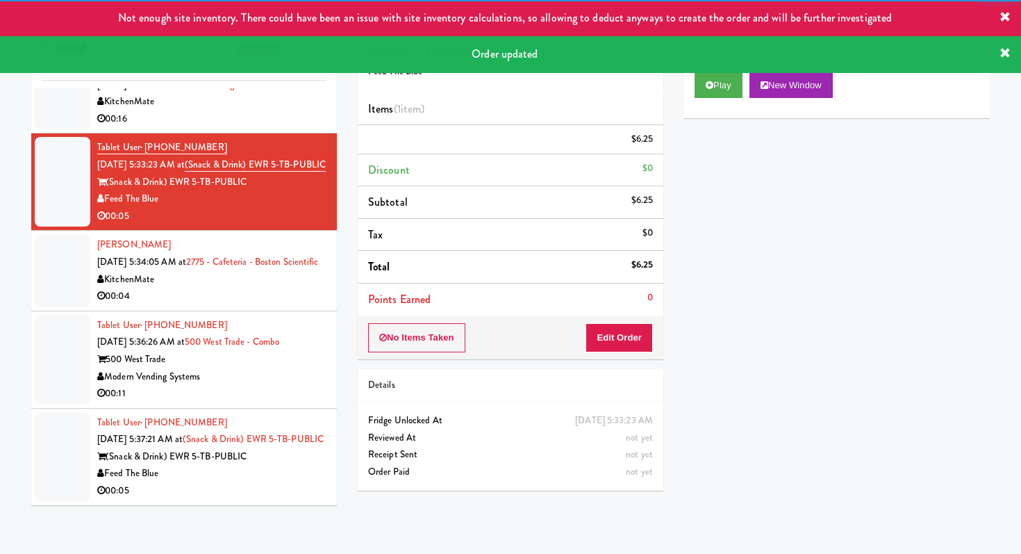
scroll to position [44, 0]
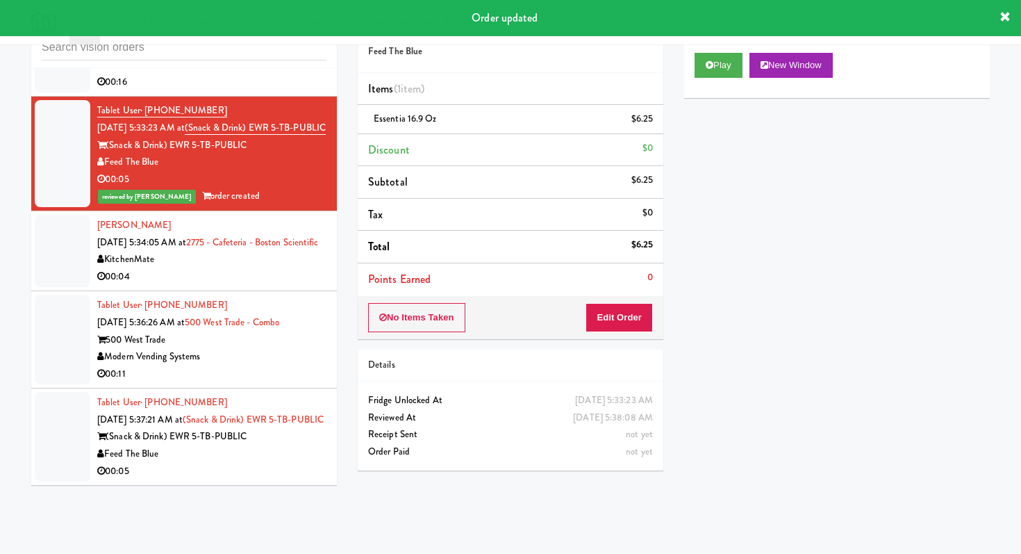
click at [289, 375] on div "00:11" at bounding box center [211, 373] width 229 height 17
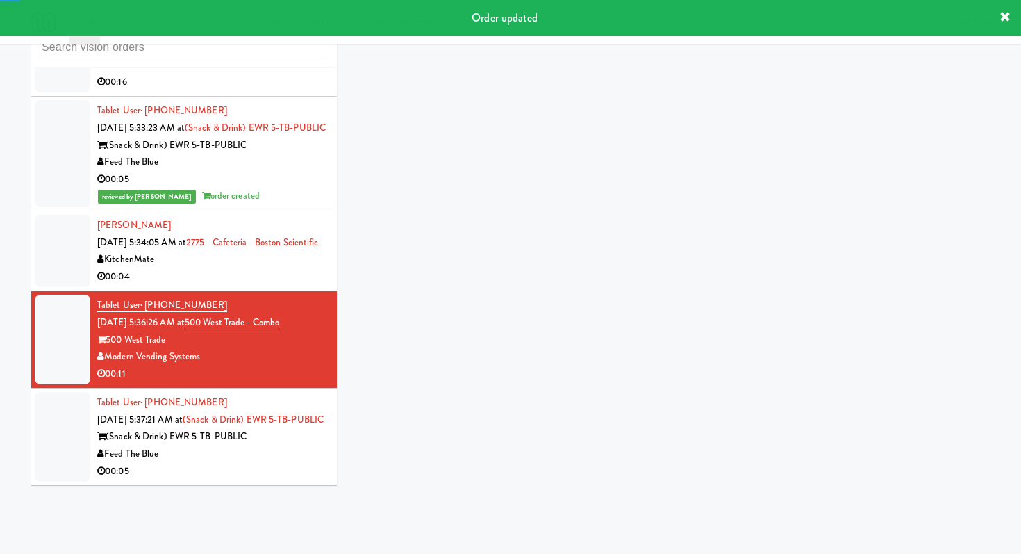
scroll to position [653, 0]
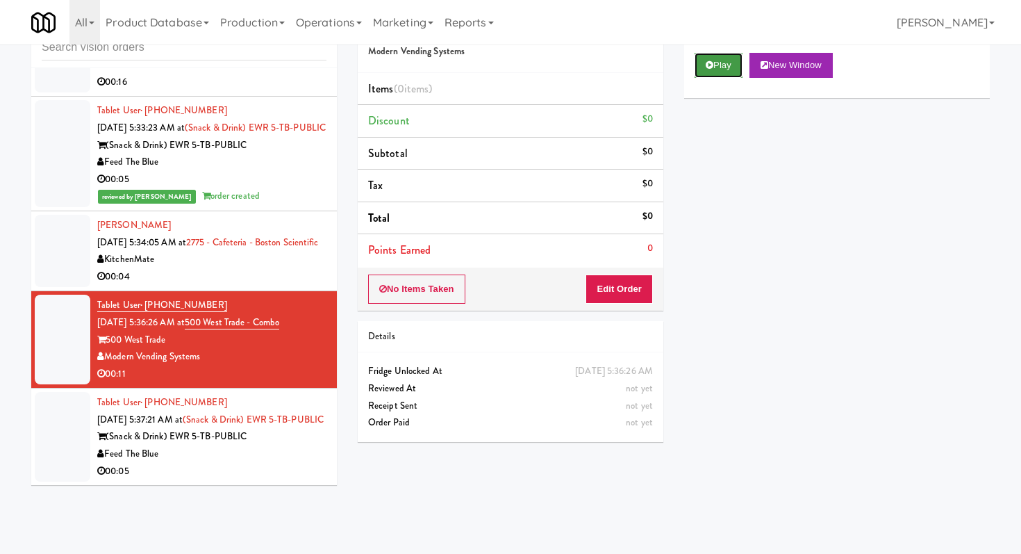
click at [725, 72] on button "Play" at bounding box center [719, 65] width 48 height 25
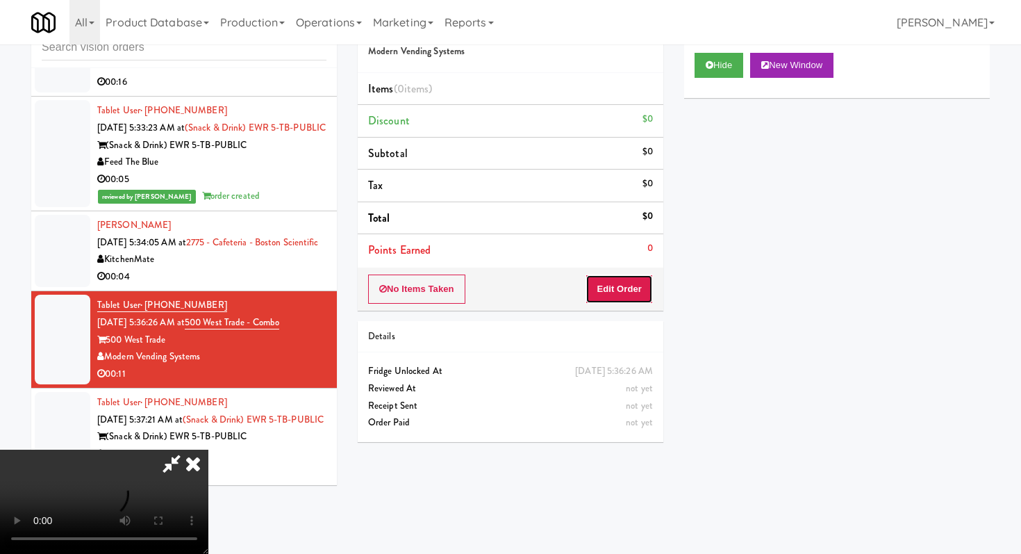
click at [607, 286] on button "Edit Order" at bounding box center [619, 288] width 67 height 29
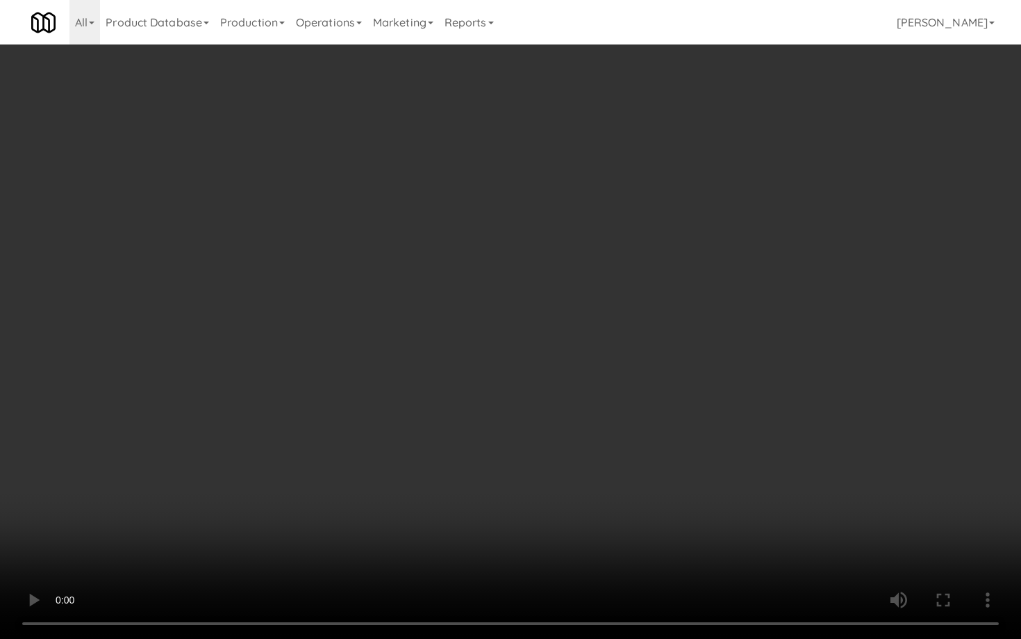
click at [518, 420] on video at bounding box center [510, 319] width 1021 height 639
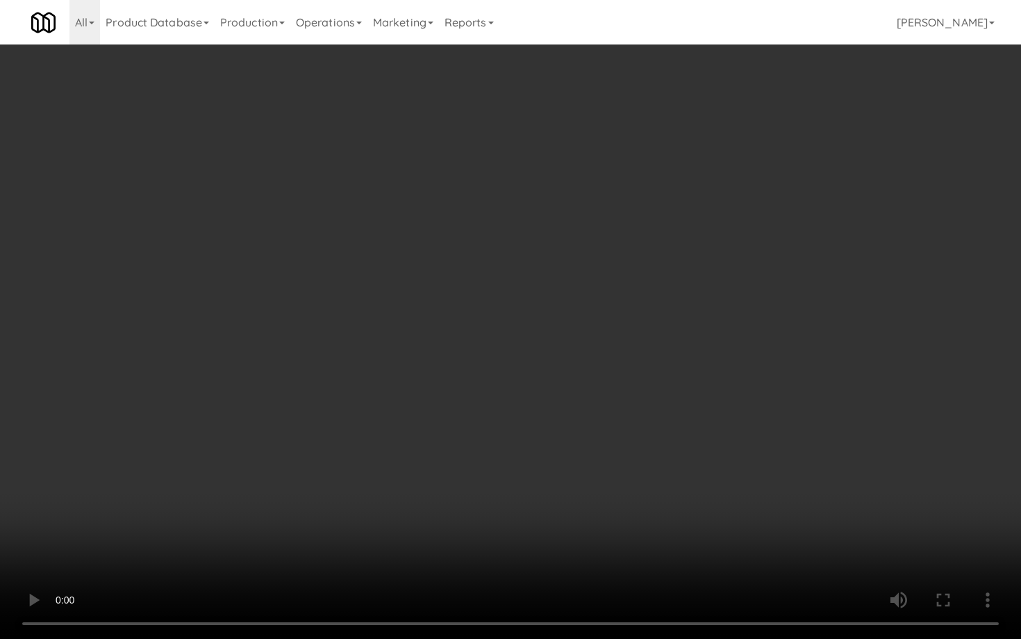
click at [518, 420] on video at bounding box center [510, 319] width 1021 height 639
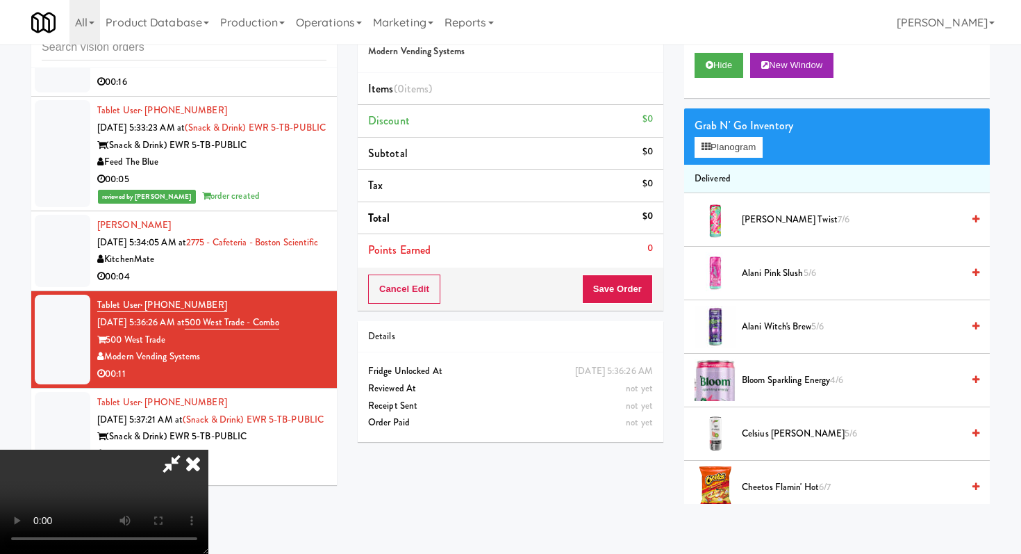
click at [784, 214] on span "[PERSON_NAME] Twist 7/6" at bounding box center [852, 219] width 220 height 17
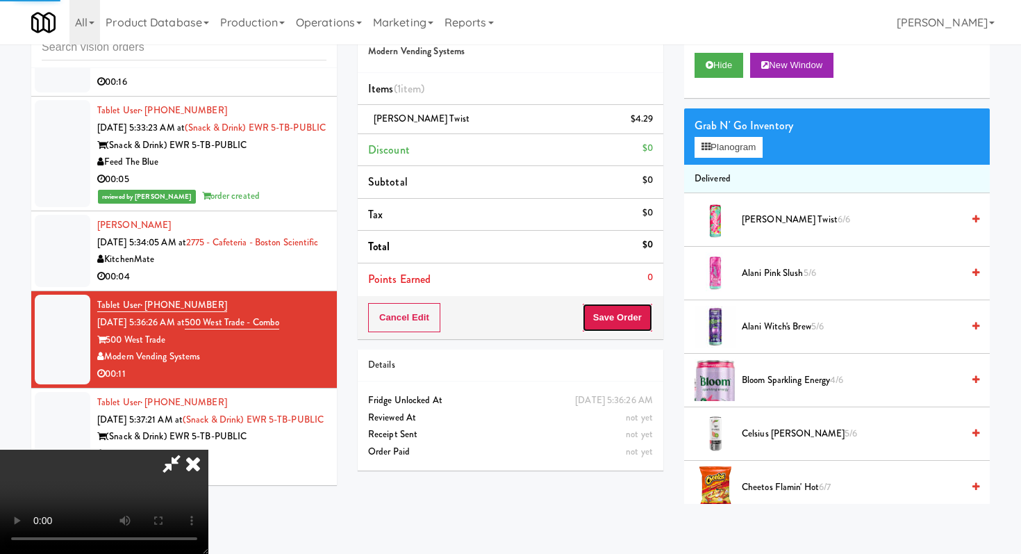
click at [626, 308] on button "Save Order" at bounding box center [617, 317] width 71 height 29
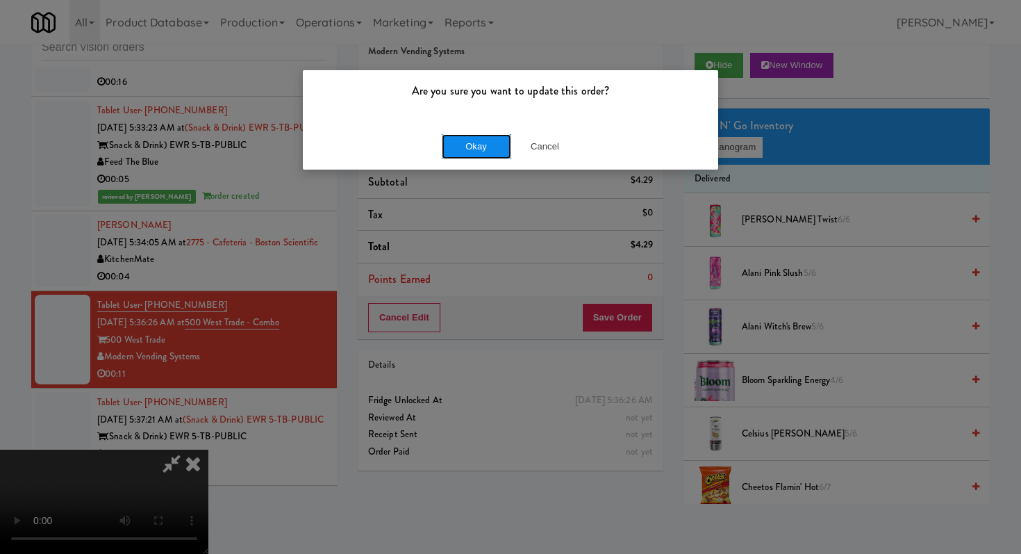
click at [462, 143] on button "Okay" at bounding box center [476, 146] width 69 height 25
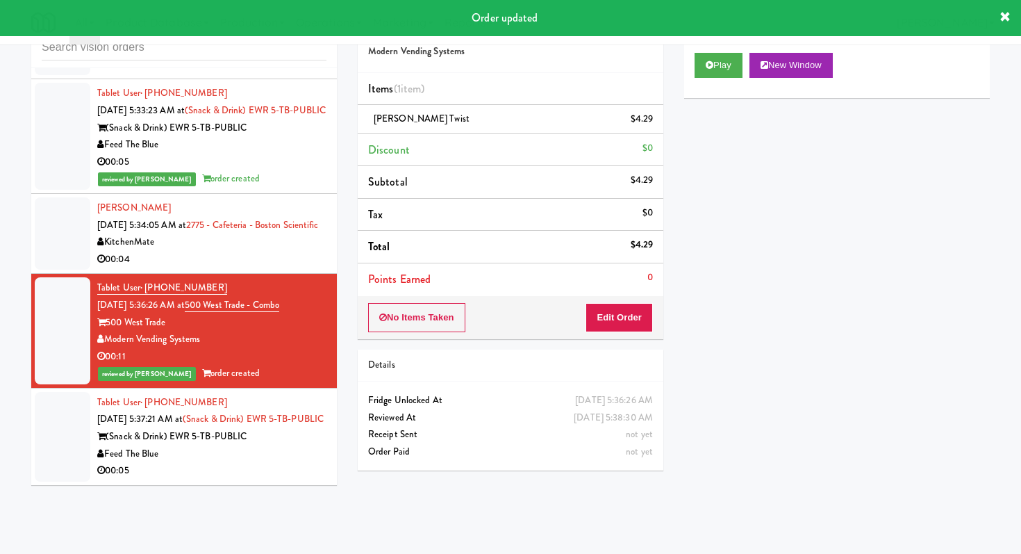
click at [301, 462] on div "Feed The Blue" at bounding box center [211, 453] width 229 height 17
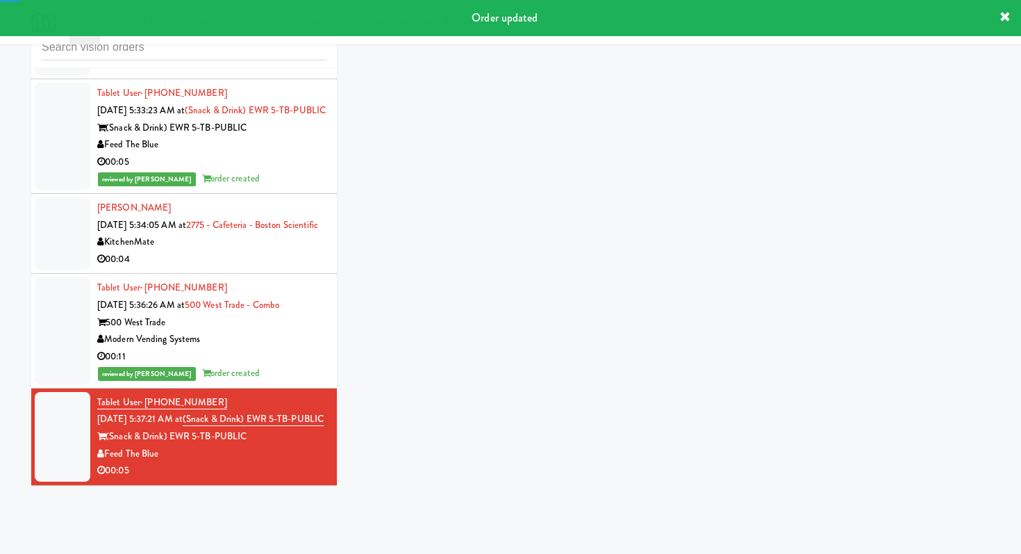
scroll to position [670, 0]
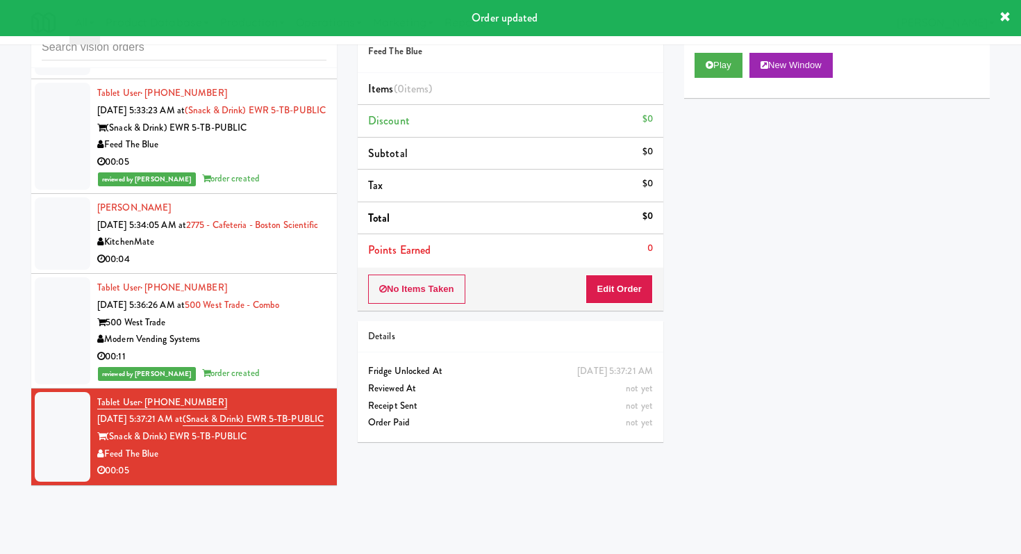
click at [718, 45] on div "Play New Window" at bounding box center [837, 70] width 306 height 56
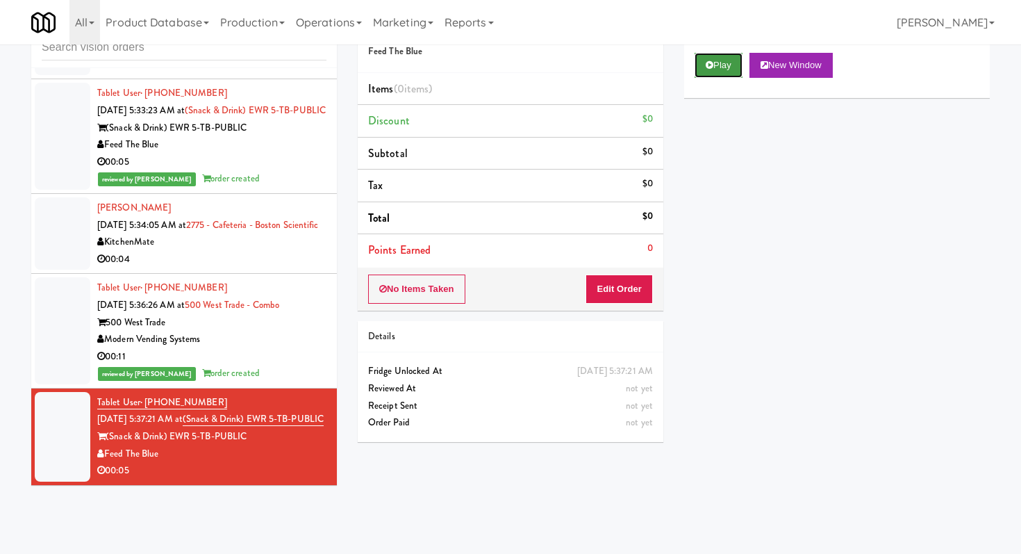
click at [721, 67] on button "Play" at bounding box center [719, 65] width 48 height 25
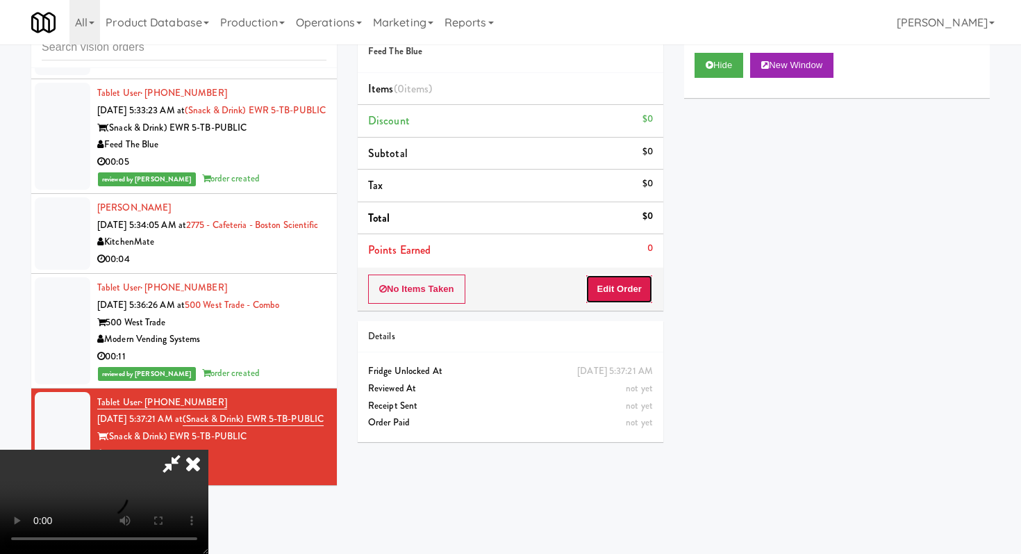
click at [626, 299] on button "Edit Order" at bounding box center [619, 288] width 67 height 29
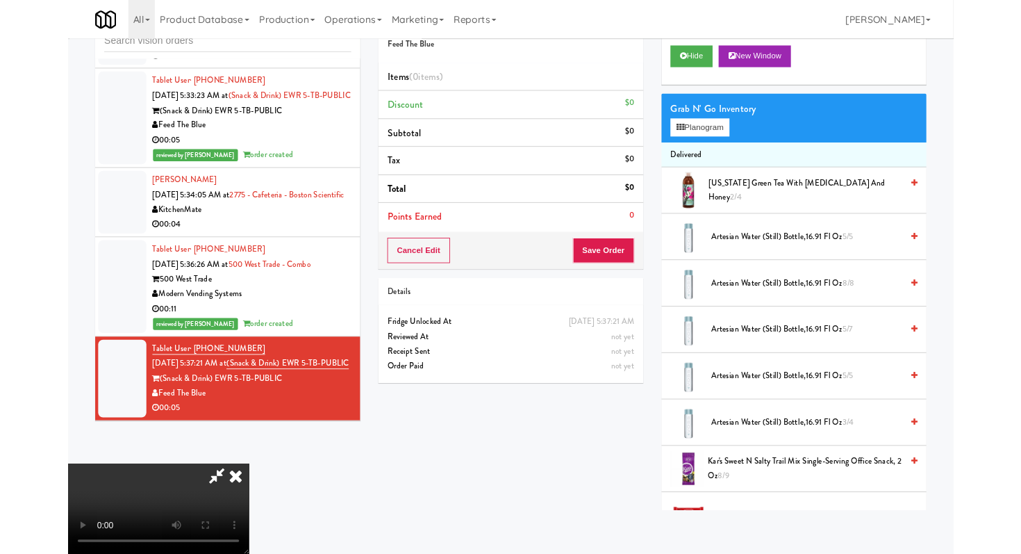
scroll to position [0, 0]
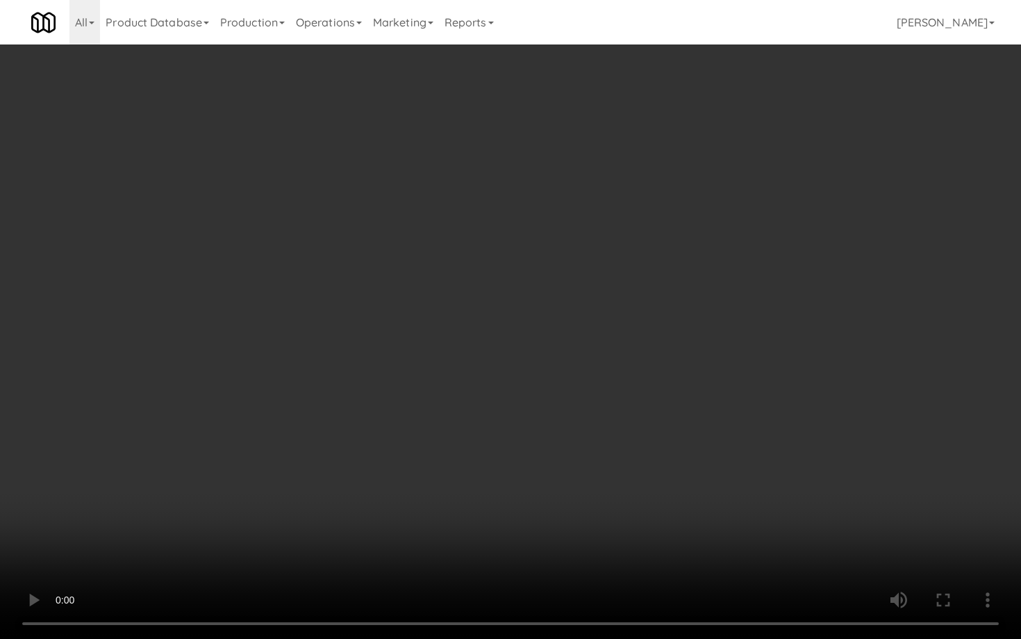
click at [460, 470] on video at bounding box center [510, 319] width 1021 height 639
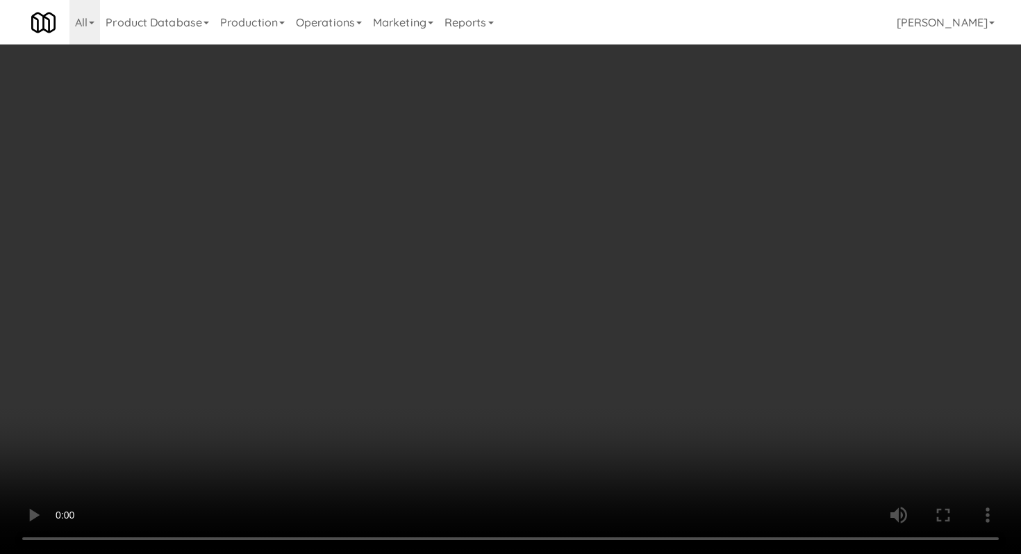
click at [762, 282] on li "Artesian water (Still) Bottle,16.91 Fl Oz 5/5" at bounding box center [837, 274] width 306 height 54
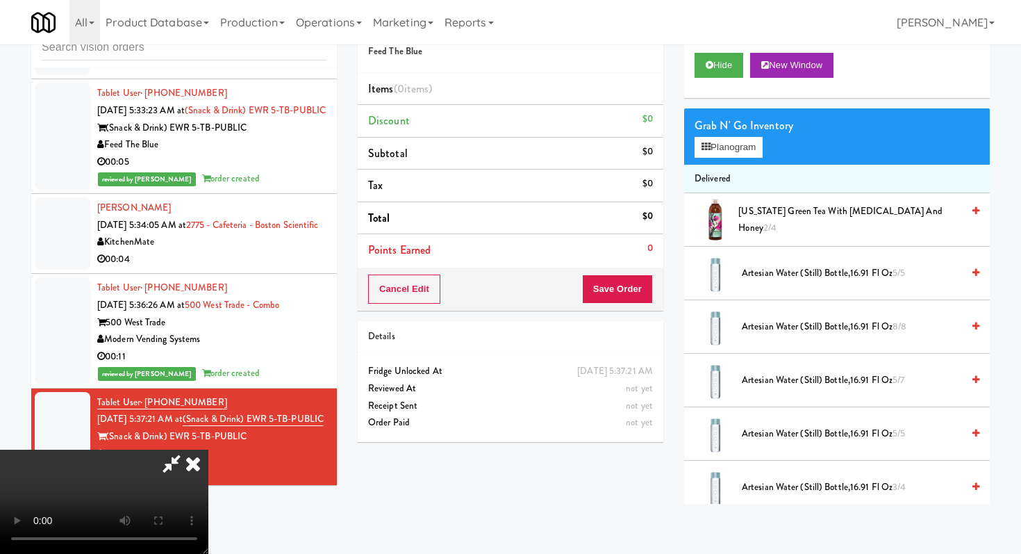
click at [758, 269] on span "Artesian water (Still) Bottle,16.91 Fl Oz 5/5" at bounding box center [852, 273] width 220 height 17
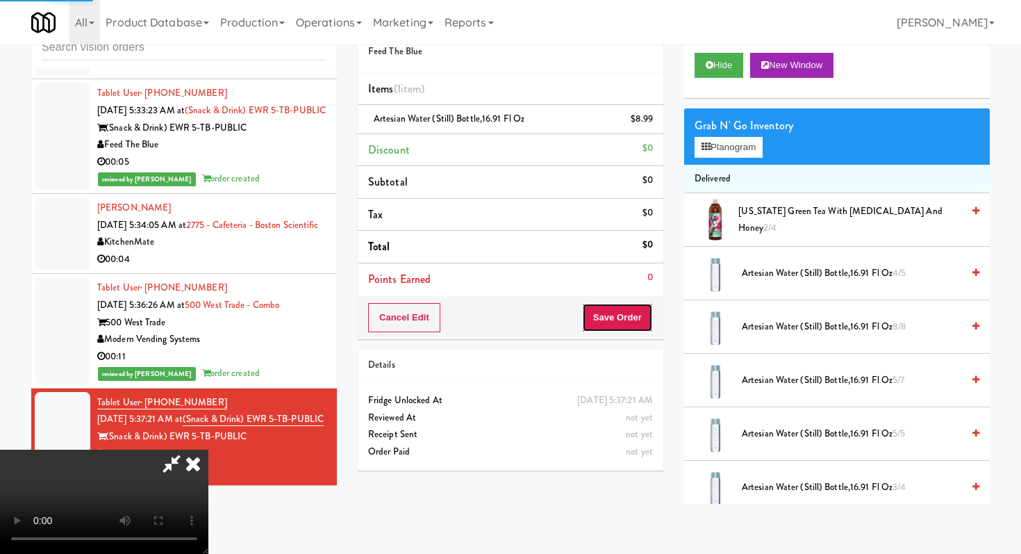
click at [640, 315] on button "Save Order" at bounding box center [617, 317] width 71 height 29
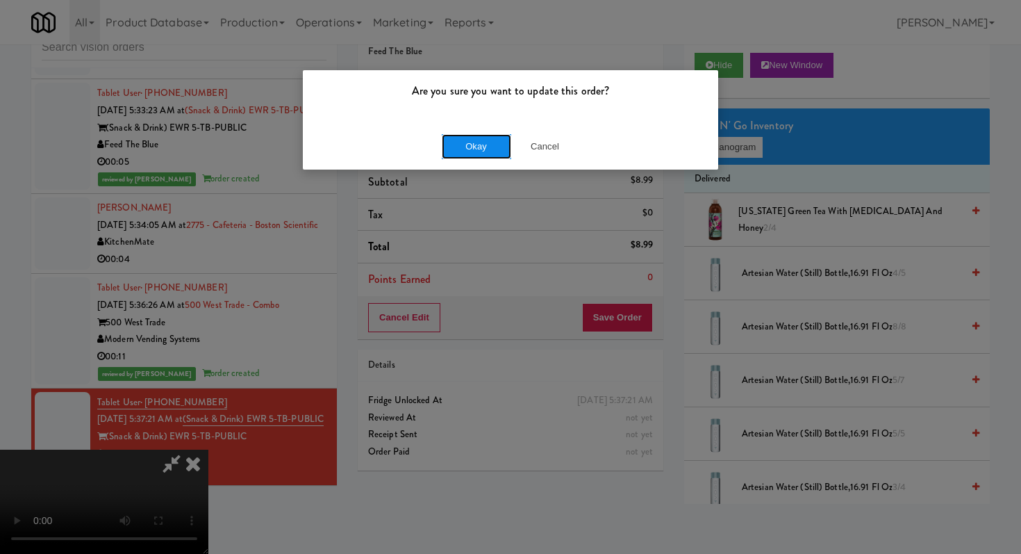
click at [487, 145] on button "Okay" at bounding box center [476, 146] width 69 height 25
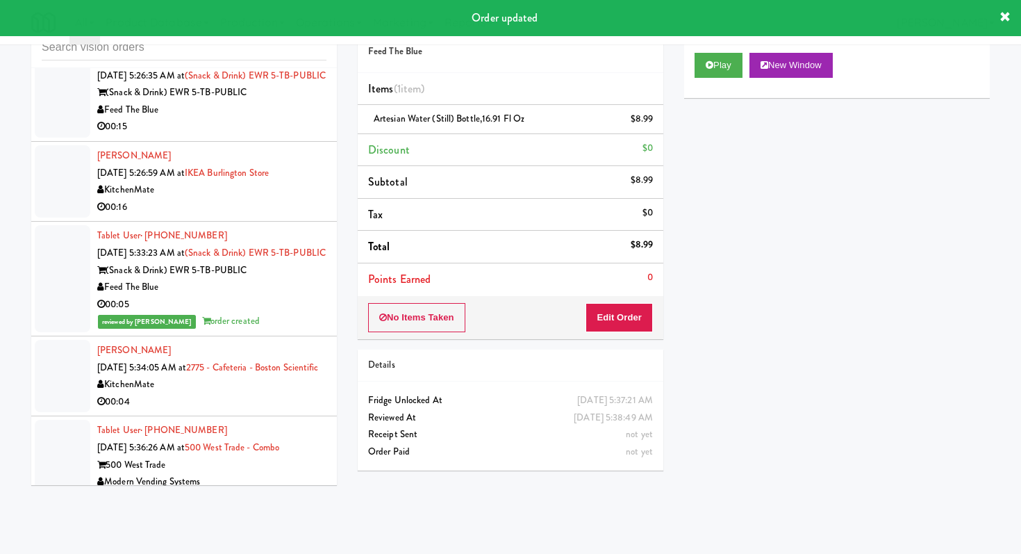
scroll to position [687, 0]
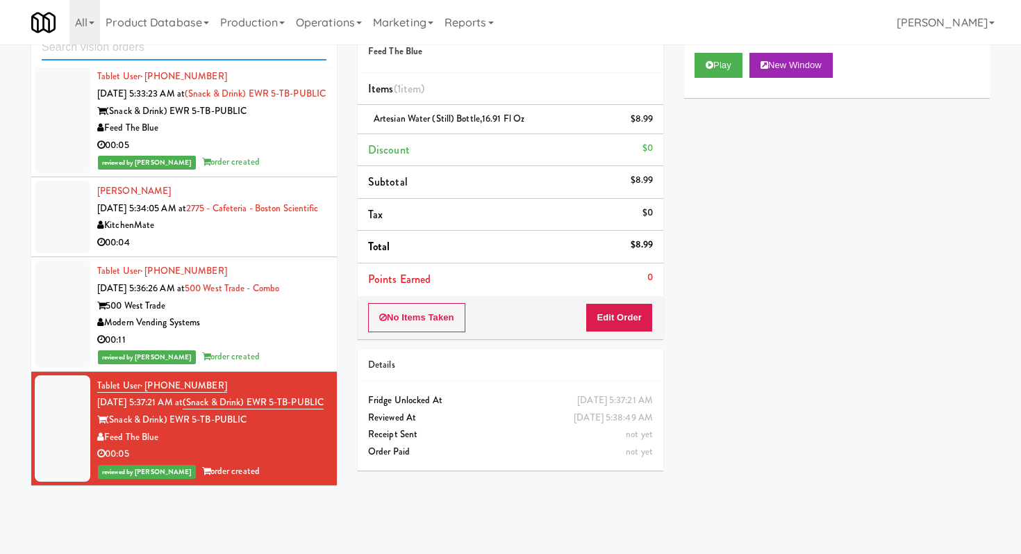
click at [255, 56] on input "text" at bounding box center [184, 48] width 285 height 26
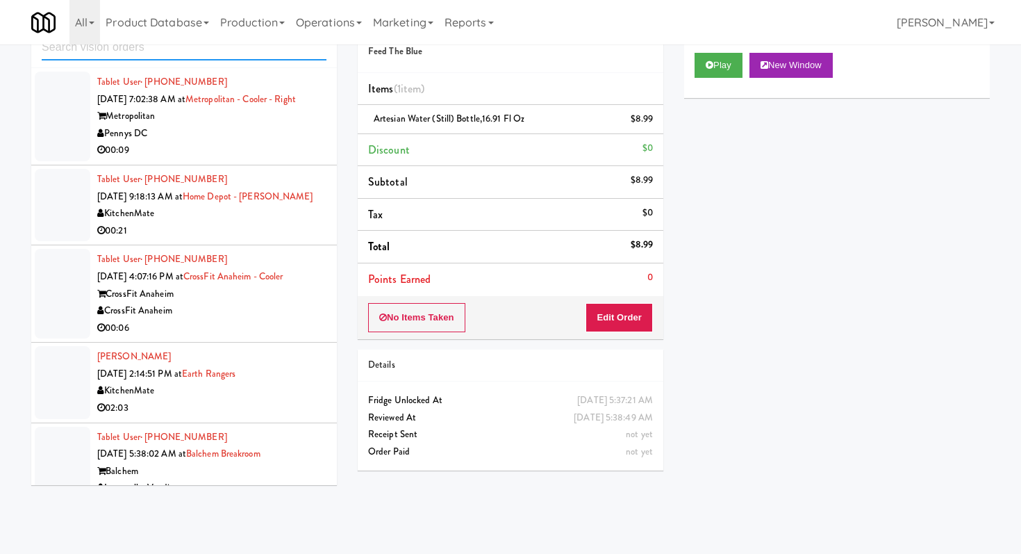
scroll to position [247, 0]
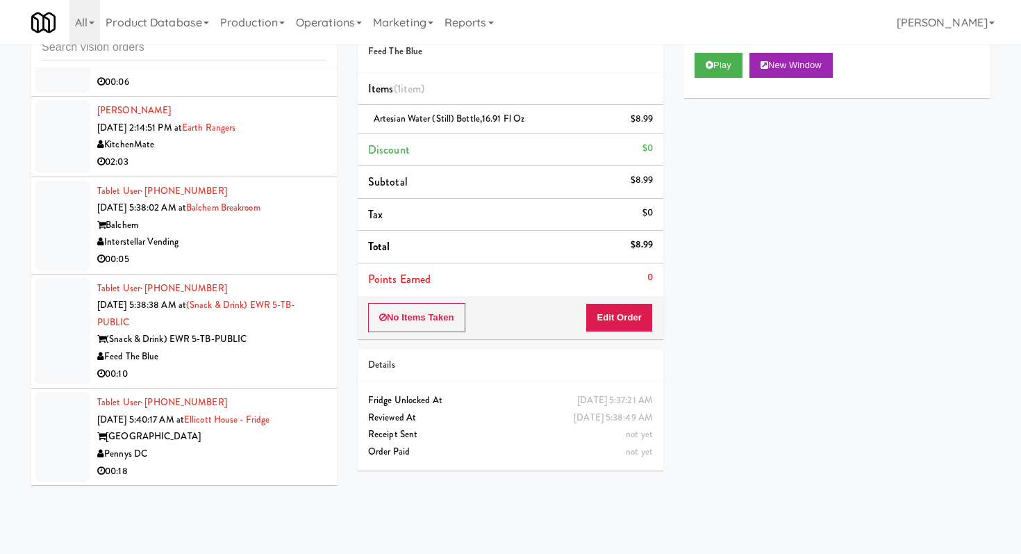
click at [291, 265] on div "00:05" at bounding box center [211, 259] width 229 height 17
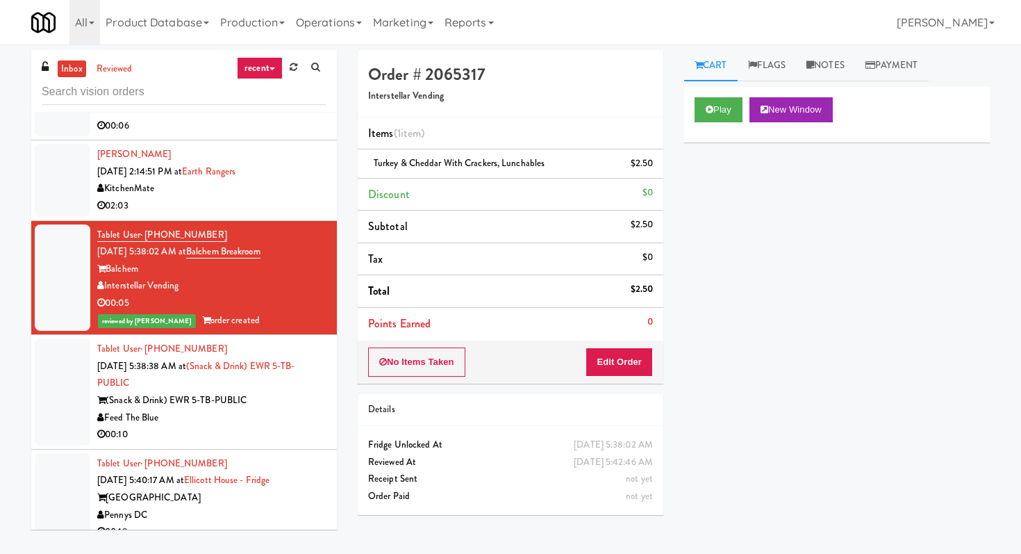
scroll to position [263, 0]
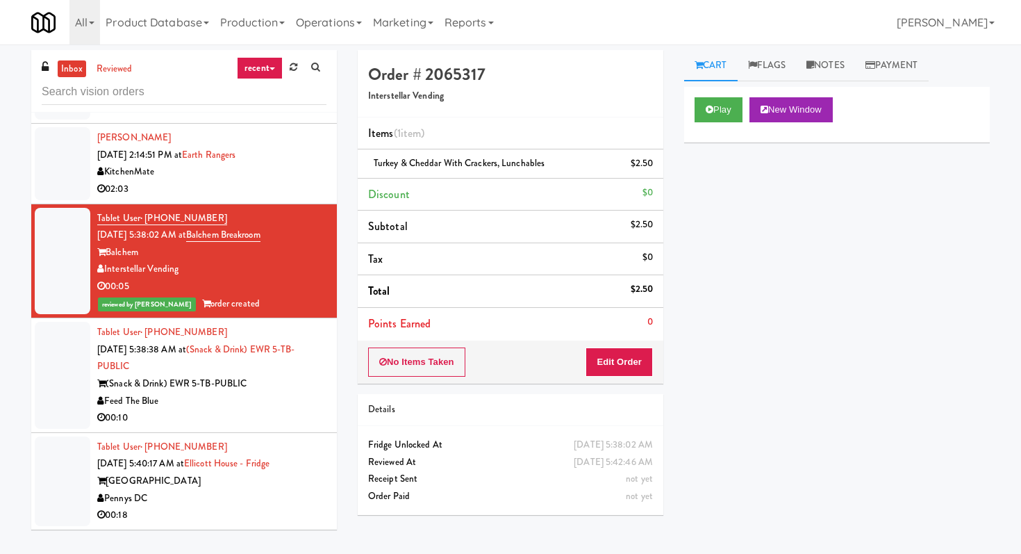
click at [295, 422] on div "00:10" at bounding box center [211, 417] width 229 height 17
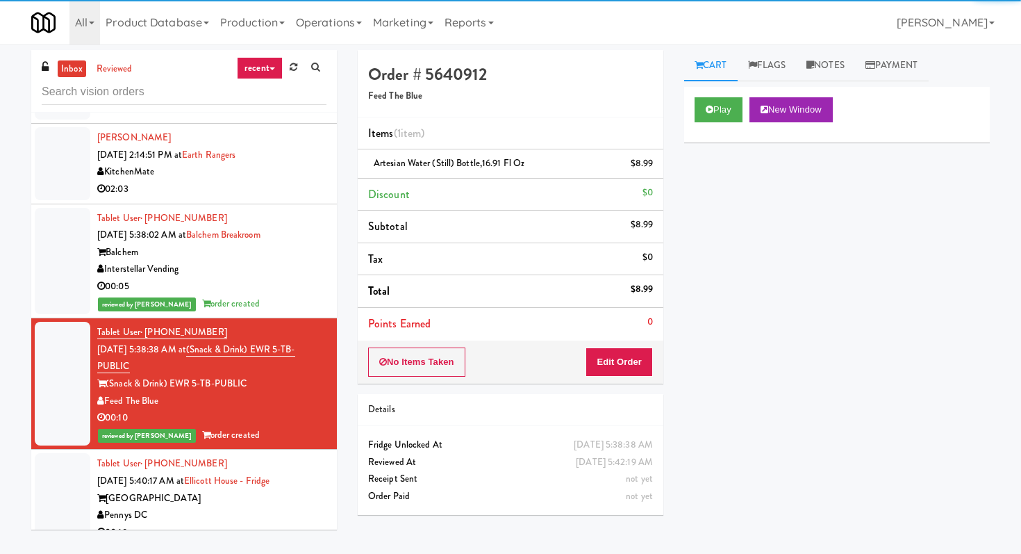
click at [267, 517] on div "Pennys DC" at bounding box center [211, 515] width 229 height 17
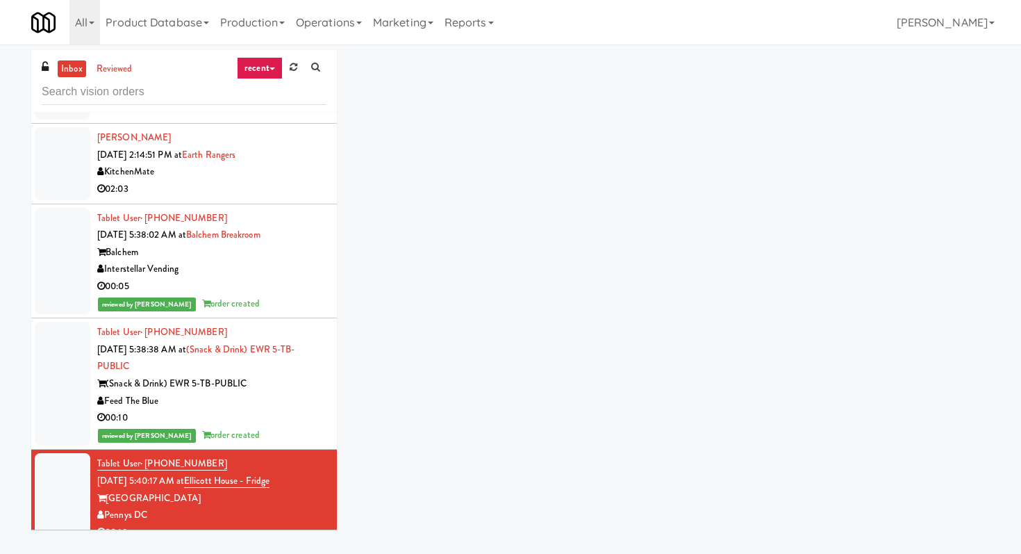
scroll to position [281, 0]
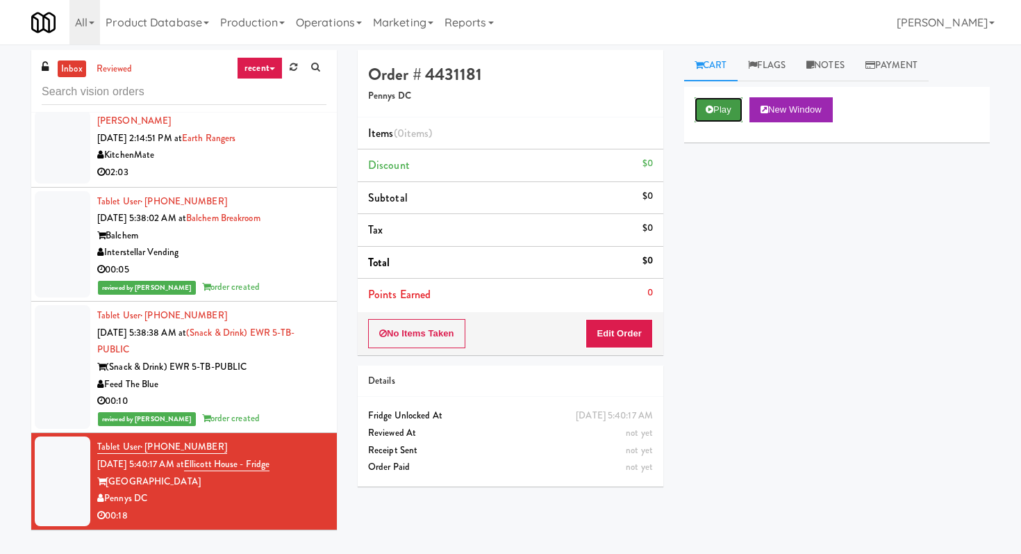
click at [714, 117] on button "Play" at bounding box center [719, 109] width 48 height 25
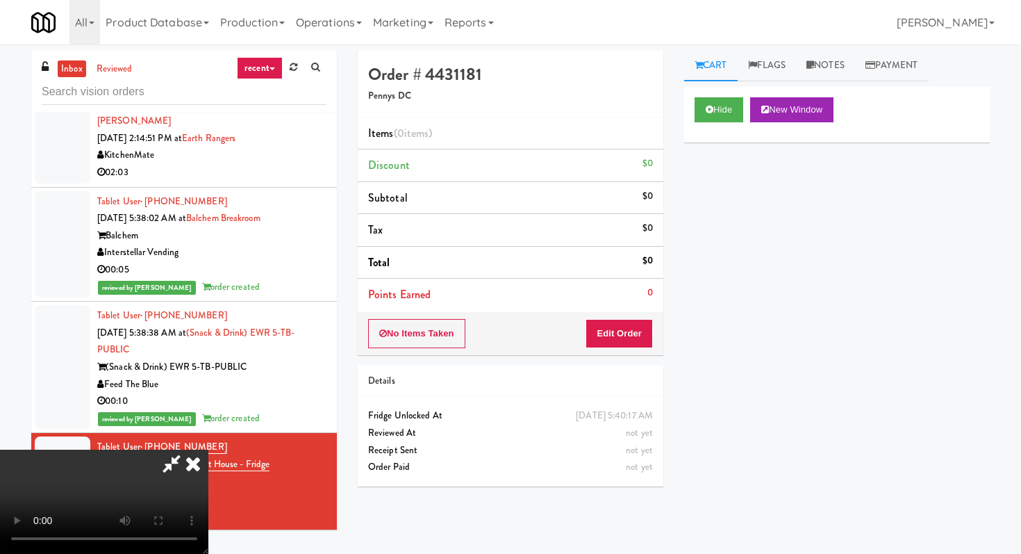
click at [192, 462] on icon at bounding box center [193, 464] width 31 height 28
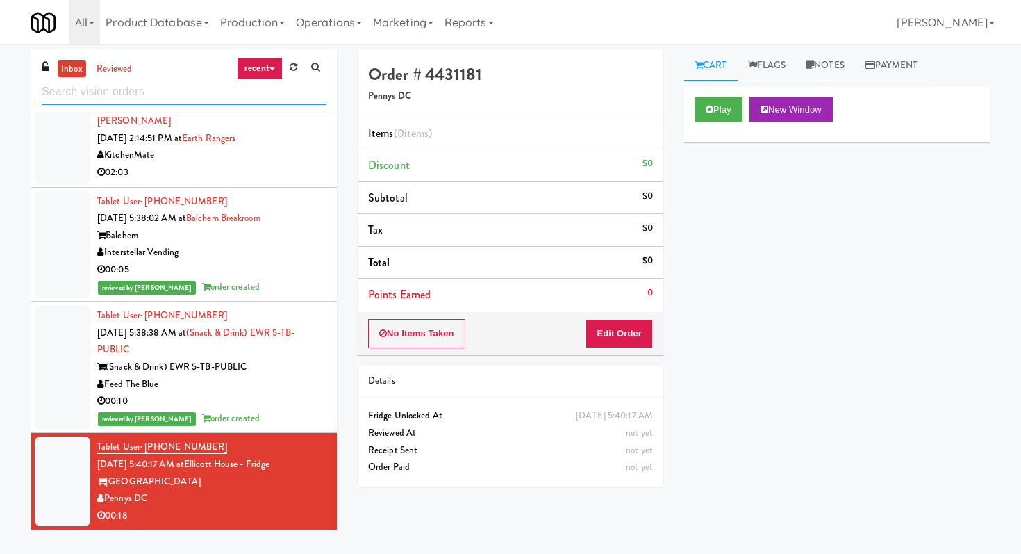
click at [190, 85] on input "text" at bounding box center [184, 92] width 285 height 26
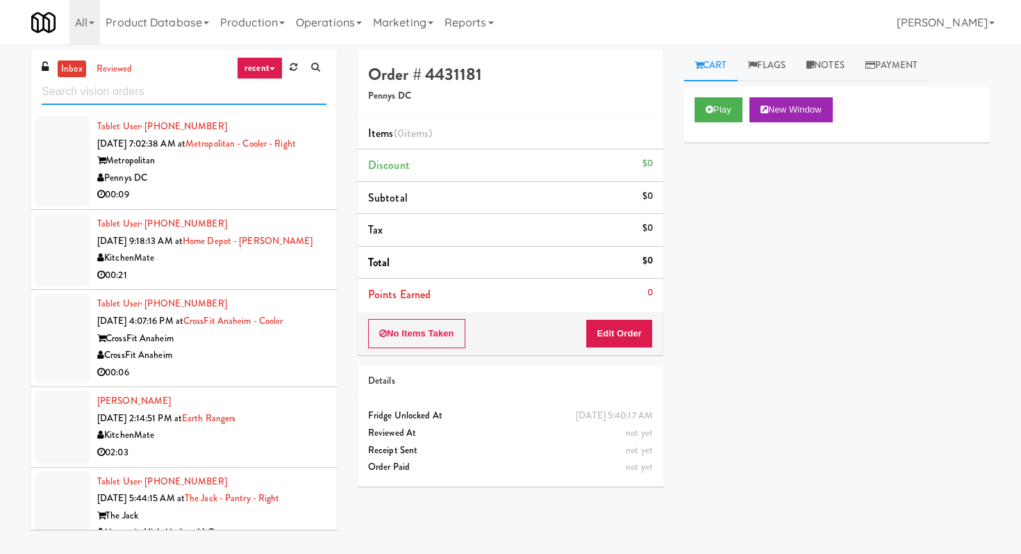
scroll to position [229, 0]
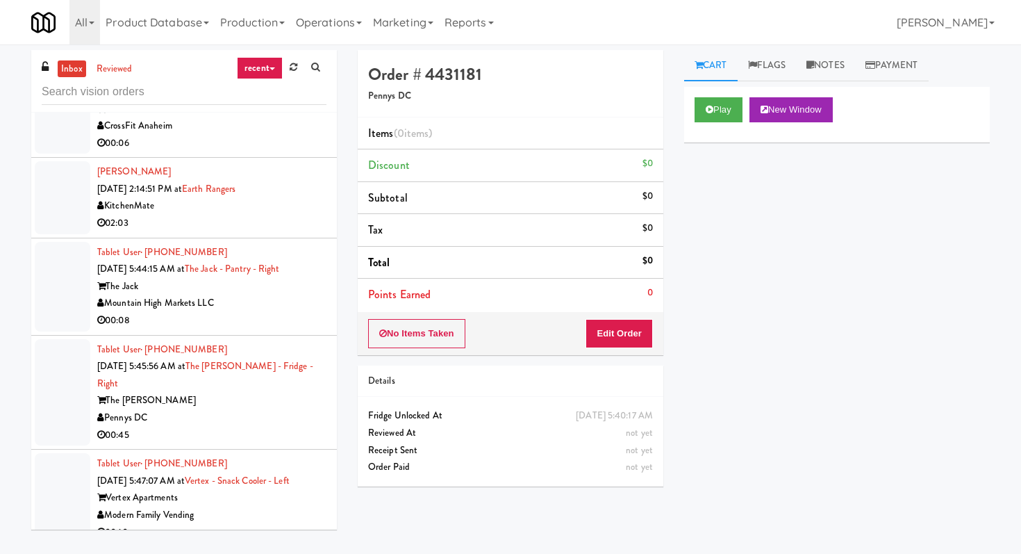
click at [272, 427] on div "00:45" at bounding box center [211, 435] width 229 height 17
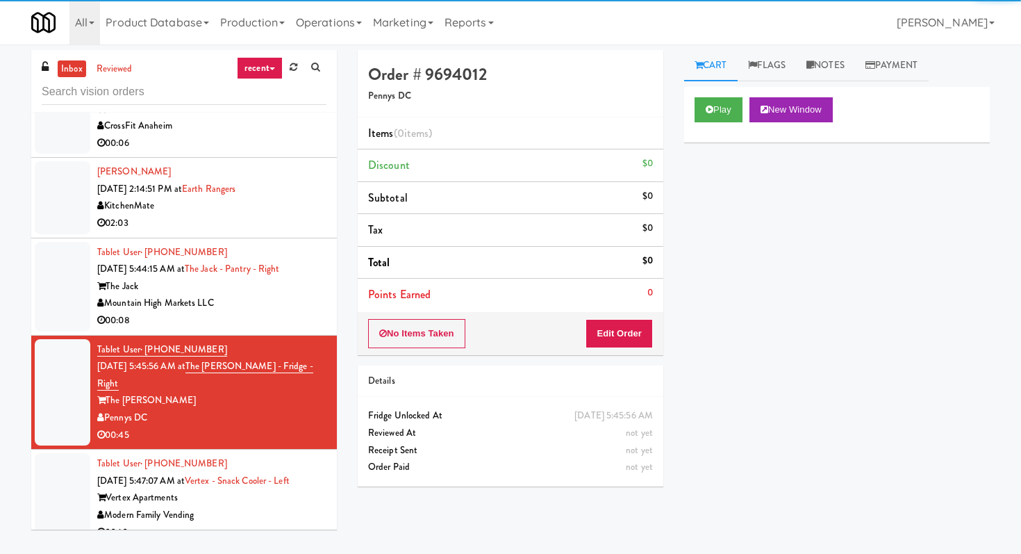
click at [290, 311] on div "Mountain High Markets LLC" at bounding box center [211, 303] width 229 height 17
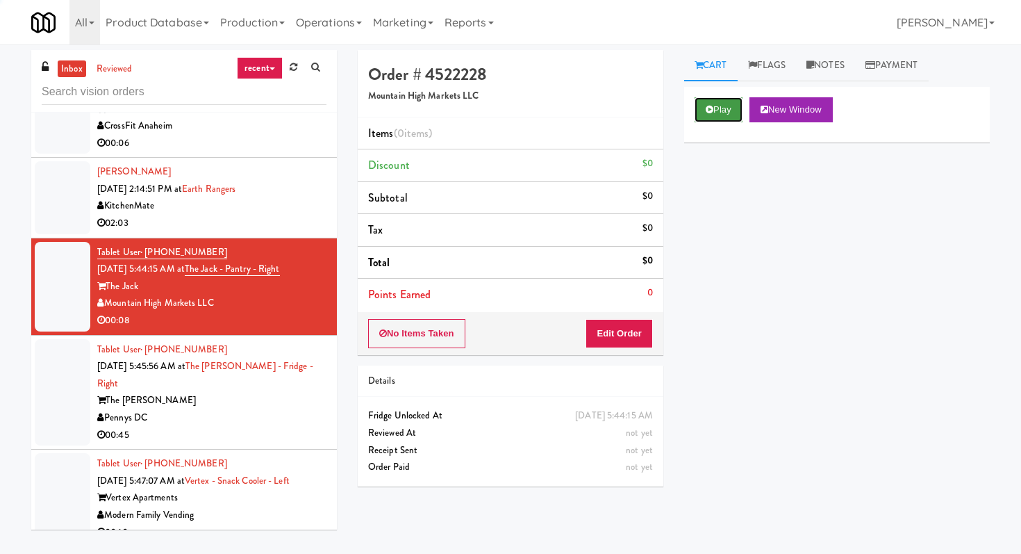
click at [727, 103] on button "Play" at bounding box center [719, 109] width 48 height 25
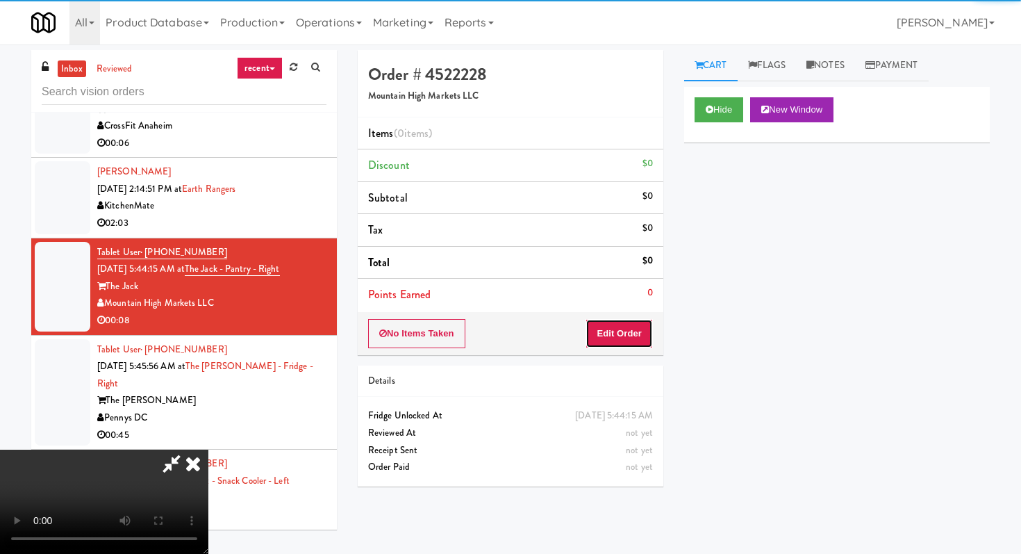
click at [605, 331] on button "Edit Order" at bounding box center [619, 333] width 67 height 29
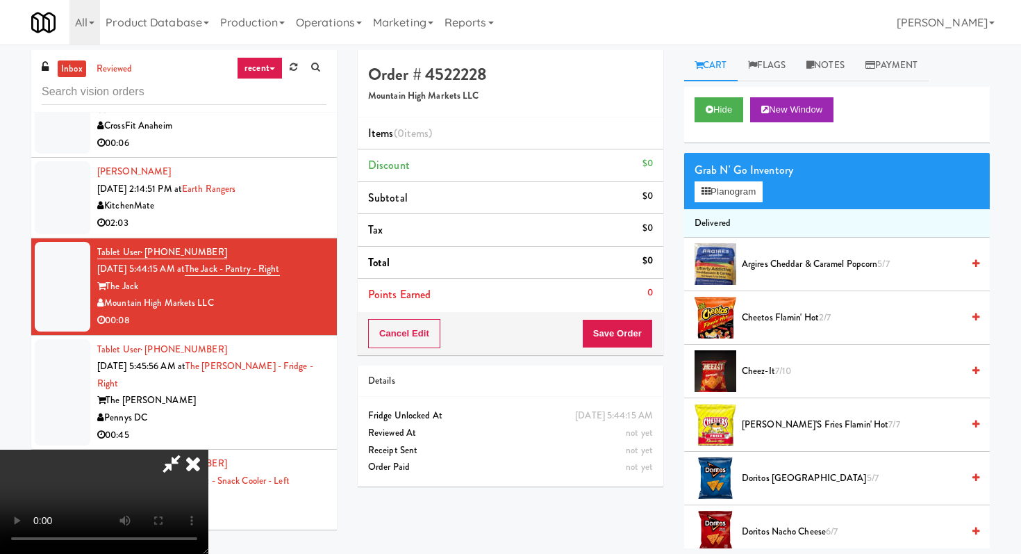
scroll to position [138, 0]
click at [208, 450] on video at bounding box center [104, 502] width 208 height 104
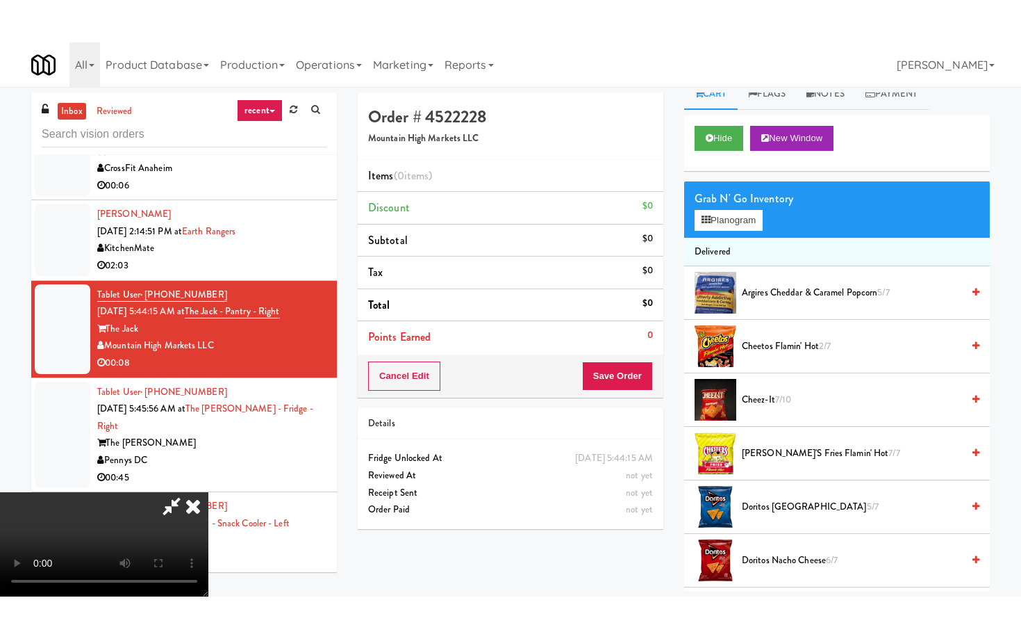
scroll to position [44, 0]
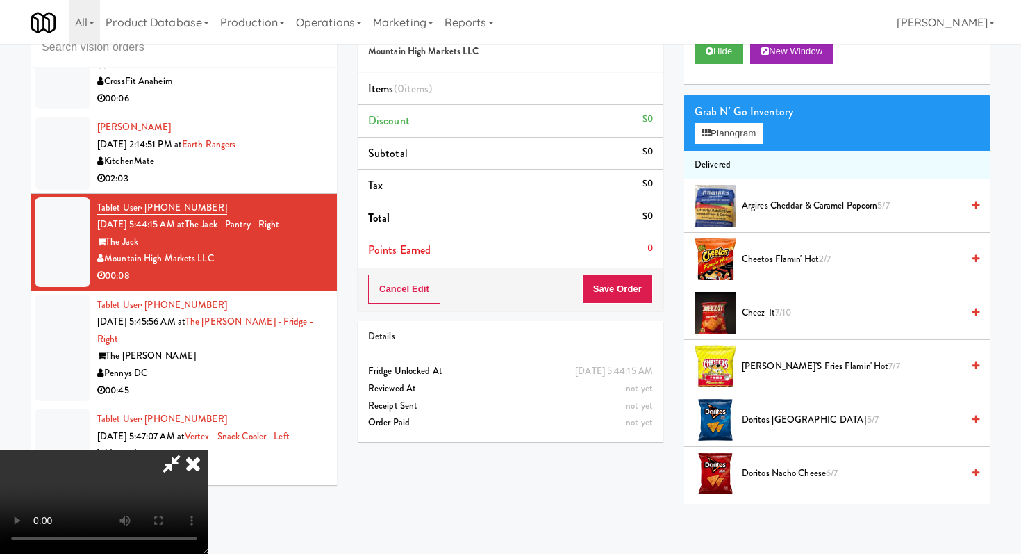
click at [208, 450] on video at bounding box center [104, 502] width 208 height 104
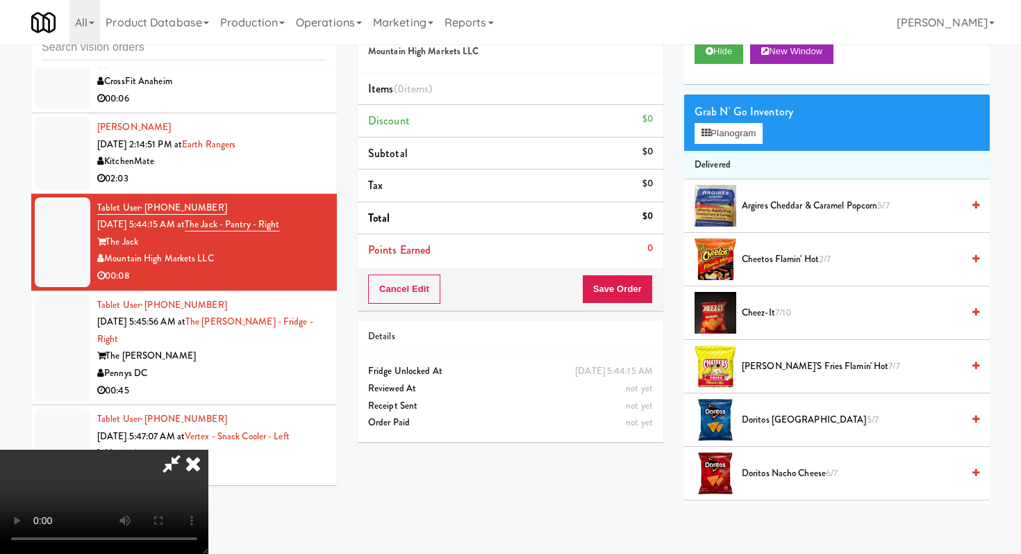
click at [208, 450] on video at bounding box center [104, 502] width 208 height 104
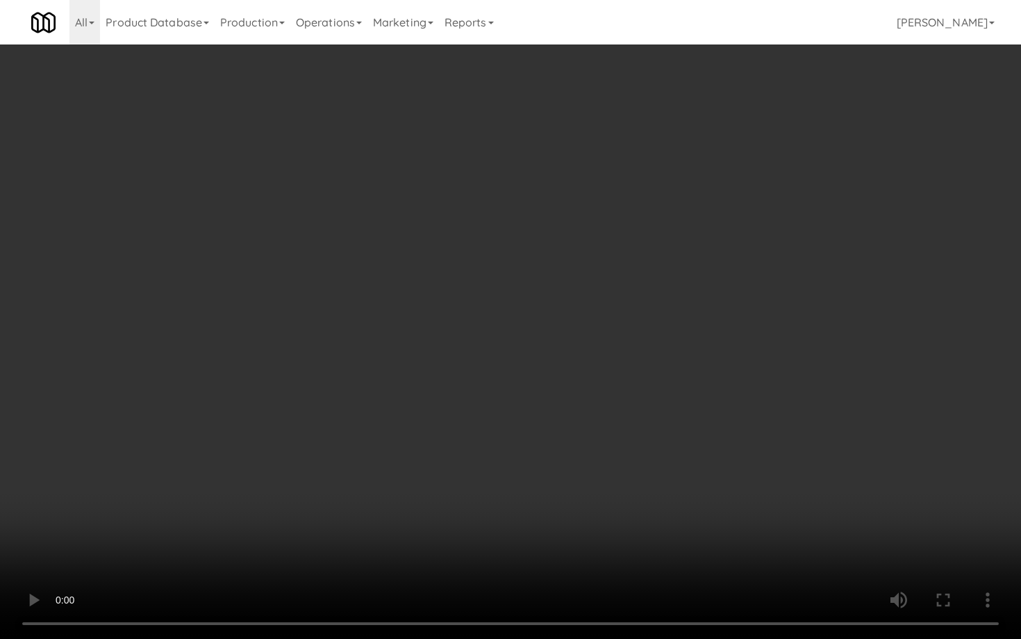
click at [349, 433] on video at bounding box center [510, 319] width 1021 height 639
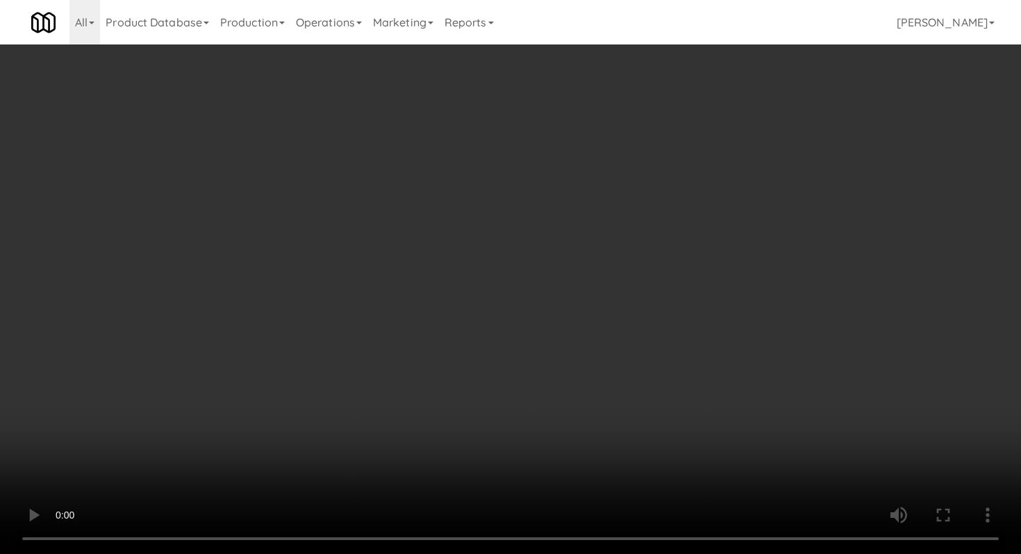
scroll to position [247, 0]
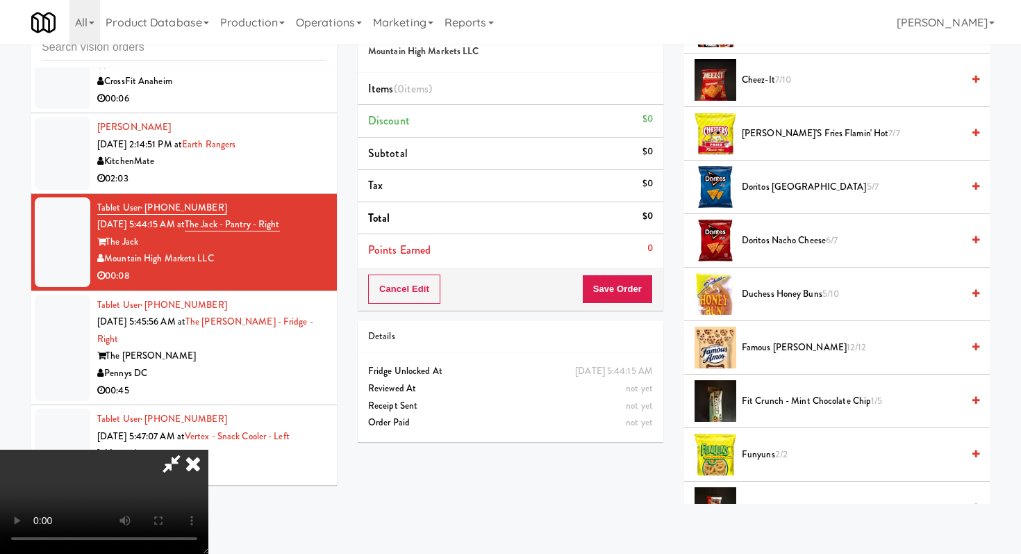
click at [759, 353] on span "Famous [PERSON_NAME] 12/12" at bounding box center [852, 347] width 220 height 17
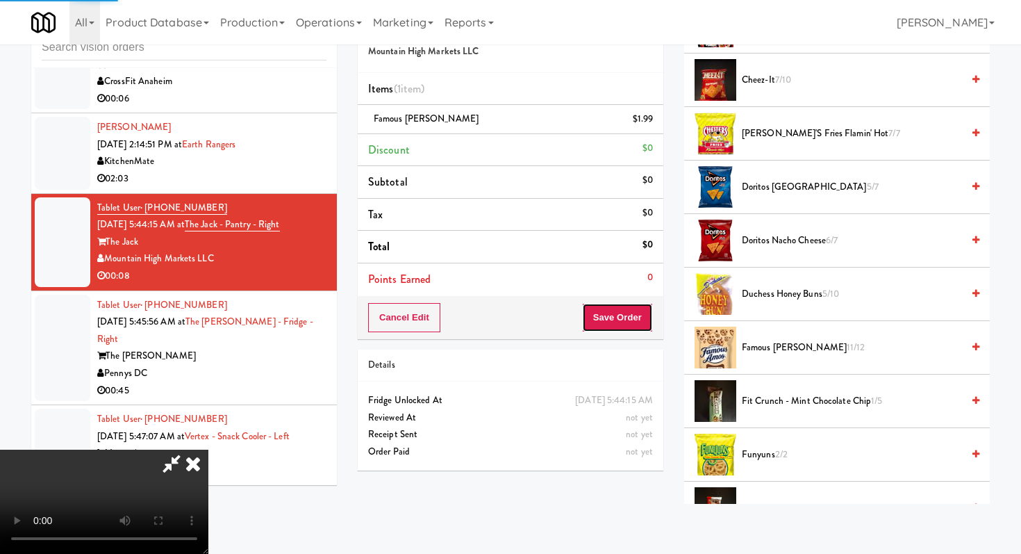
click at [645, 312] on button "Save Order" at bounding box center [617, 317] width 71 height 29
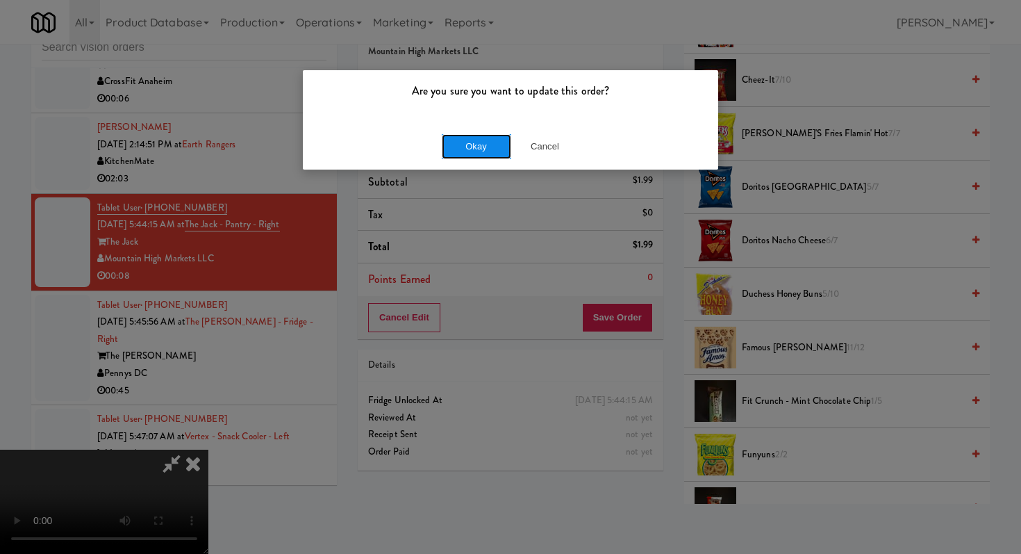
click at [475, 137] on button "Okay" at bounding box center [476, 146] width 69 height 25
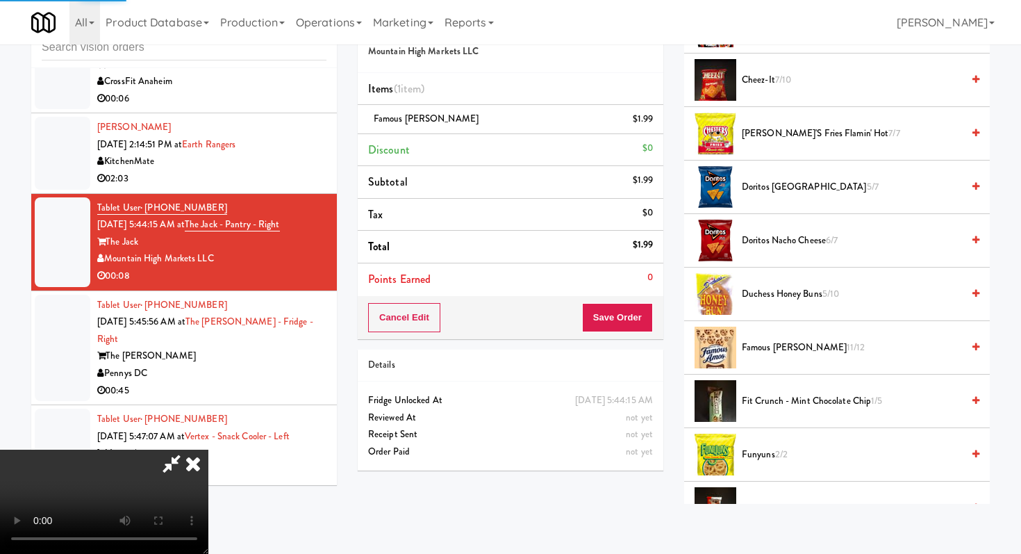
scroll to position [59, 0]
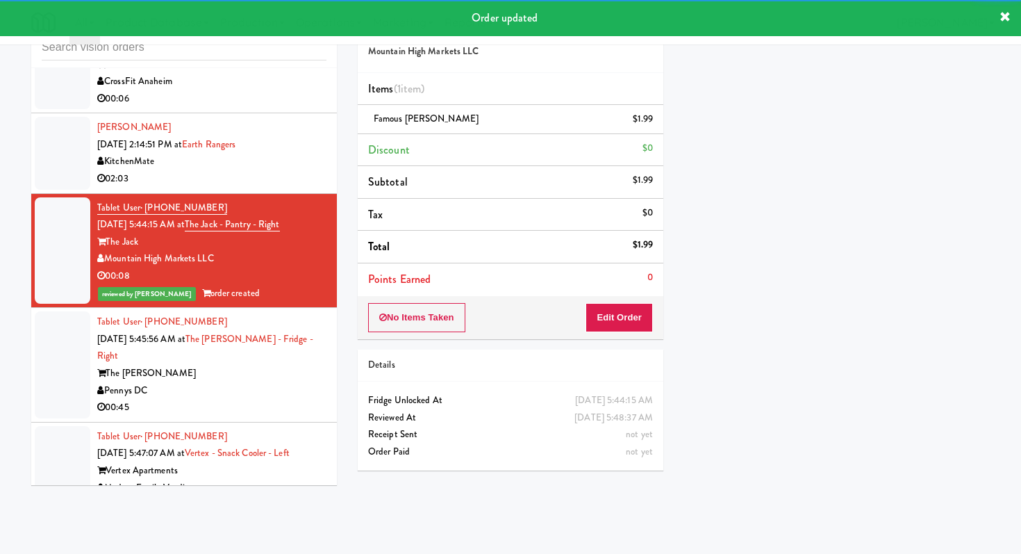
click at [251, 382] on div "Pennys DC" at bounding box center [211, 390] width 229 height 17
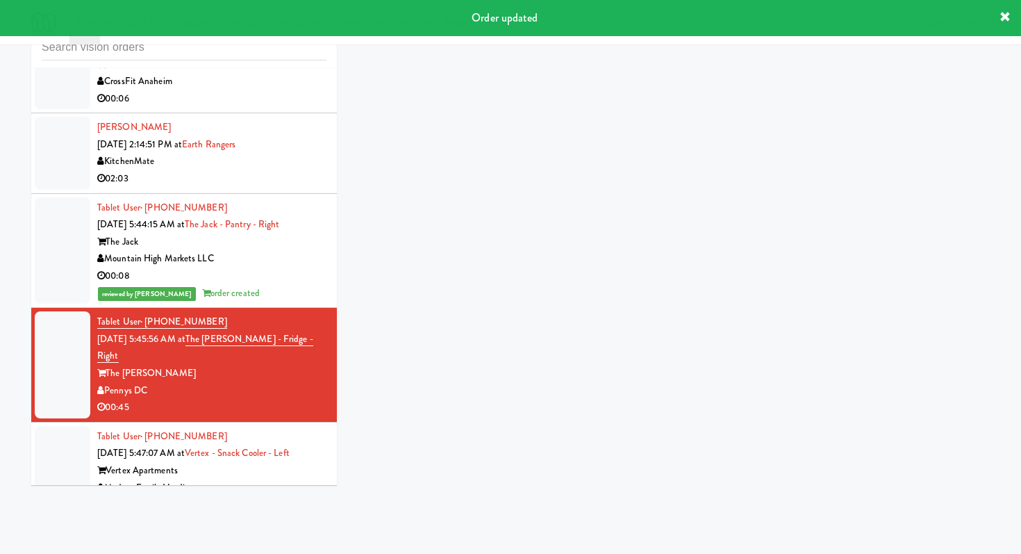
scroll to position [247, 0]
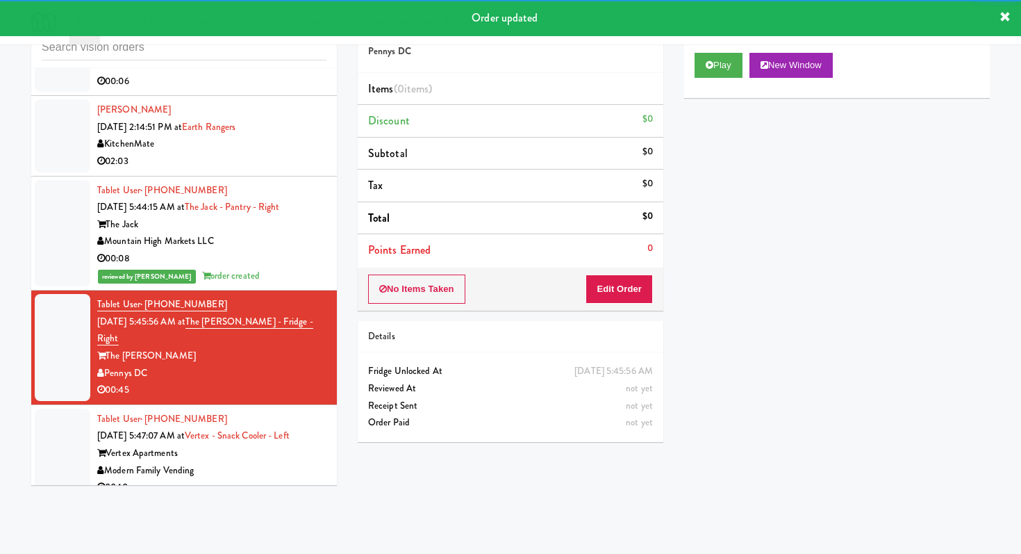
click at [258, 462] on div "Modern Family Vending" at bounding box center [211, 470] width 229 height 17
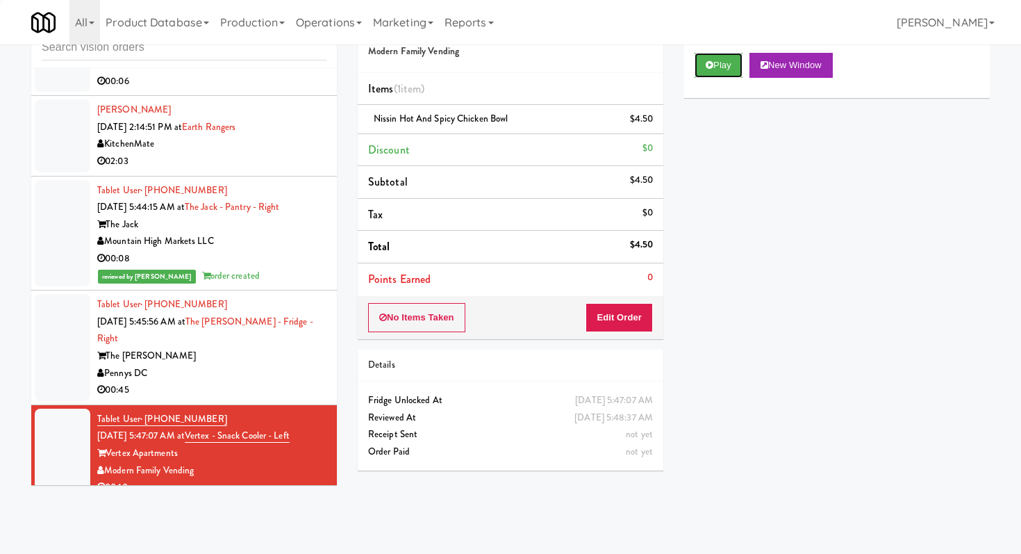
click at [716, 75] on button "Play" at bounding box center [719, 65] width 48 height 25
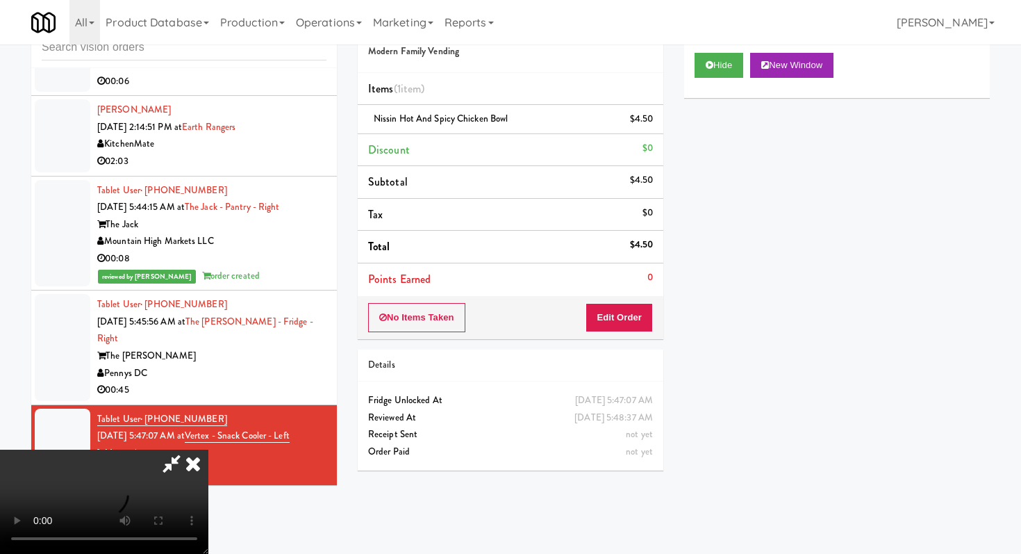
click at [195, 470] on icon at bounding box center [193, 464] width 31 height 28
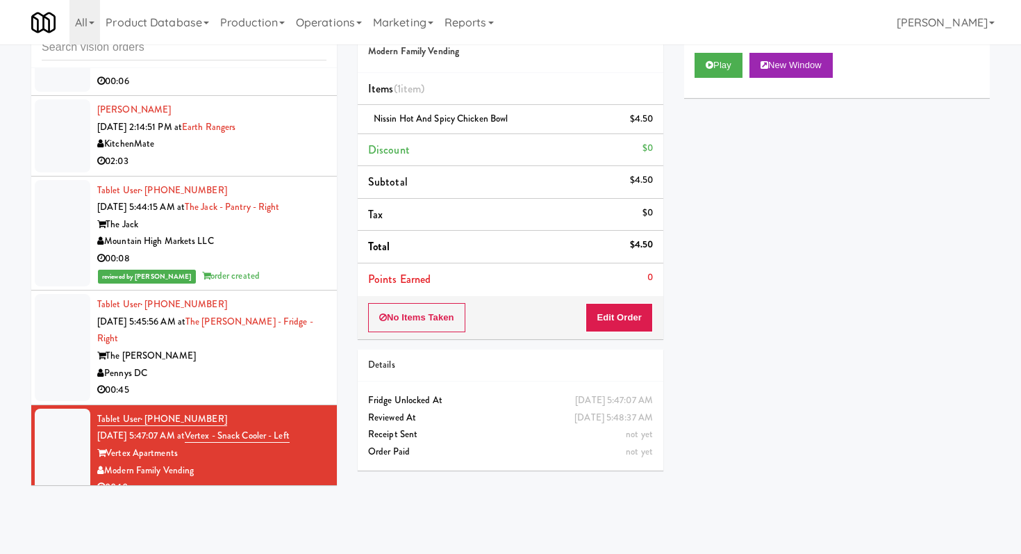
scroll to position [263, 0]
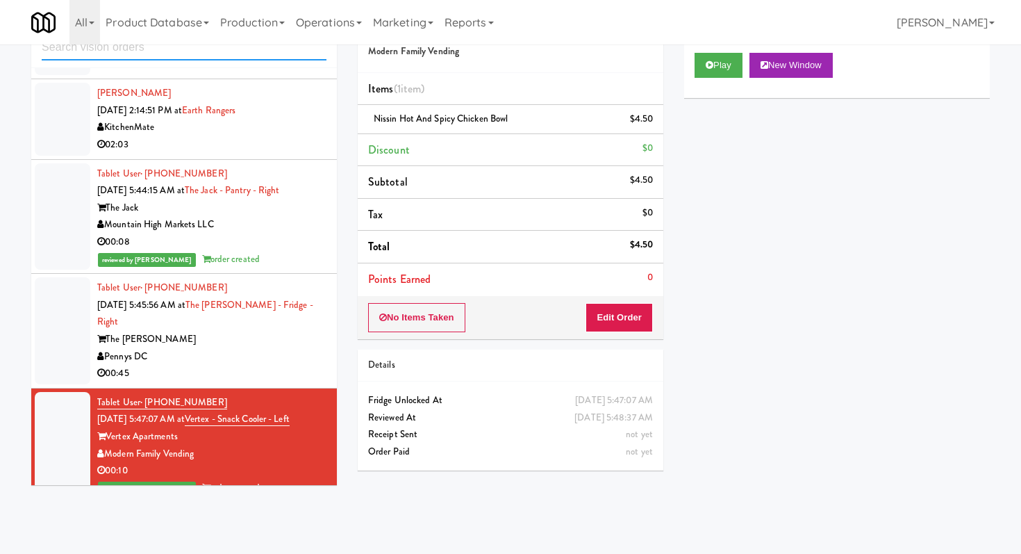
click at [208, 54] on input "text" at bounding box center [184, 48] width 285 height 26
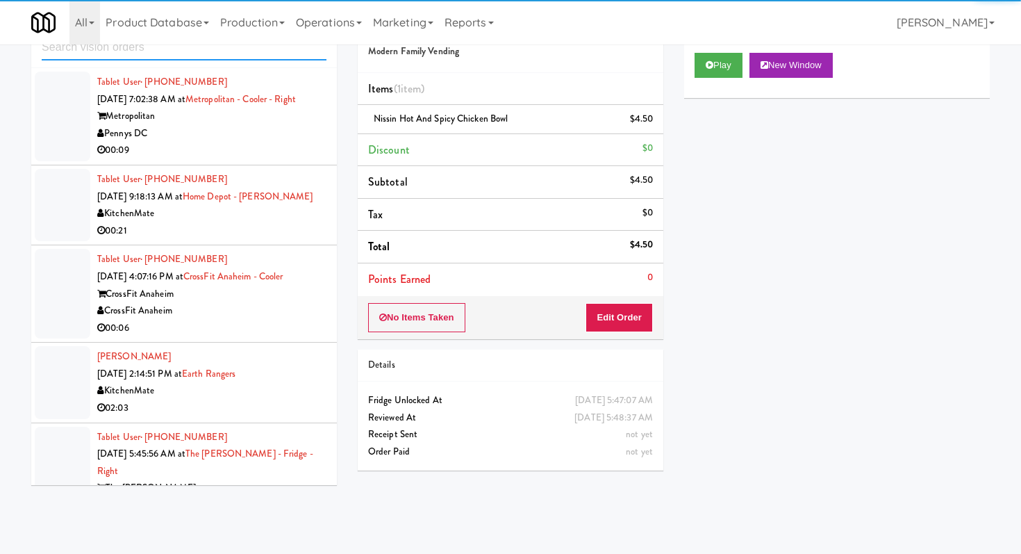
scroll to position [521, 0]
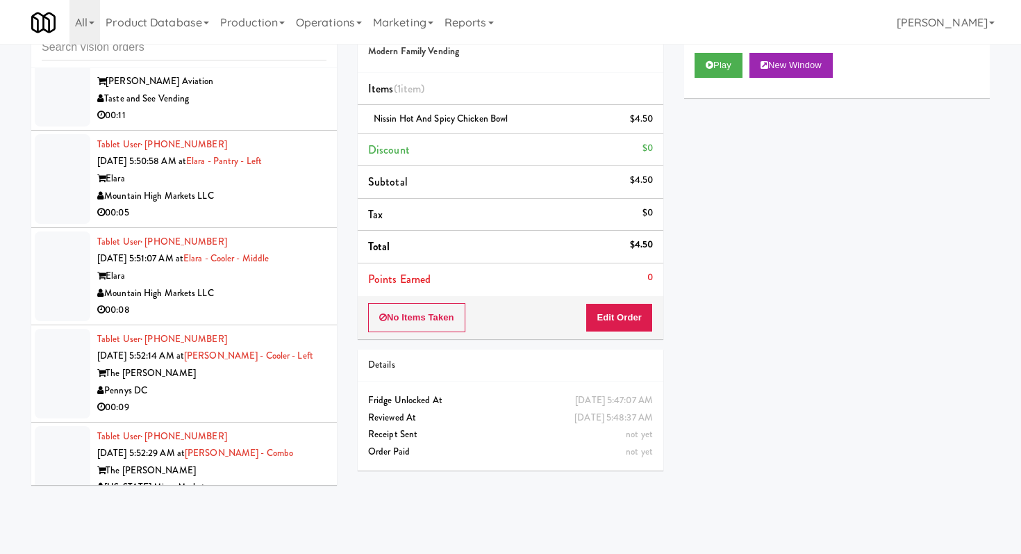
click at [276, 382] on div "Pennys DC" at bounding box center [211, 390] width 229 height 17
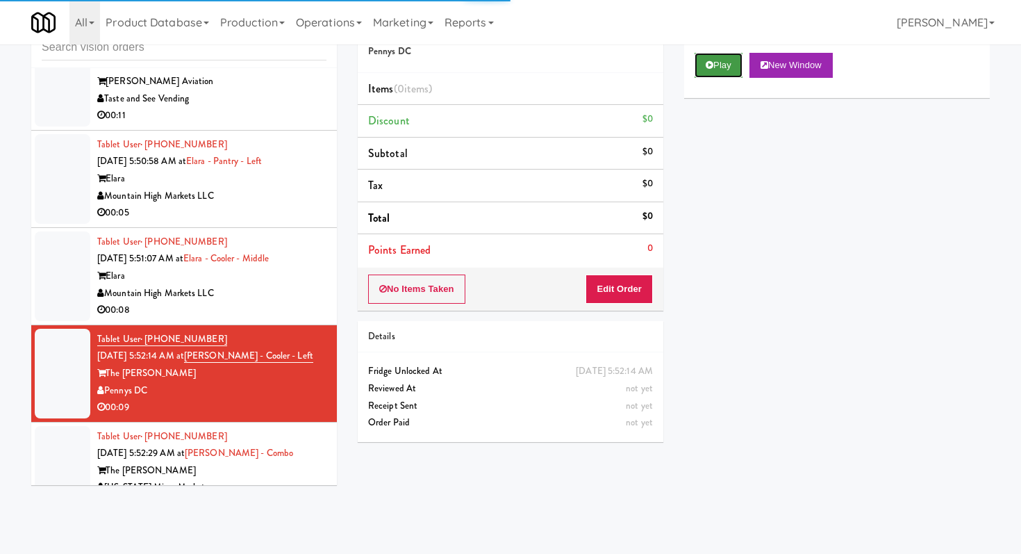
click at [714, 69] on button "Play" at bounding box center [719, 65] width 48 height 25
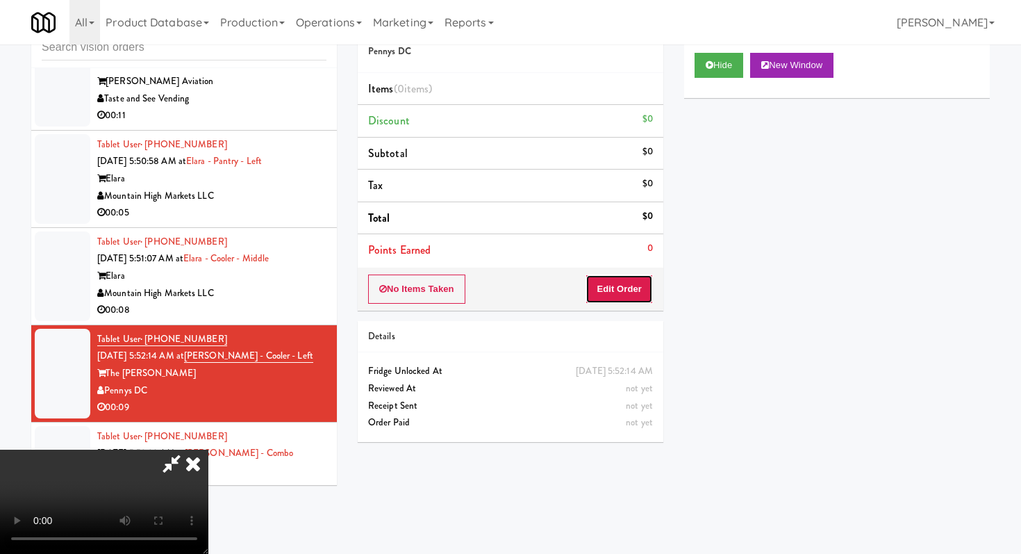
click at [625, 286] on button "Edit Order" at bounding box center [619, 288] width 67 height 29
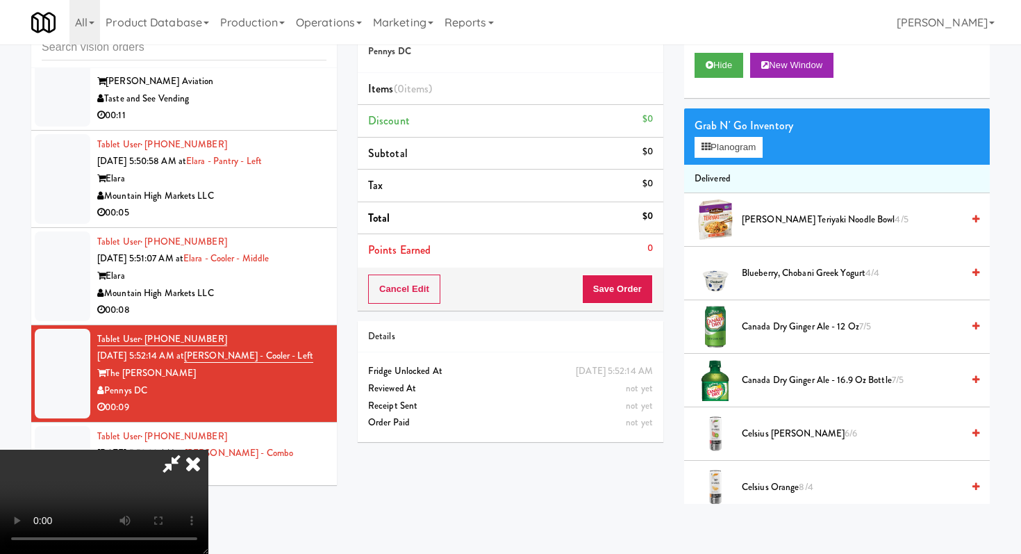
scroll to position [138, 0]
click at [208, 450] on video at bounding box center [104, 502] width 208 height 104
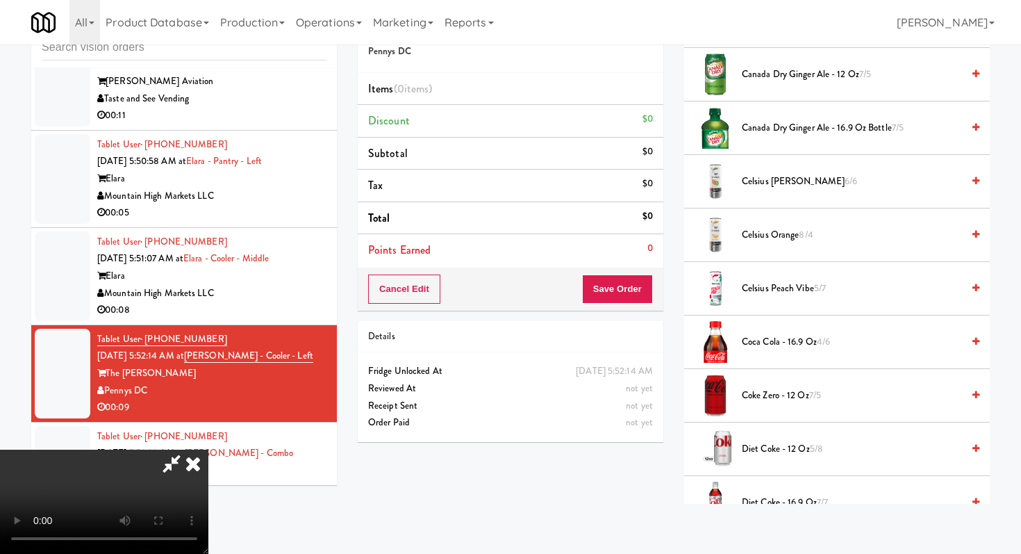
scroll to position [256, 0]
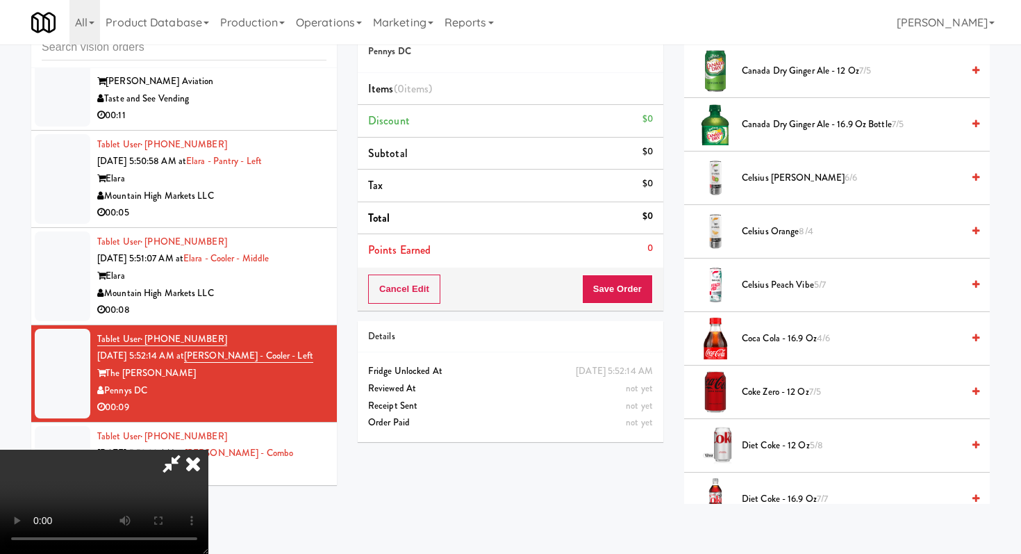
click at [782, 335] on span "Coca Cola - 16.9 oz 4/6" at bounding box center [852, 338] width 220 height 17
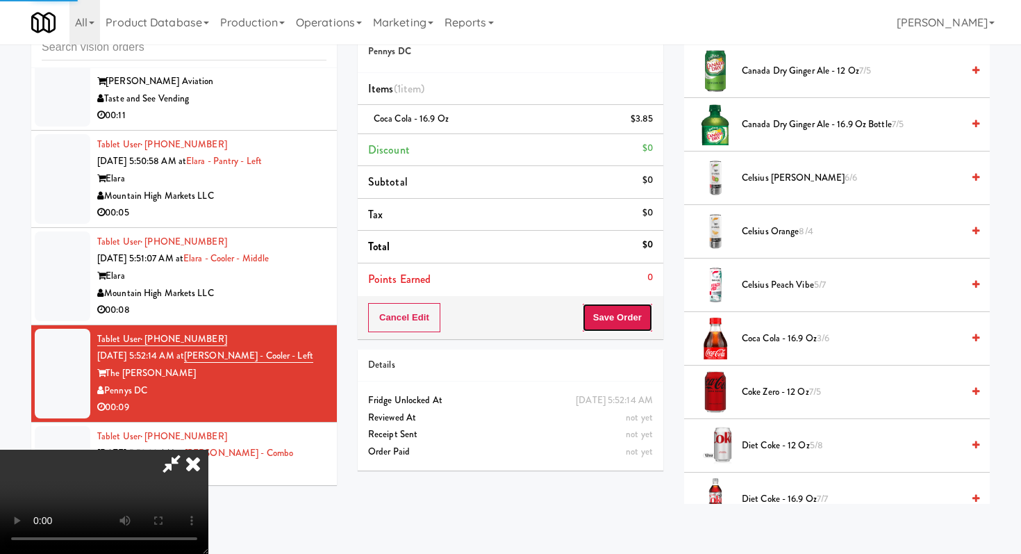
click at [627, 327] on button "Save Order" at bounding box center [617, 317] width 71 height 29
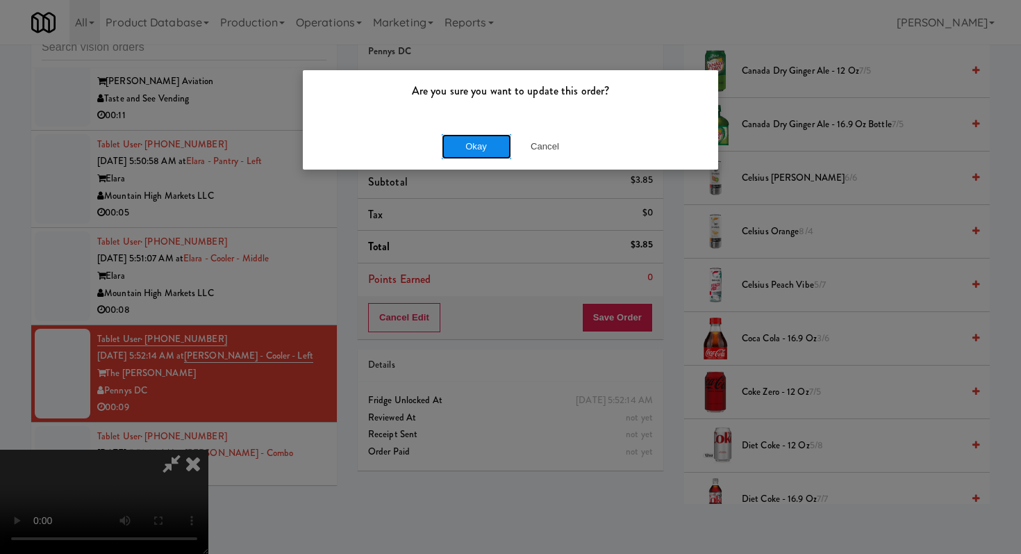
click at [484, 134] on button "Okay" at bounding box center [476, 146] width 69 height 25
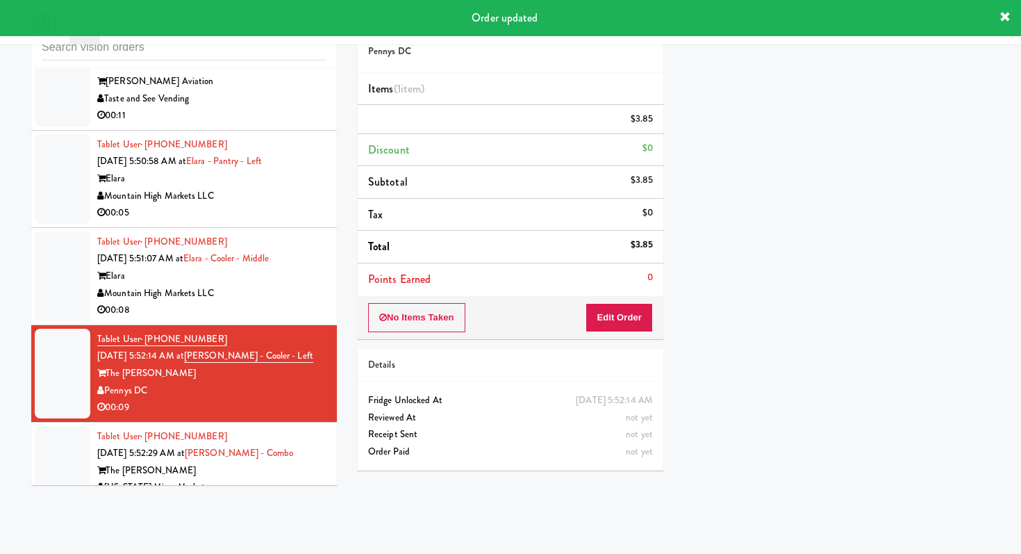
scroll to position [0, 0]
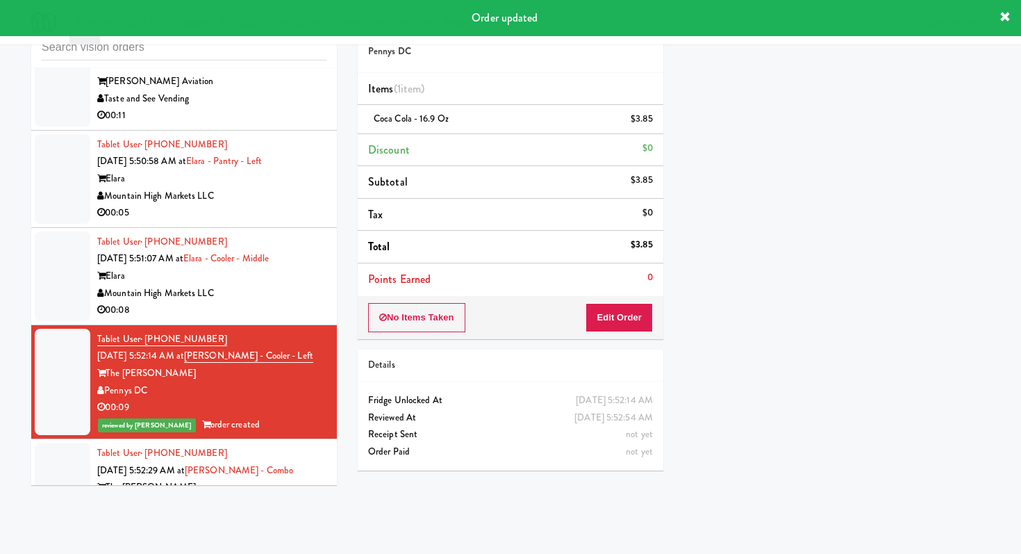
click at [314, 496] on div "[US_STATE] Micro Markets" at bounding box center [211, 504] width 229 height 17
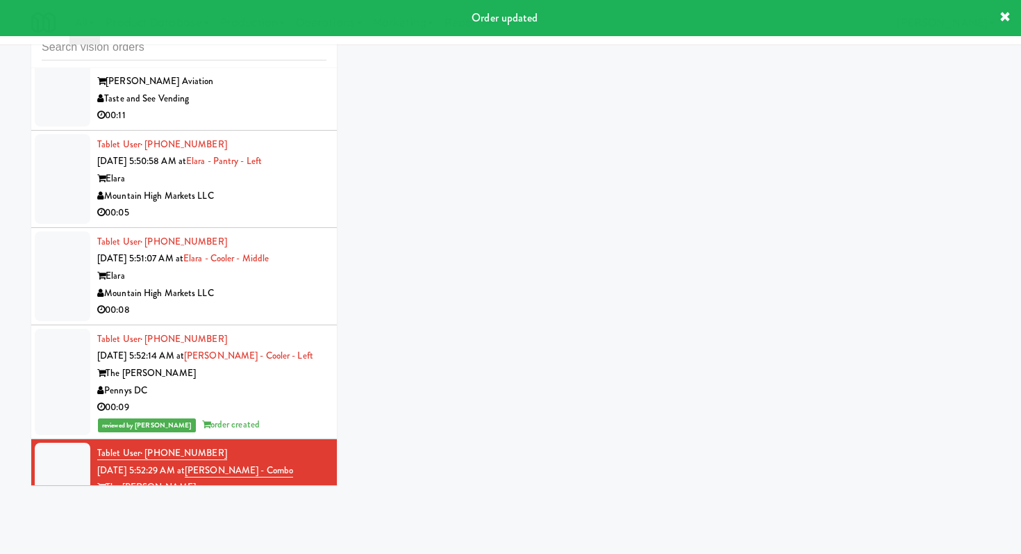
scroll to position [539, 0]
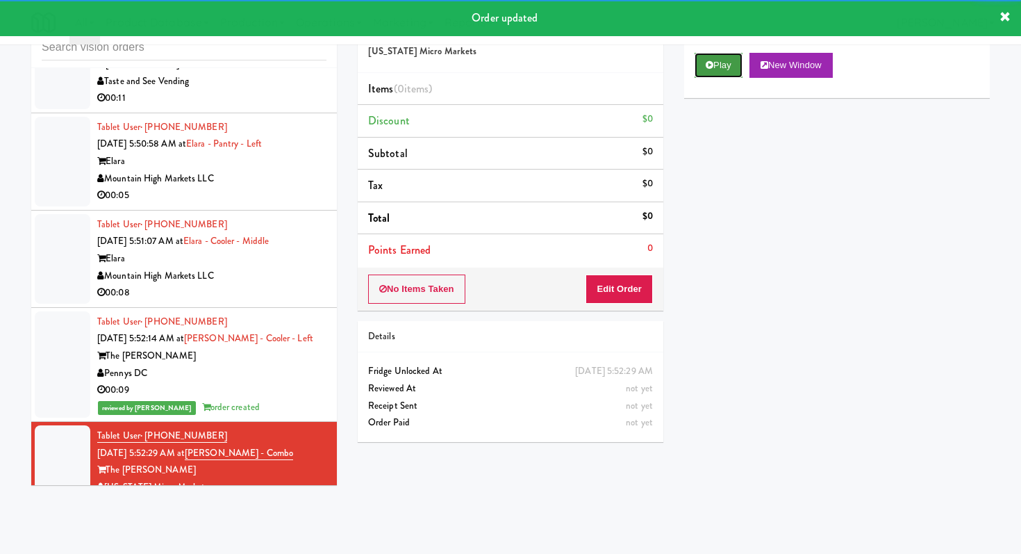
click at [722, 53] on button "Play" at bounding box center [719, 65] width 48 height 25
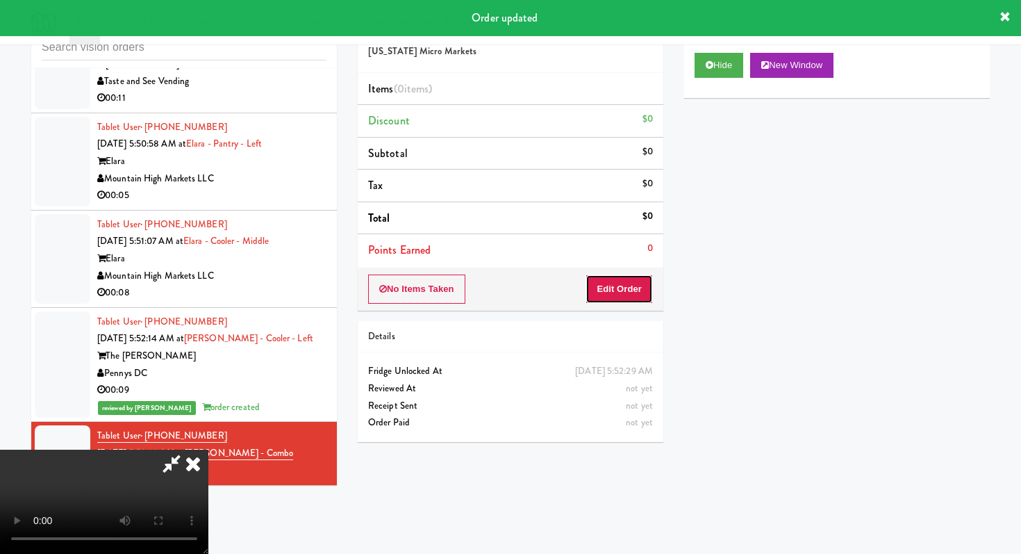
click at [613, 297] on button "Edit Order" at bounding box center [619, 288] width 67 height 29
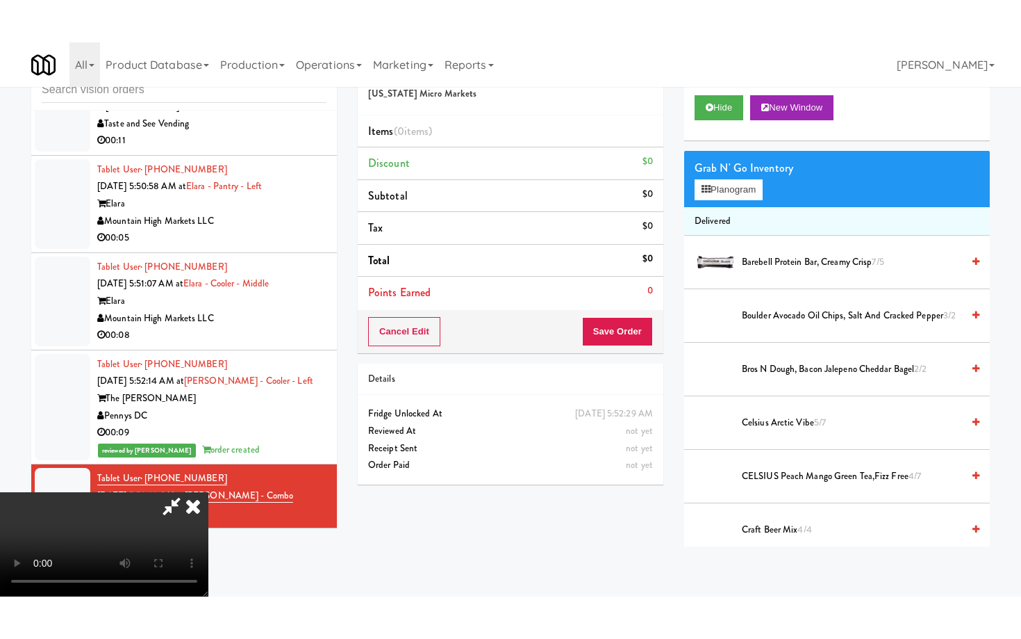
scroll to position [138, 0]
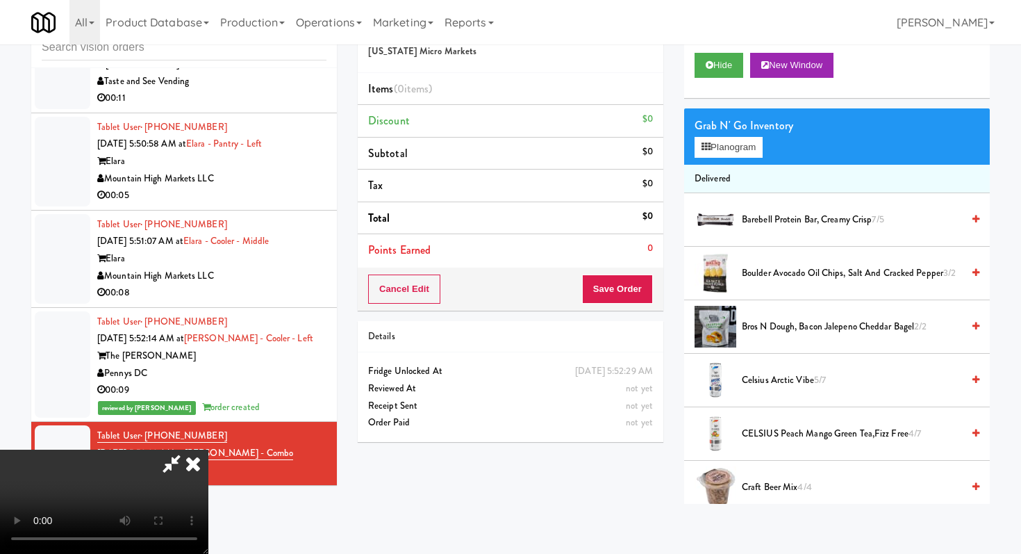
click at [208, 450] on video at bounding box center [104, 502] width 208 height 104
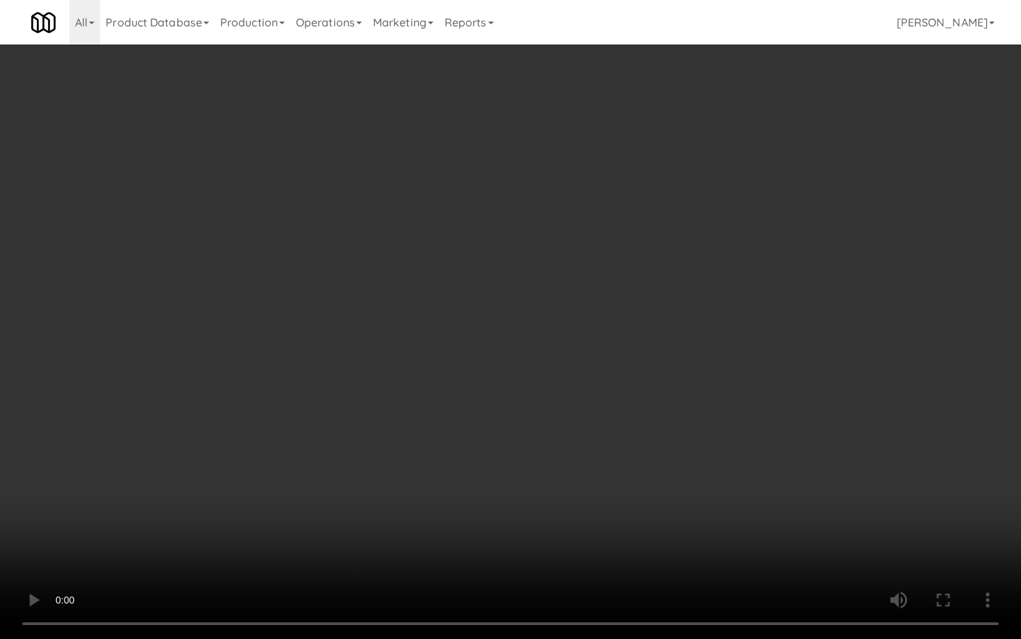
click at [473, 552] on video at bounding box center [510, 319] width 1021 height 639
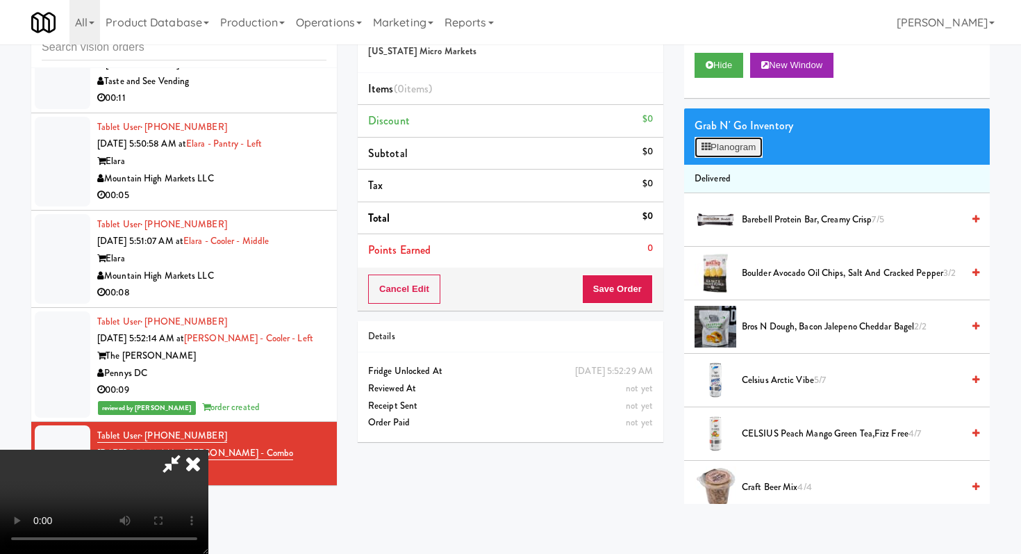
click at [732, 147] on button "Planogram" at bounding box center [729, 147] width 68 height 21
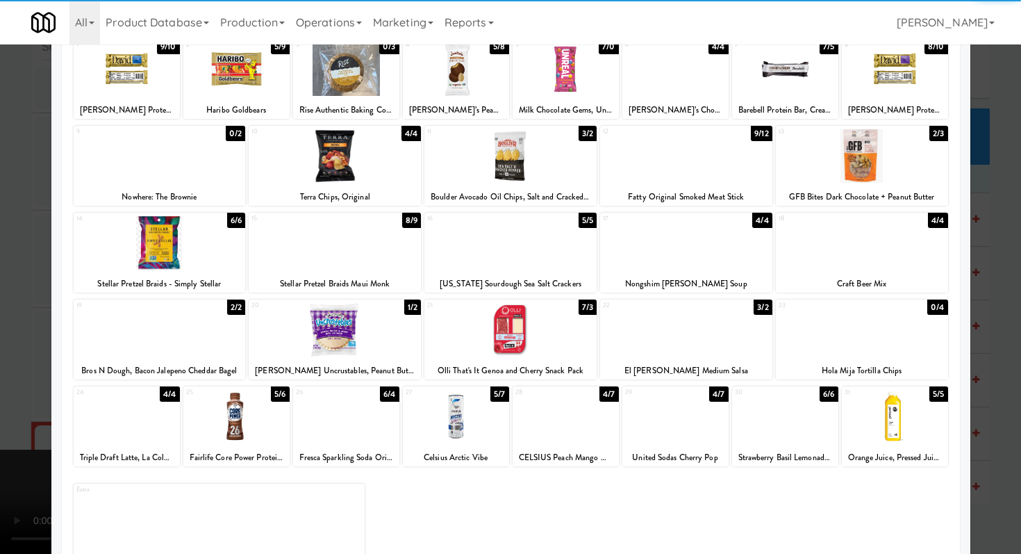
scroll to position [129, 0]
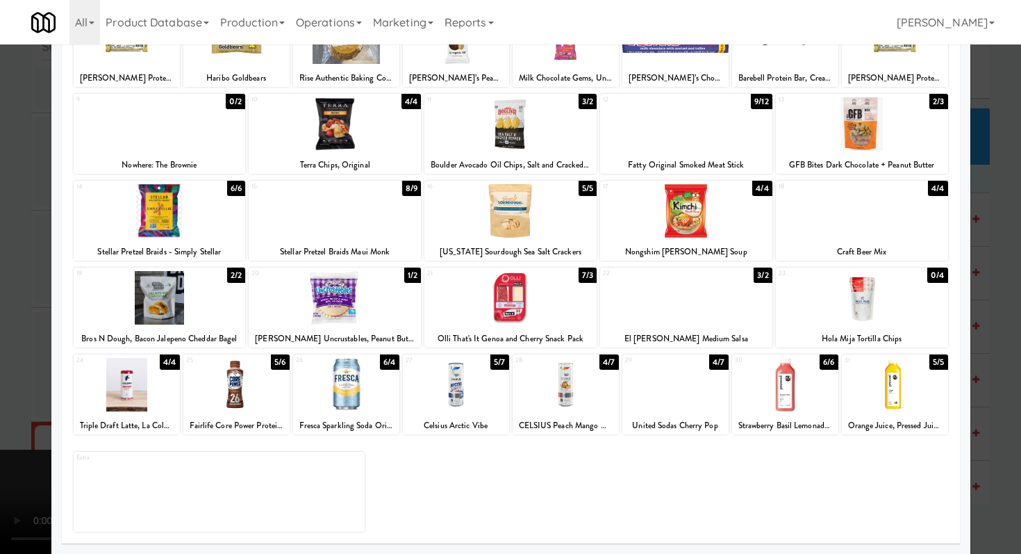
click at [548, 393] on div at bounding box center [566, 385] width 106 height 54
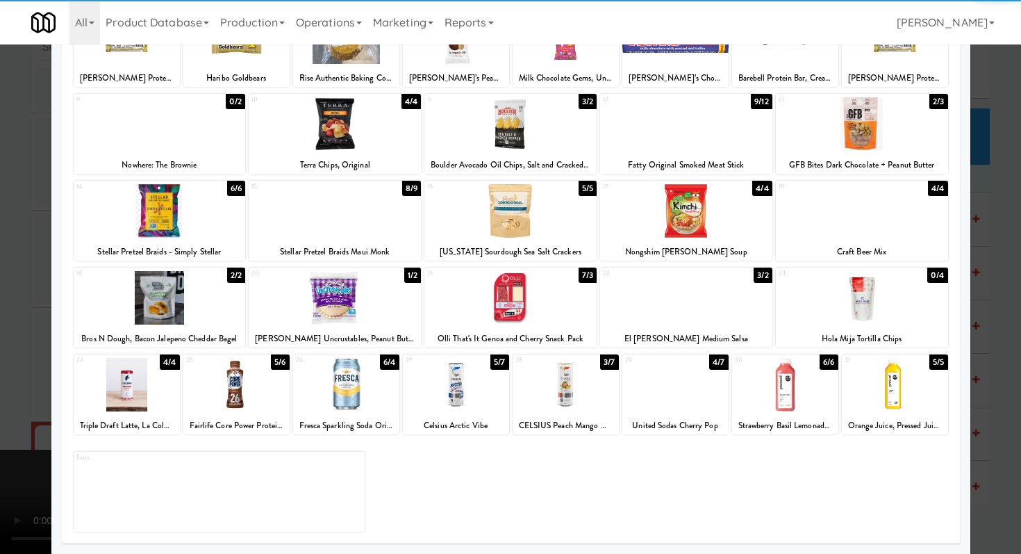
click at [0, 354] on div at bounding box center [510, 277] width 1021 height 554
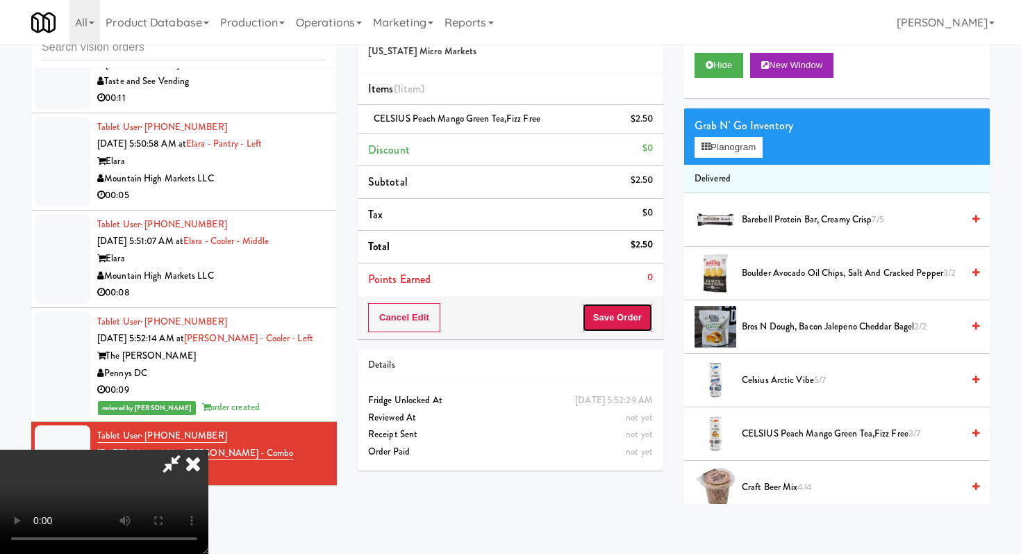
click at [636, 318] on button "Save Order" at bounding box center [617, 317] width 71 height 29
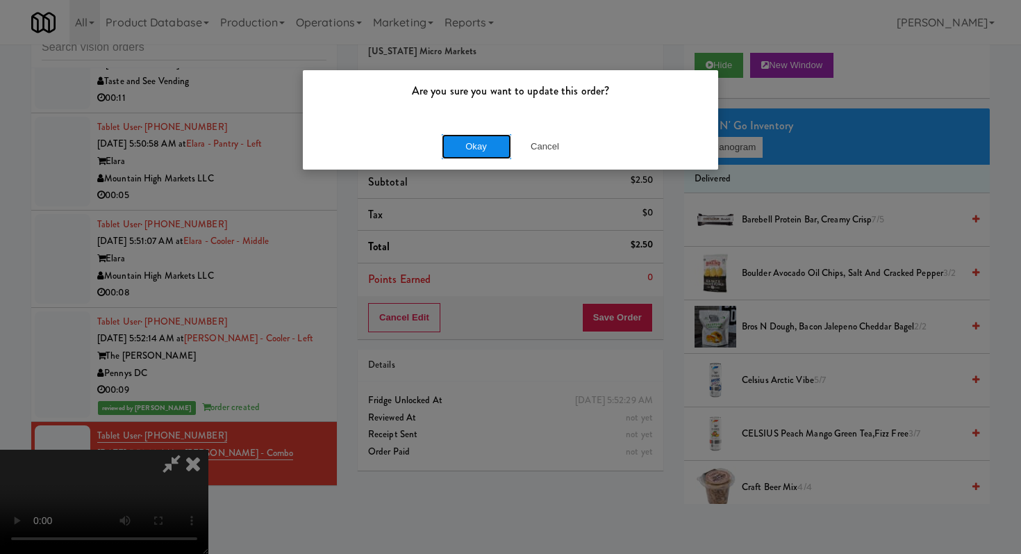
click at [491, 142] on button "Okay" at bounding box center [476, 146] width 69 height 25
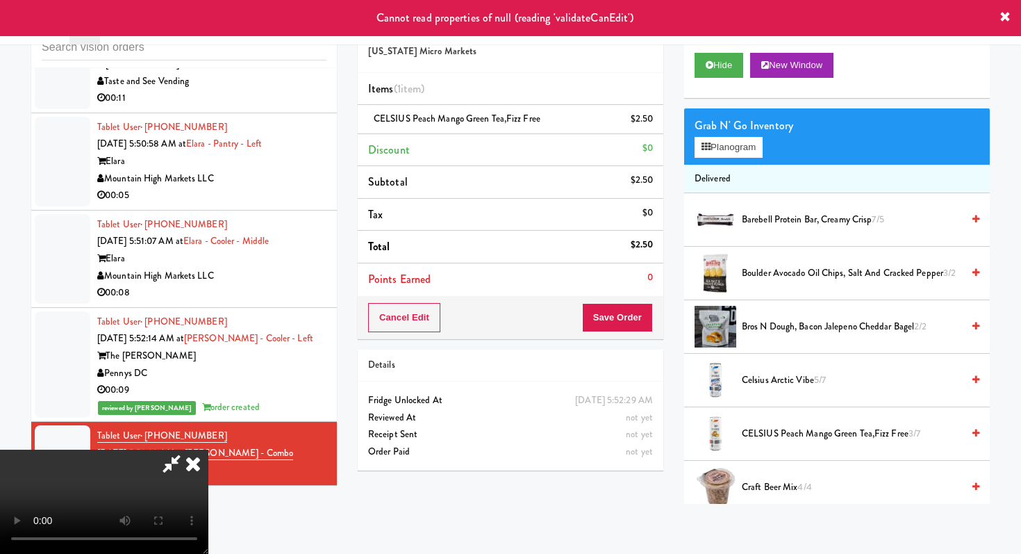
click at [1004, 17] on icon at bounding box center [1005, 17] width 11 height 11
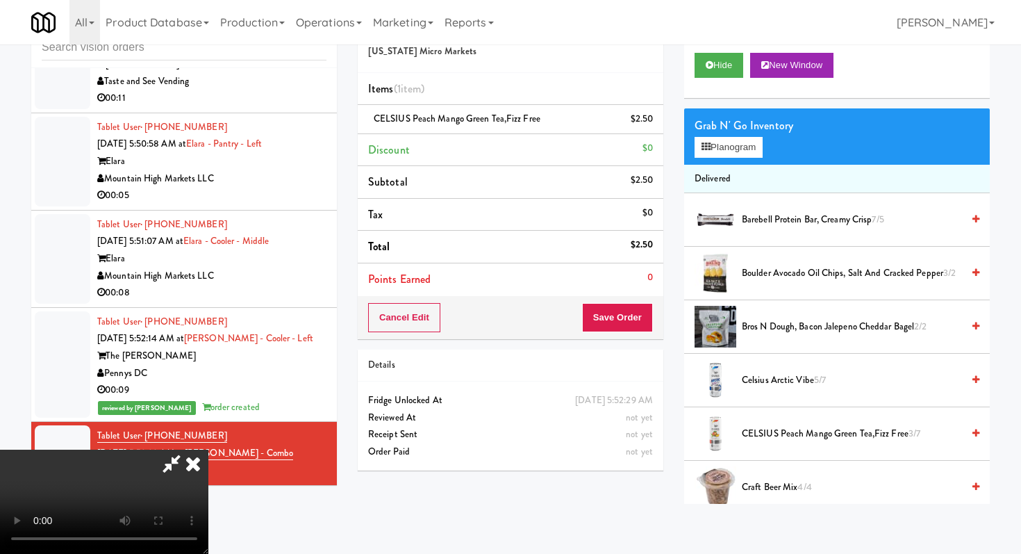
click at [188, 450] on icon at bounding box center [172, 464] width 32 height 28
